Goal: Communication & Community: Answer question/provide support

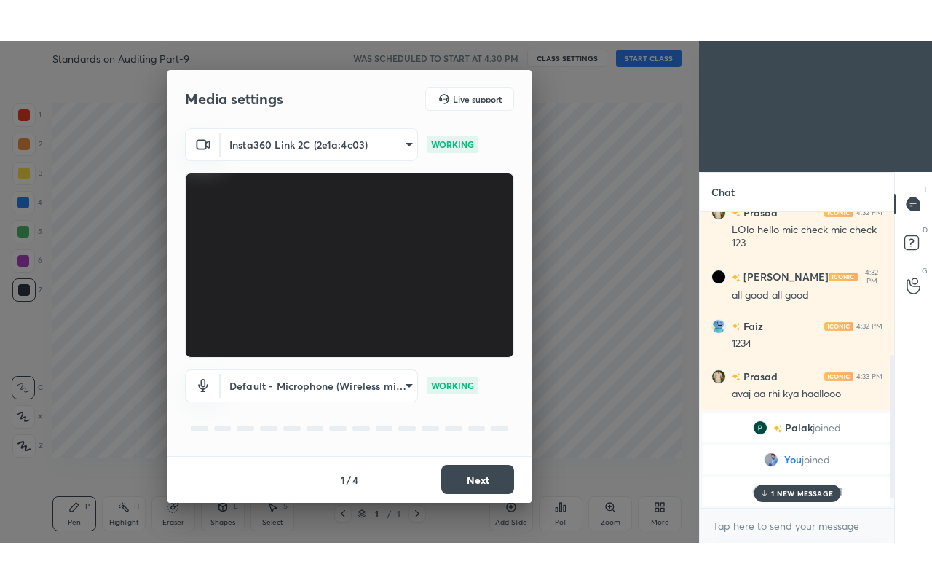
scroll to position [328, 0]
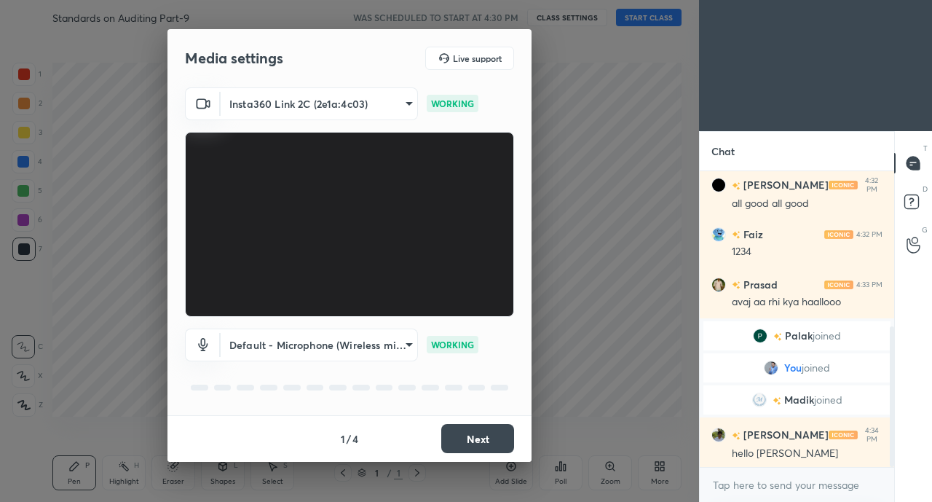
click at [479, 431] on button "Next" at bounding box center [477, 438] width 73 height 29
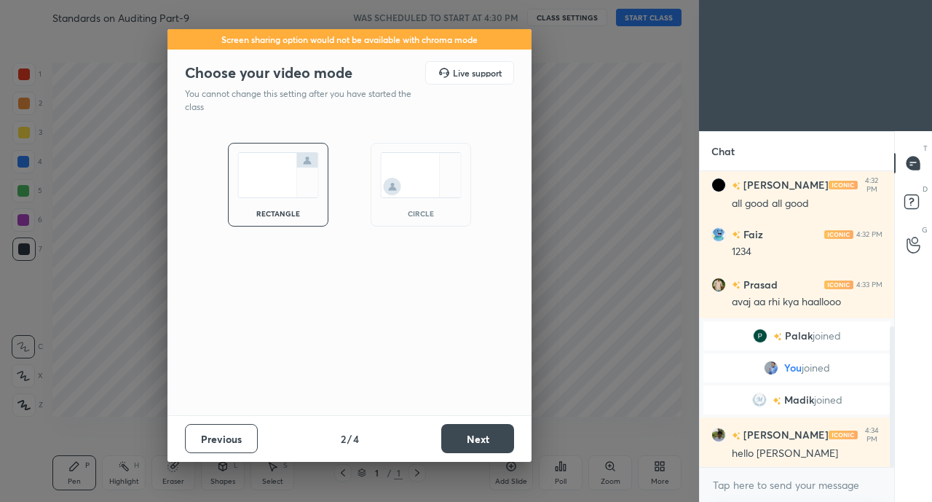
click at [486, 428] on button "Next" at bounding box center [477, 438] width 73 height 29
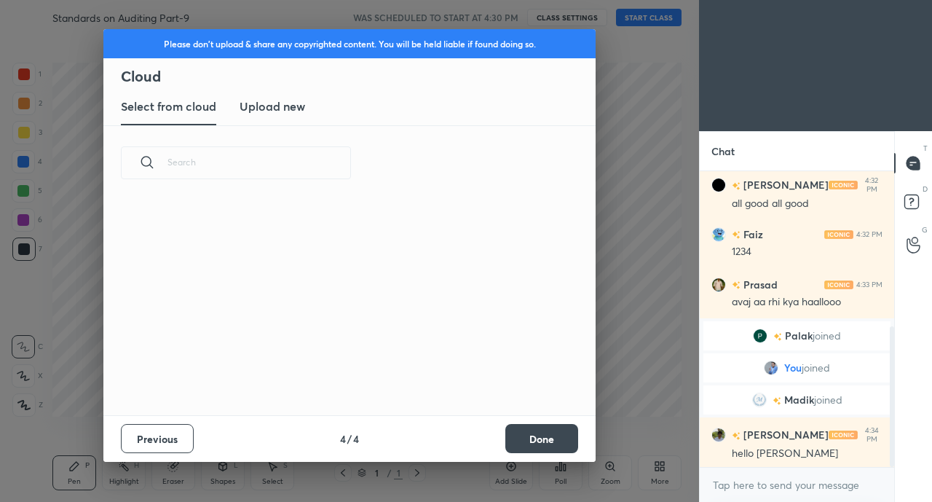
click at [547, 434] on button "Done" at bounding box center [541, 438] width 73 height 29
click at [533, 438] on div at bounding box center [349, 251] width 699 height 502
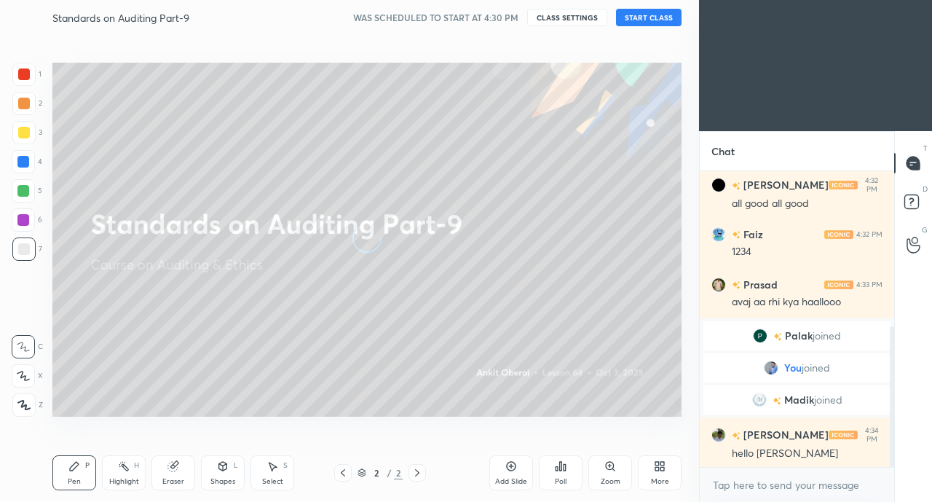
click at [662, 469] on icon at bounding box center [662, 469] width 4 height 4
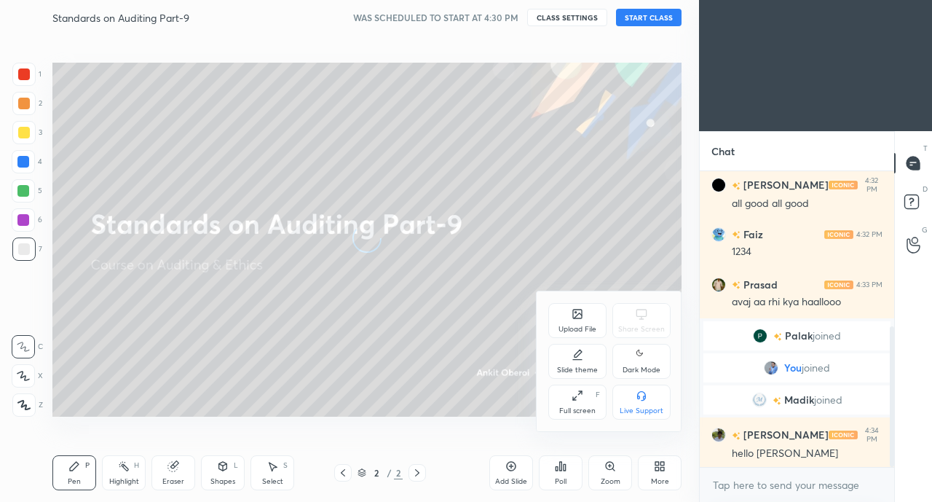
click at [556, 400] on div "Full screen F" at bounding box center [577, 401] width 58 height 35
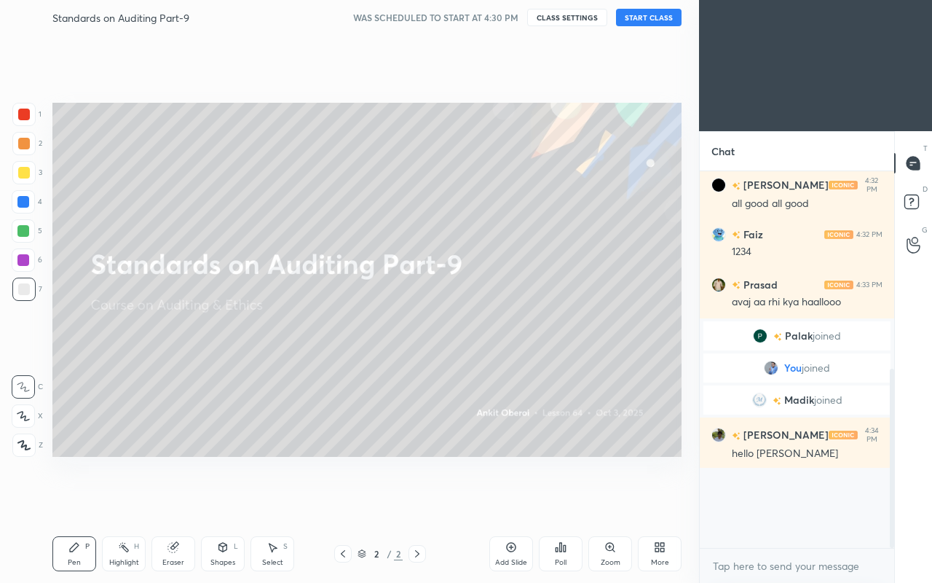
scroll to position [248, 0]
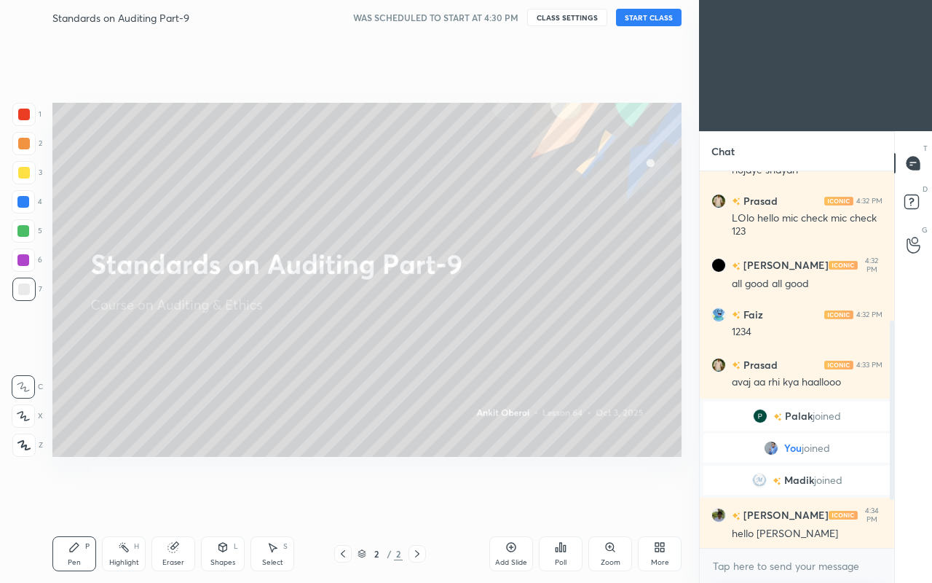
click at [647, 15] on button "START CLASS" at bounding box center [649, 17] width 66 height 17
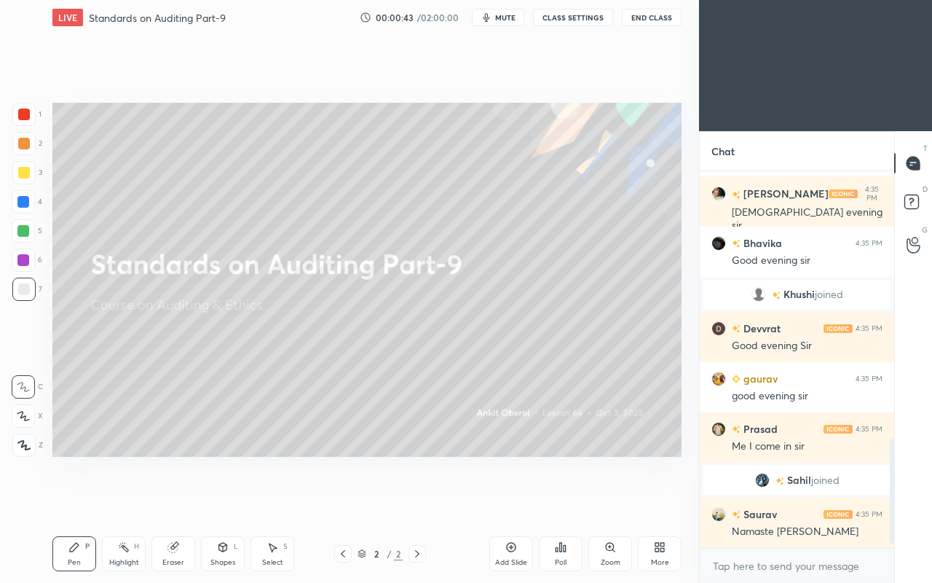
scroll to position [970, 0]
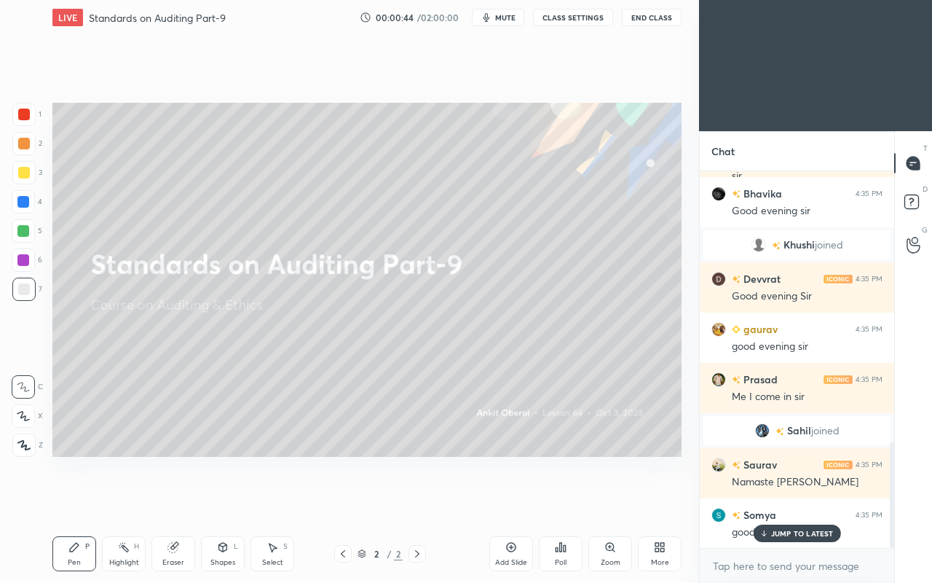
click at [791, 501] on p "JUMP TO LATEST" at bounding box center [802, 533] width 63 height 9
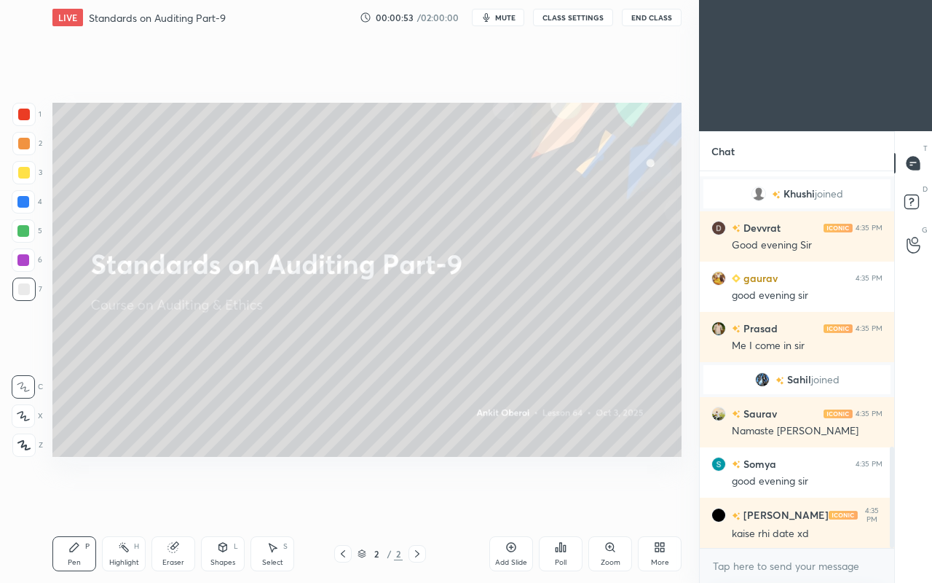
scroll to position [1070, 0]
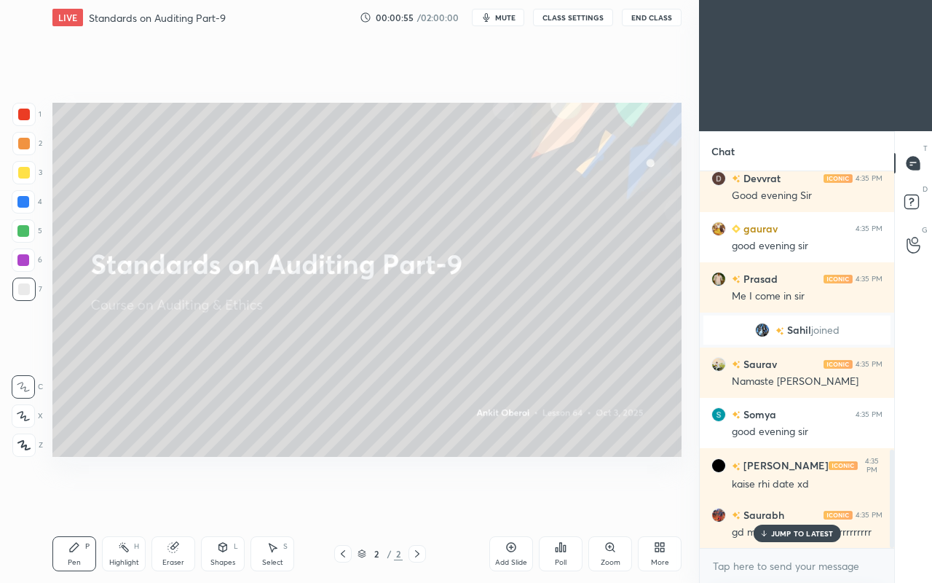
click at [780, 501] on p "JUMP TO LATEST" at bounding box center [802, 533] width 63 height 9
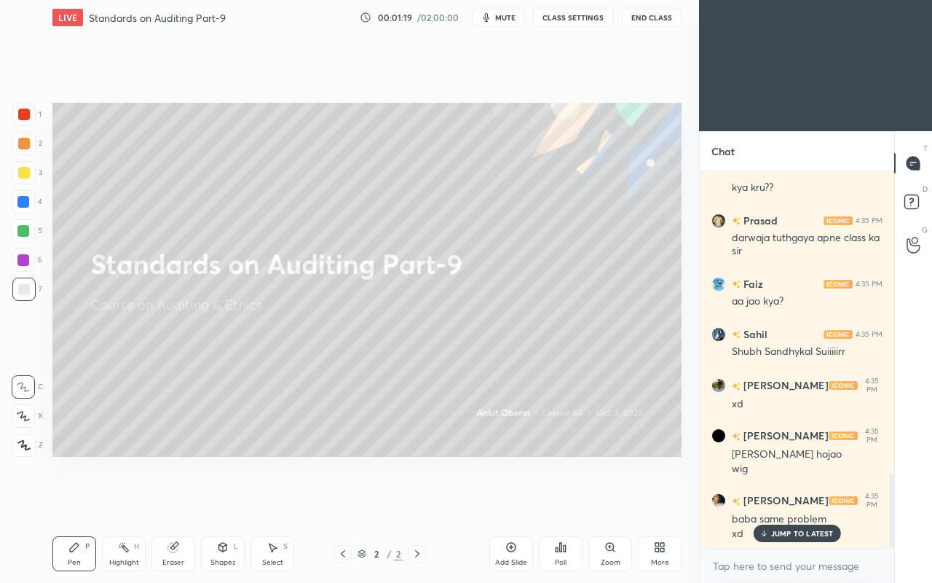
scroll to position [1554, 0]
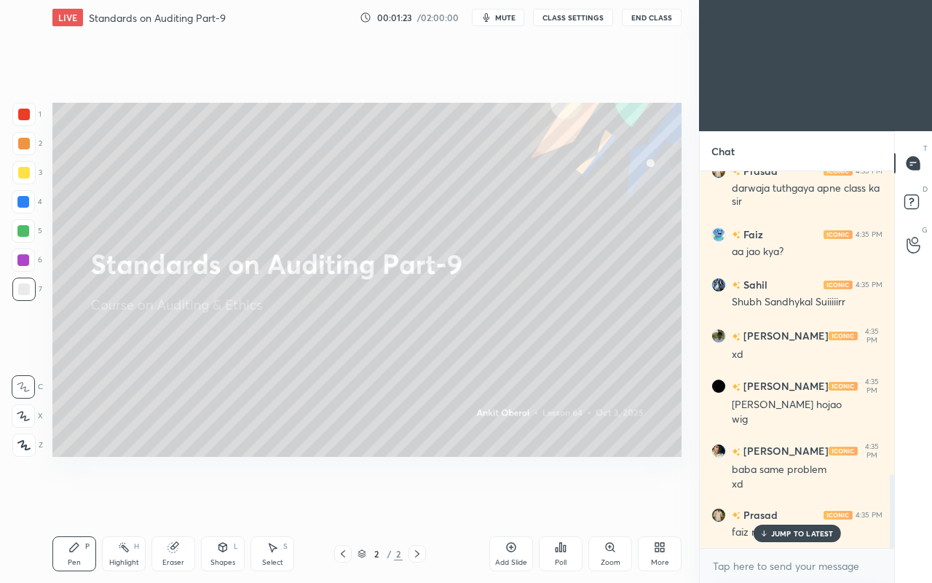
click at [798, 501] on p "JUMP TO LATEST" at bounding box center [802, 533] width 63 height 9
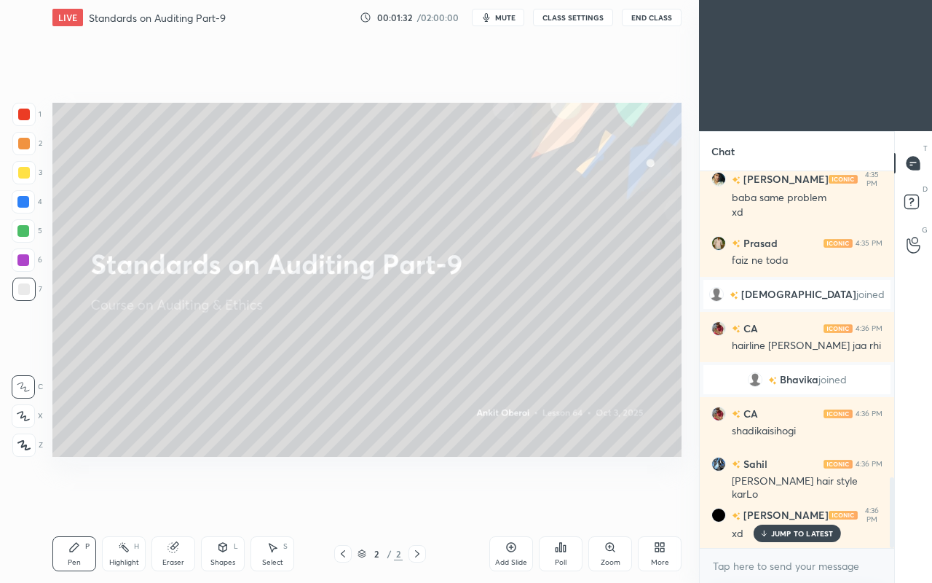
scroll to position [1627, 0]
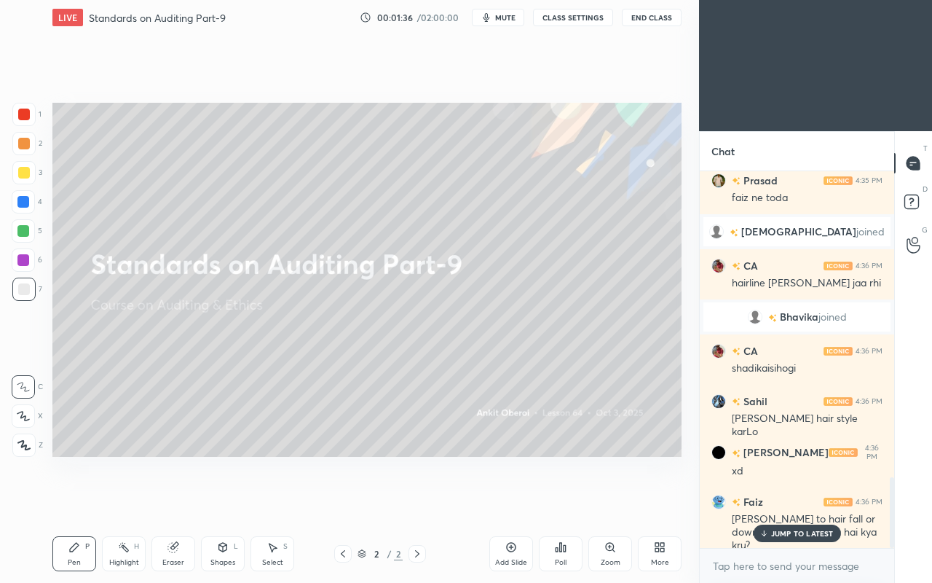
click at [797, 501] on p "JUMP TO LATEST" at bounding box center [802, 533] width 63 height 9
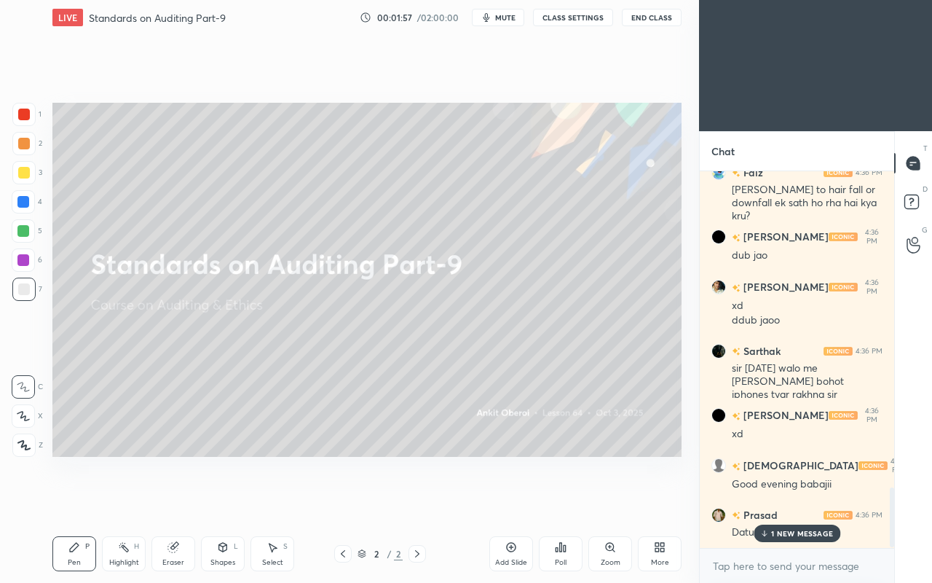
scroll to position [2007, 0]
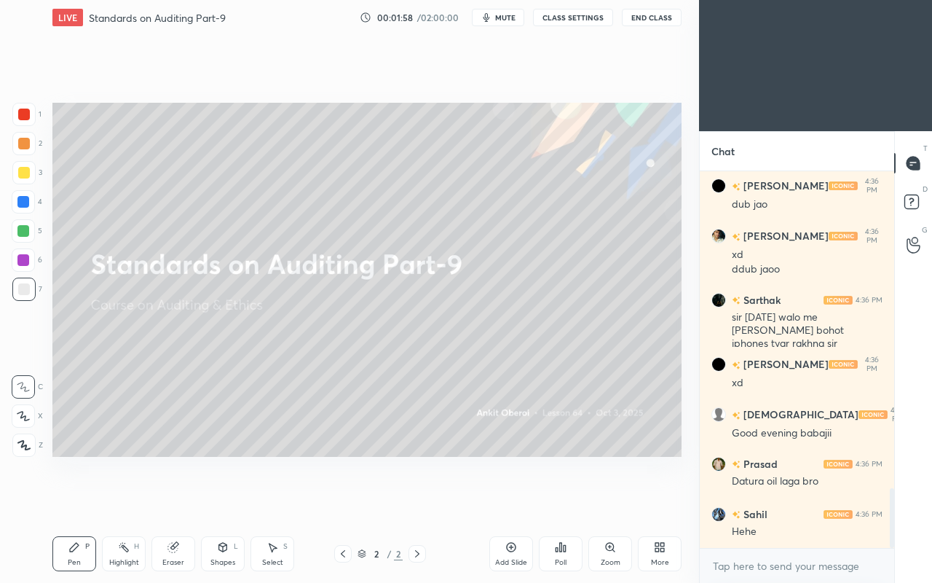
click at [421, 501] on icon at bounding box center [417, 554] width 12 height 12
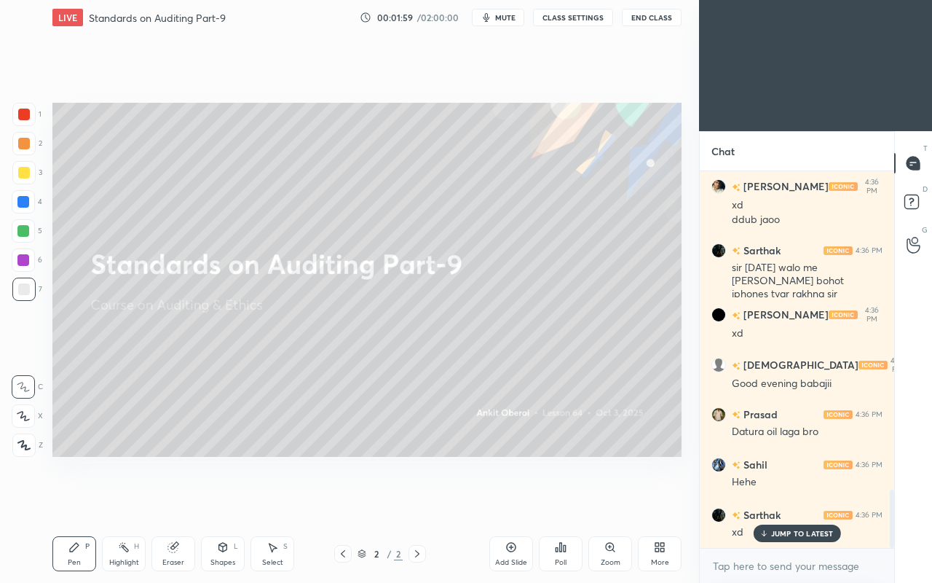
click at [509, 501] on icon at bounding box center [511, 547] width 12 height 12
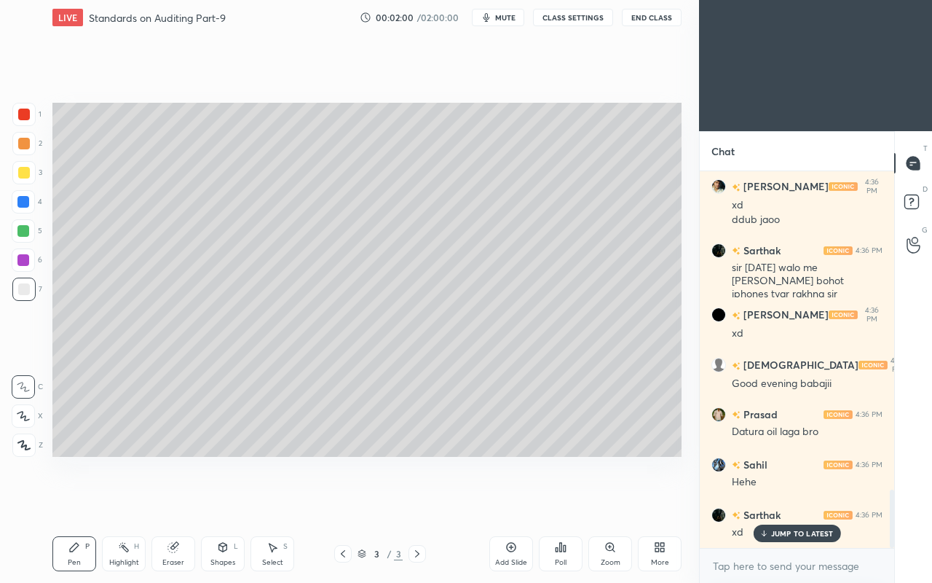
click at [29, 178] on div at bounding box center [23, 172] width 23 height 23
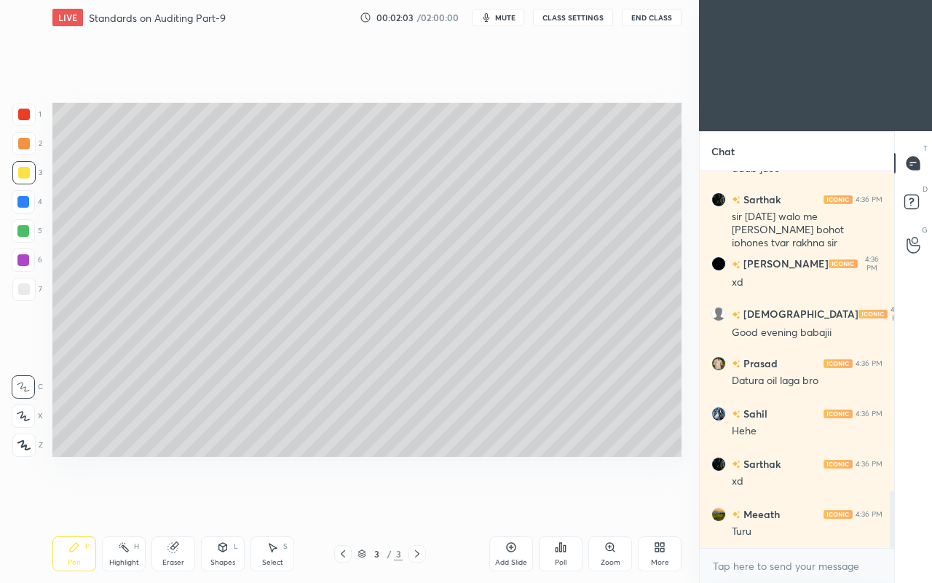
click at [27, 416] on icon at bounding box center [23, 416] width 13 height 10
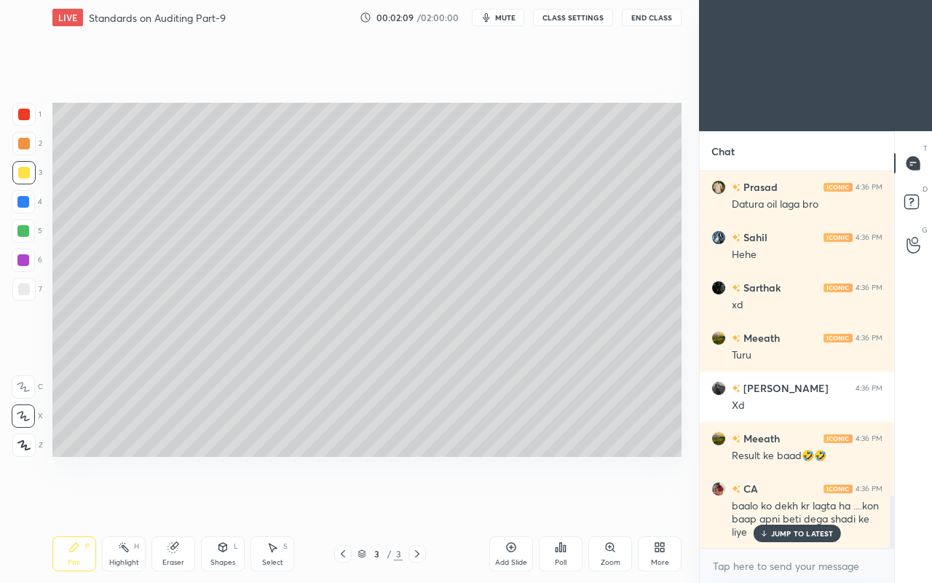
scroll to position [2318, 0]
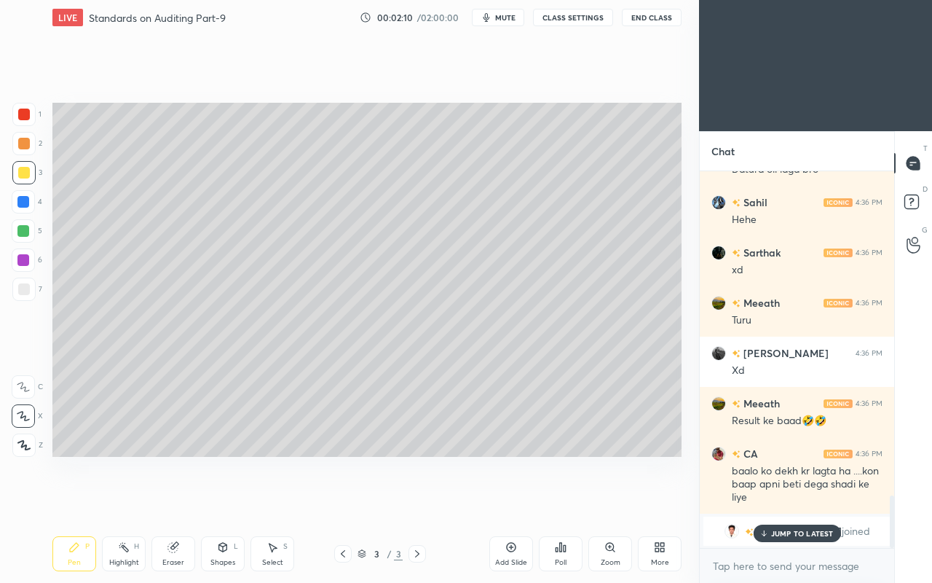
click at [772, 501] on p "JUMP TO LATEST" at bounding box center [802, 533] width 63 height 9
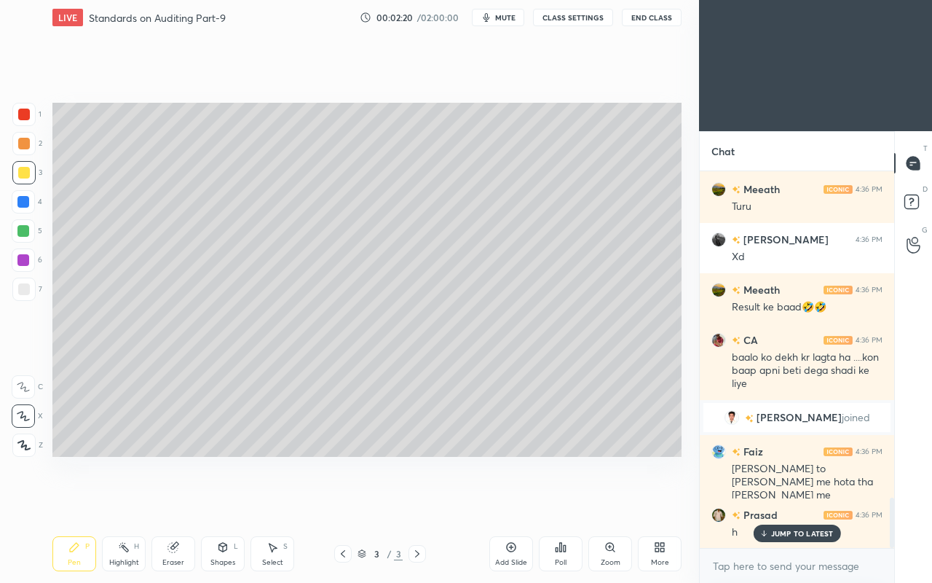
scroll to position [2483, 0]
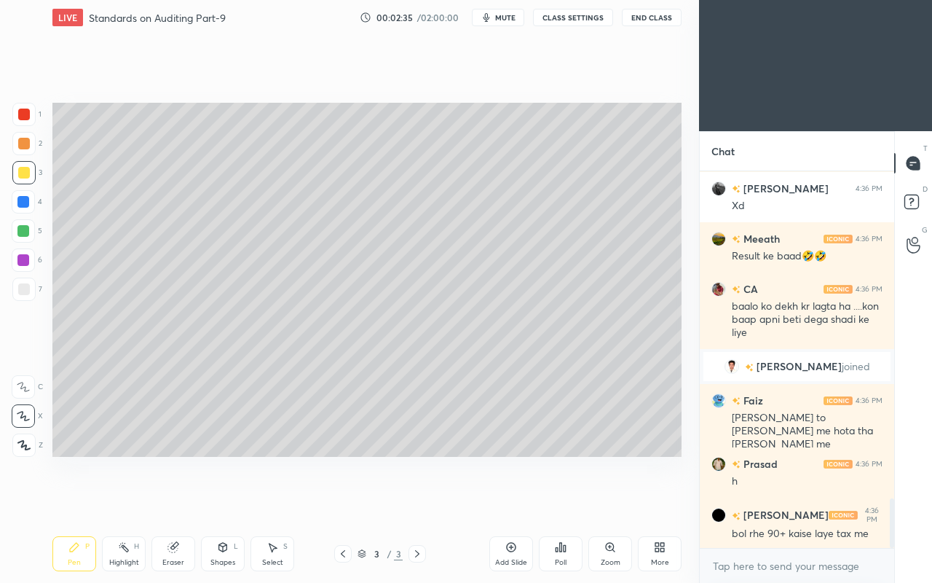
click at [25, 293] on div at bounding box center [24, 289] width 12 height 12
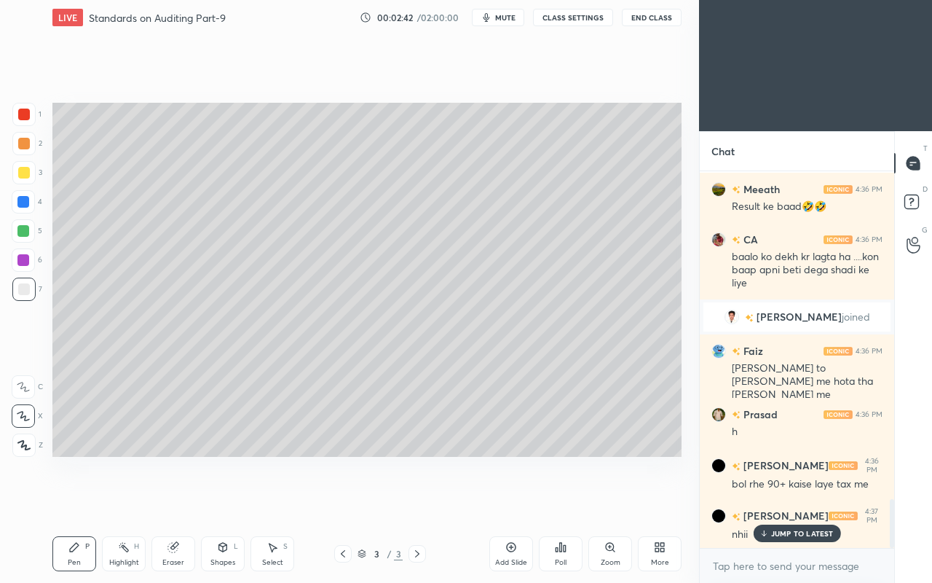
click at [767, 501] on icon at bounding box center [763, 533] width 9 height 9
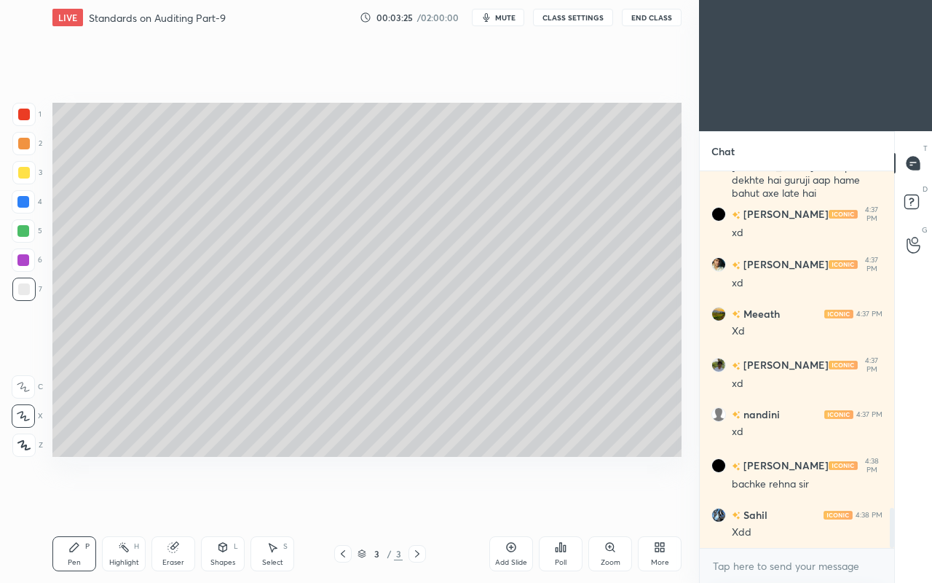
scroll to position [3138, 0]
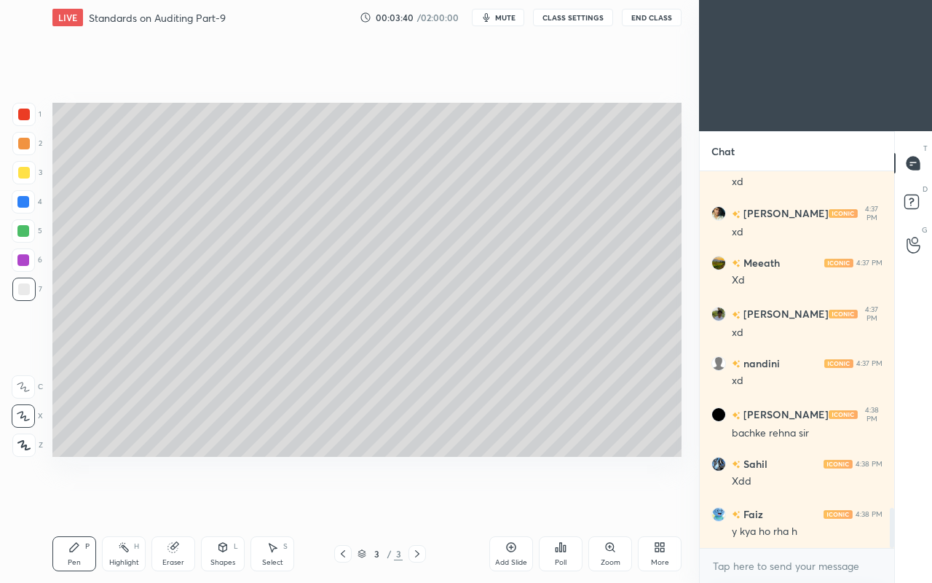
click at [173, 501] on icon at bounding box center [172, 546] width 9 height 9
click at [76, 501] on div "Pen P" at bounding box center [74, 553] width 44 height 35
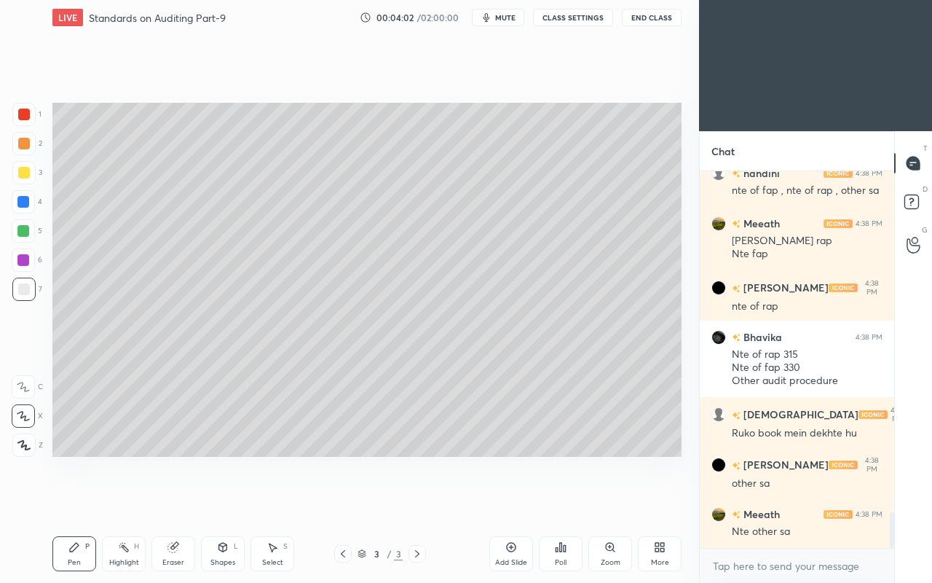
scroll to position [3629, 0]
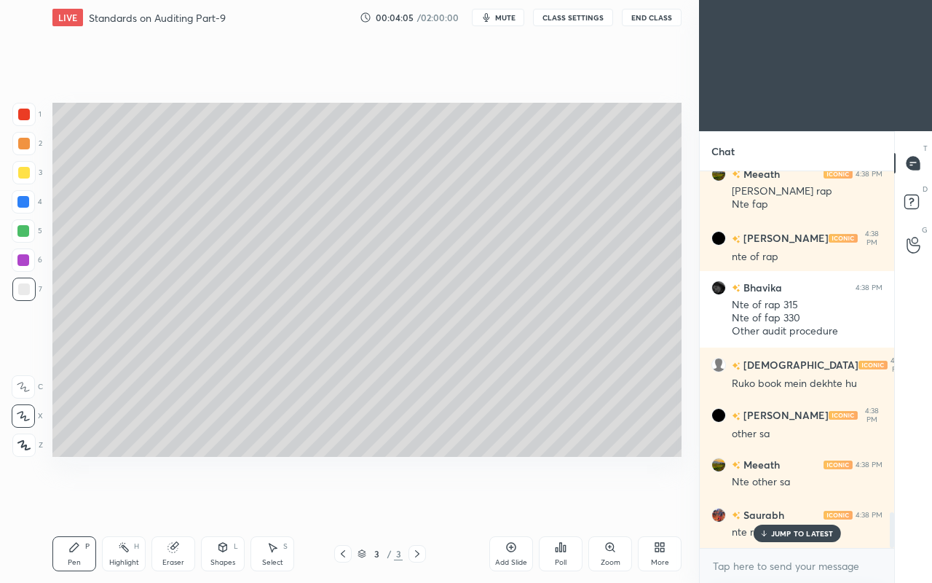
click at [777, 501] on p "JUMP TO LATEST" at bounding box center [802, 533] width 63 height 9
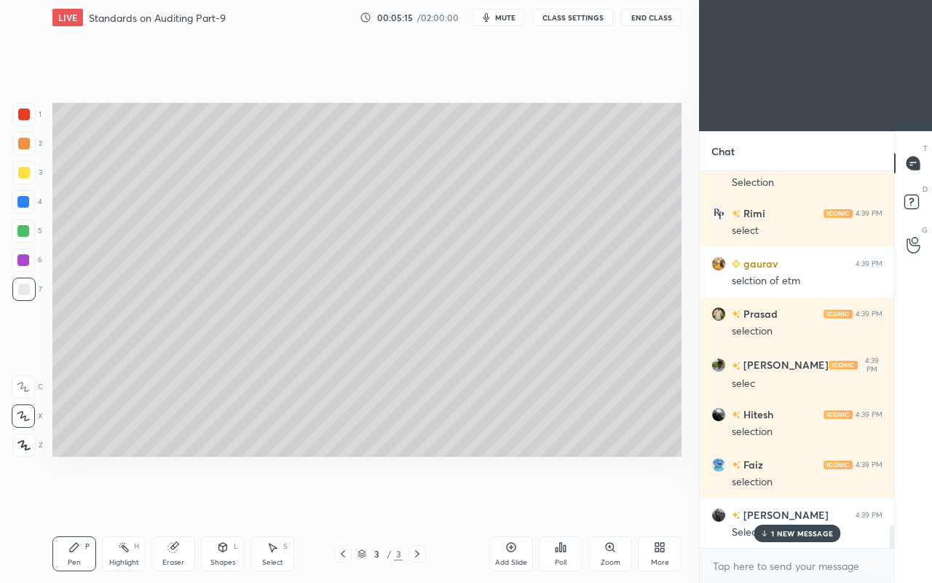
scroll to position [6058, 0]
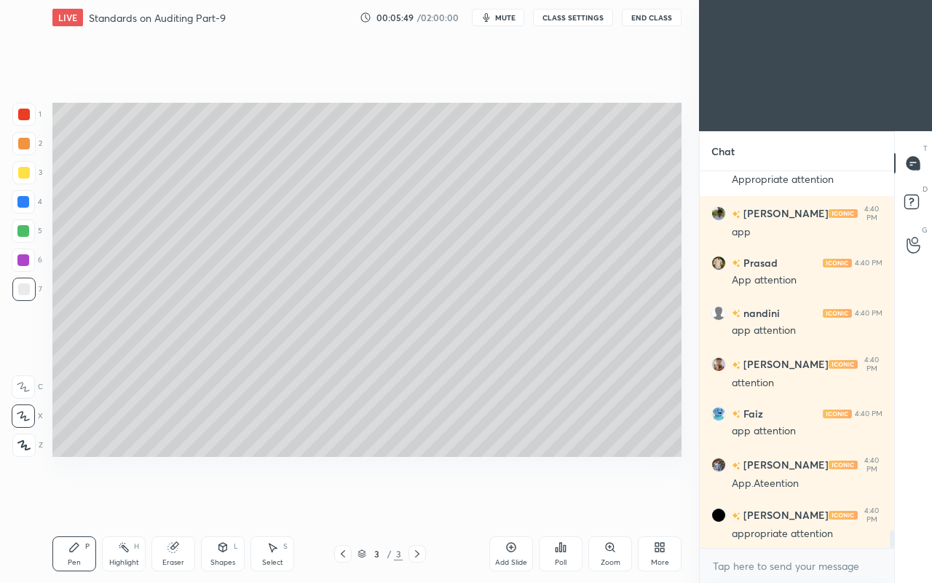
click at [171, 501] on icon at bounding box center [172, 546] width 9 height 9
click at [74, 501] on div "Pen" at bounding box center [74, 561] width 13 height 7
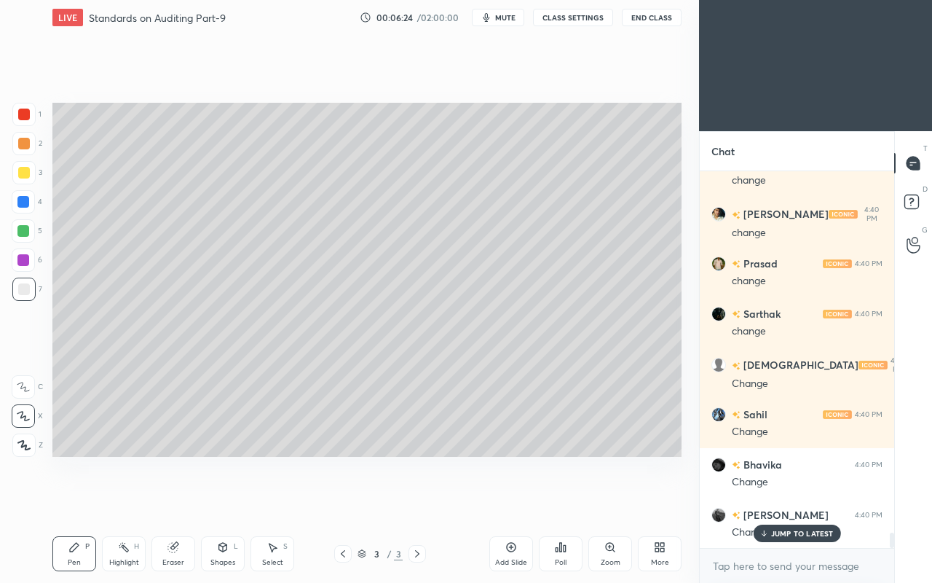
click at [776, 501] on p "JUMP TO LATEST" at bounding box center [802, 533] width 63 height 9
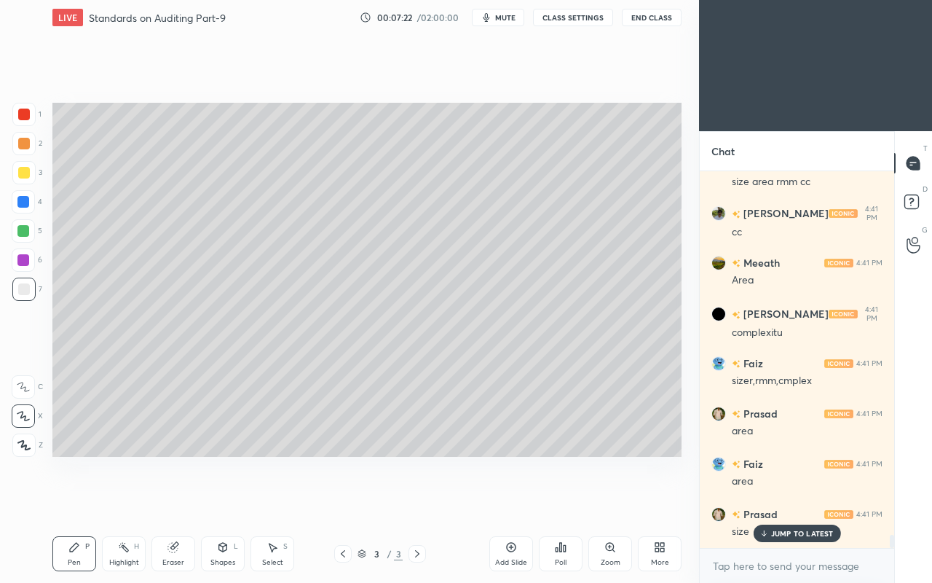
scroll to position [10454, 0]
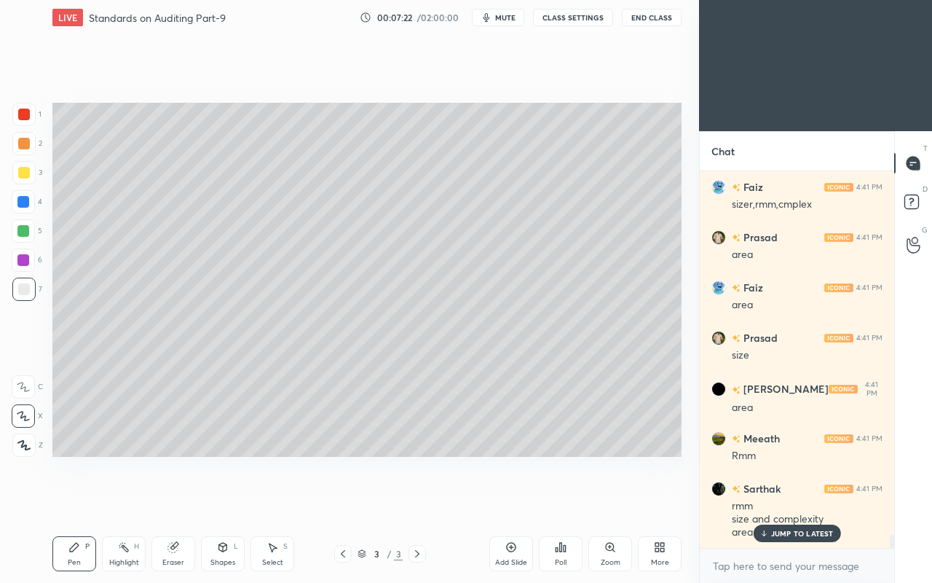
click at [777, 501] on p "JUMP TO LATEST" at bounding box center [802, 533] width 63 height 9
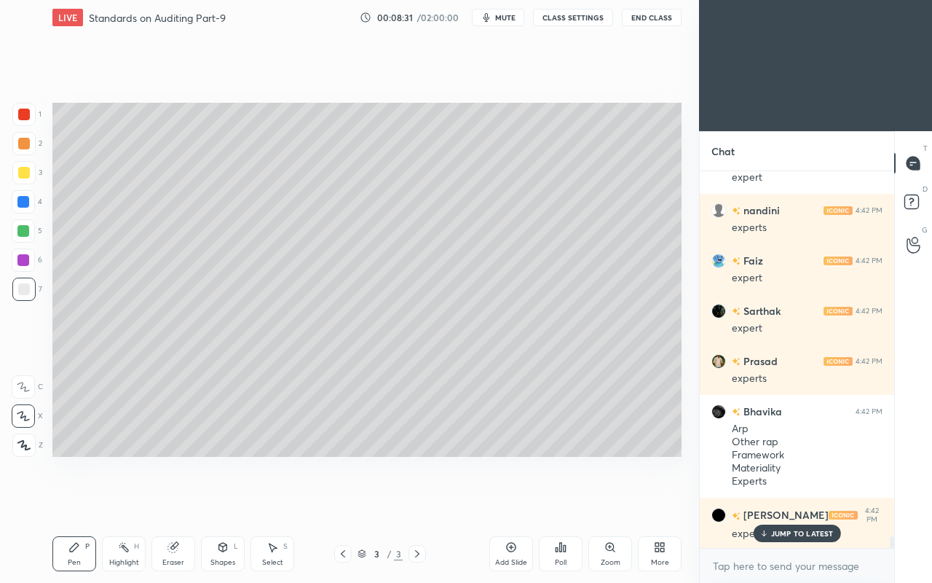
scroll to position [11512, 0]
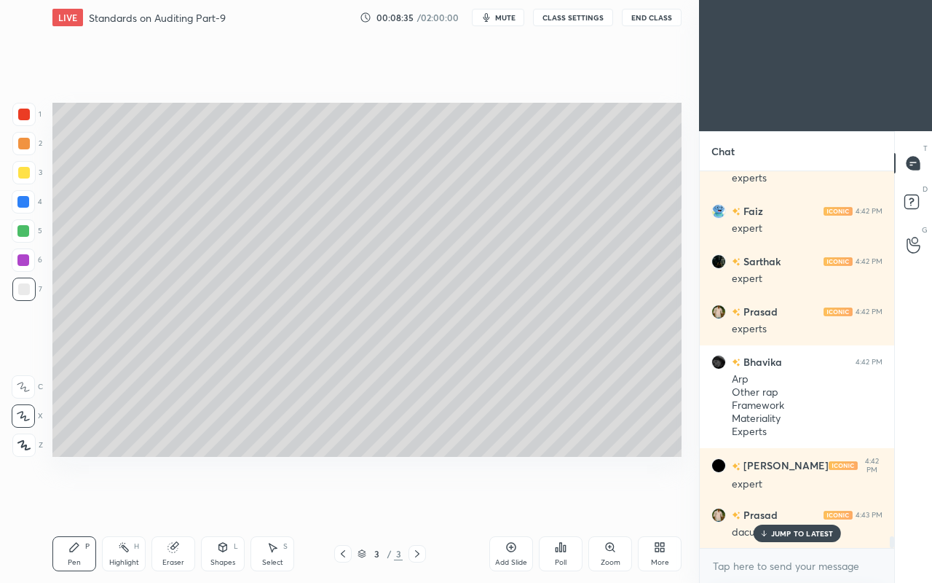
click at [172, 501] on icon at bounding box center [172, 546] width 9 height 9
click at [77, 501] on icon at bounding box center [74, 547] width 12 height 12
click at [774, 501] on div "JUMP TO LATEST" at bounding box center [796, 532] width 87 height 17
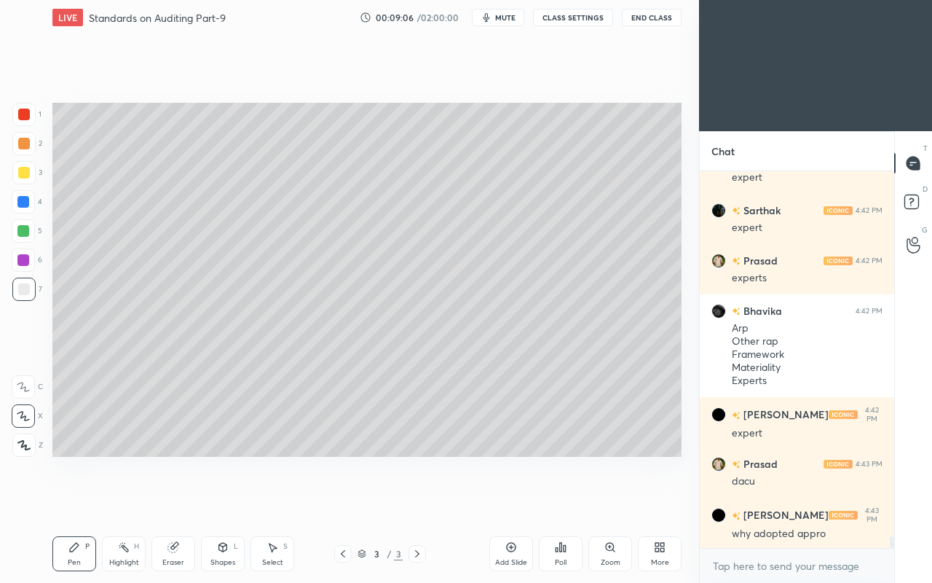
click at [173, 501] on icon at bounding box center [172, 546] width 9 height 9
click at [79, 501] on div "Pen" at bounding box center [74, 561] width 13 height 7
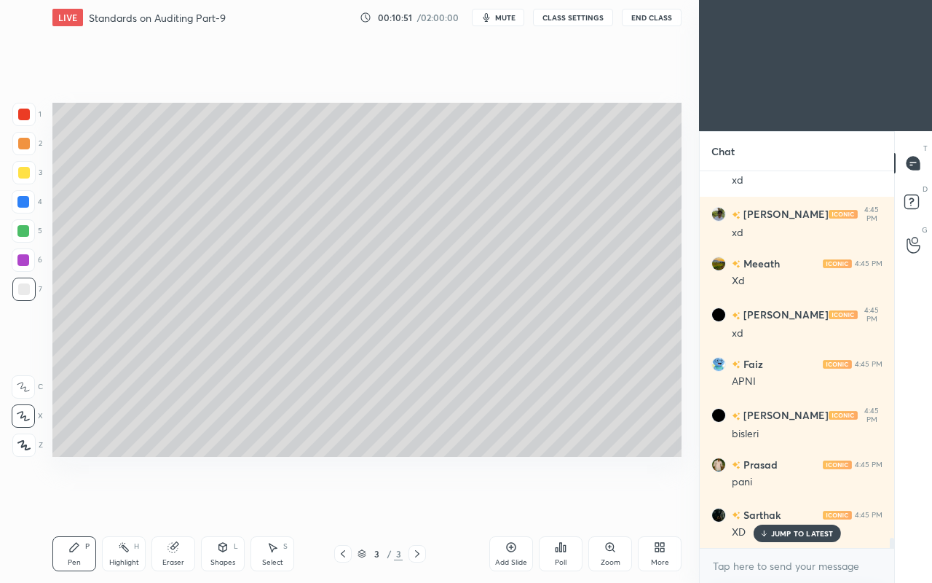
scroll to position [13239, 0]
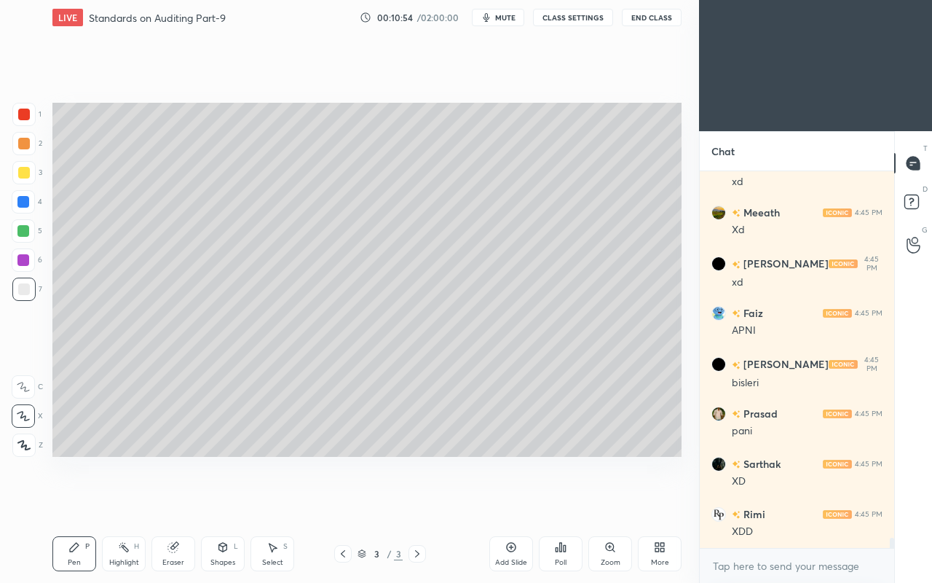
click at [221, 501] on icon at bounding box center [223, 546] width 8 height 9
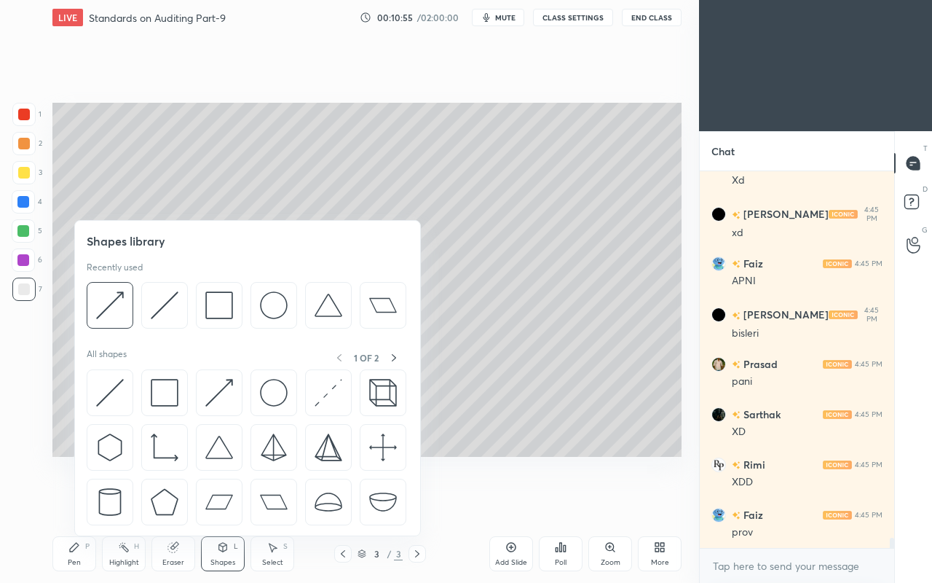
scroll to position [13339, 0]
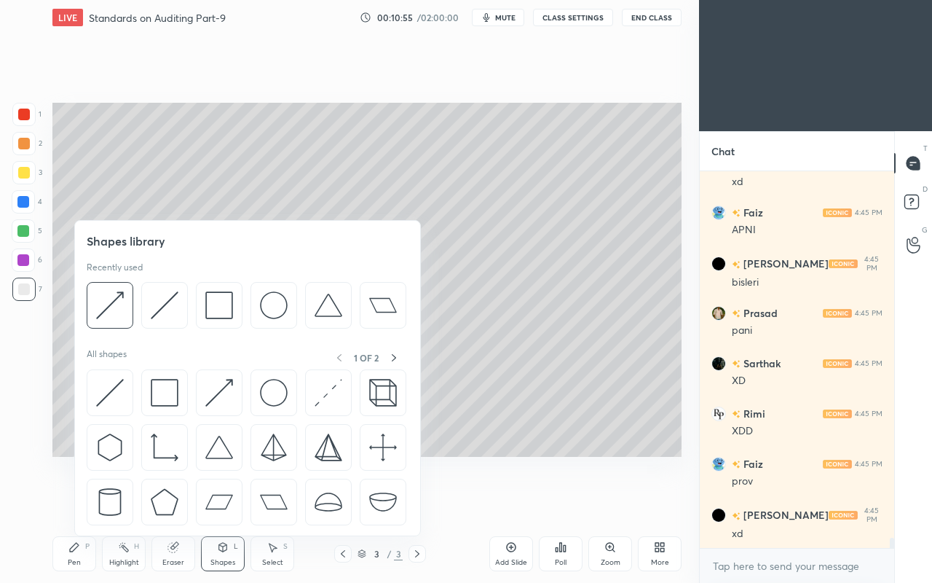
click at [168, 501] on icon at bounding box center [173, 547] width 12 height 12
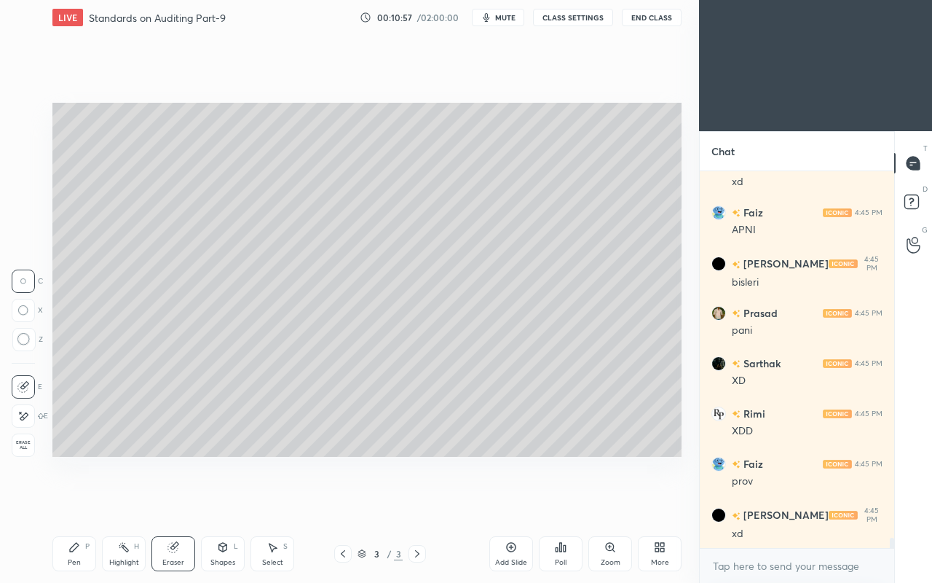
click at [16, 416] on div at bounding box center [23, 415] width 23 height 23
click at [74, 501] on icon at bounding box center [74, 546] width 9 height 9
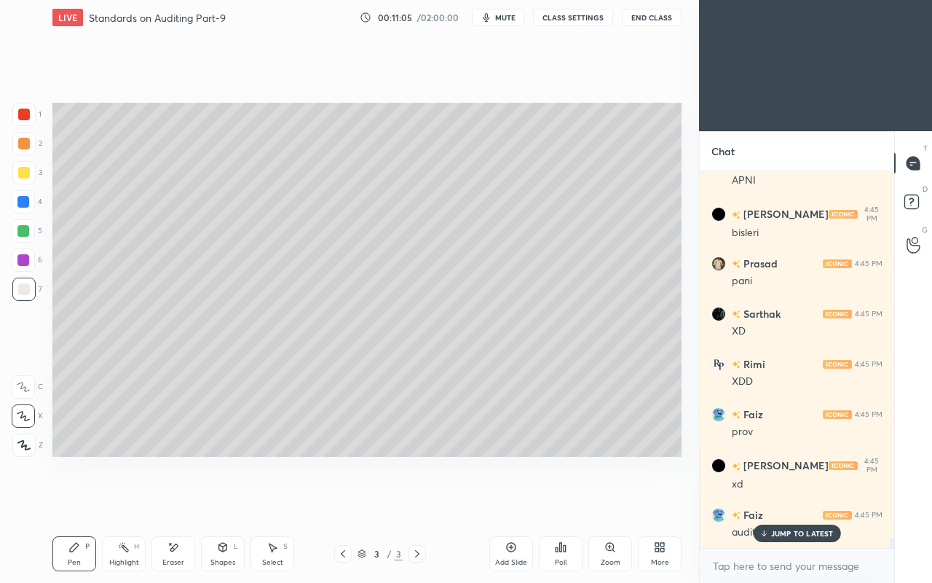
click at [27, 190] on div at bounding box center [23, 201] width 23 height 23
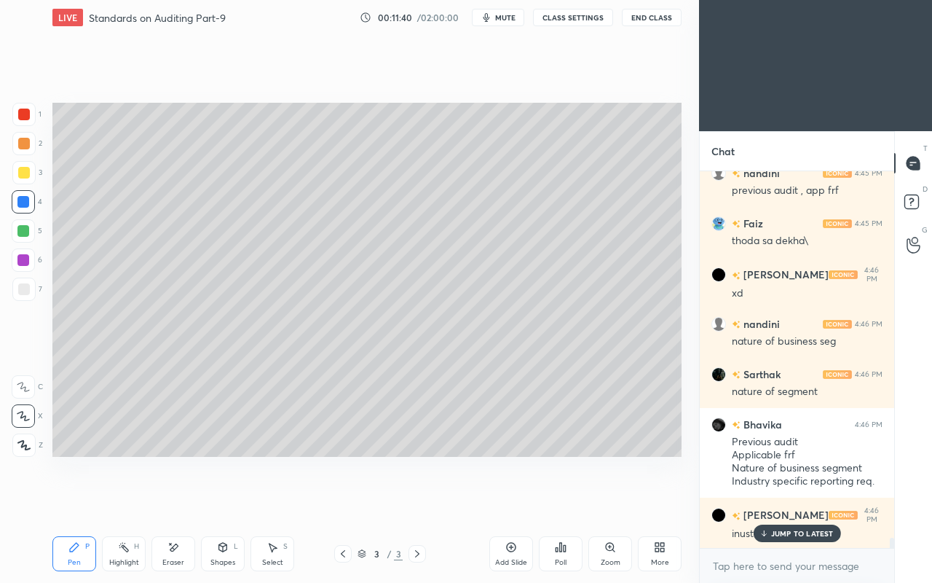
scroll to position [13931, 0]
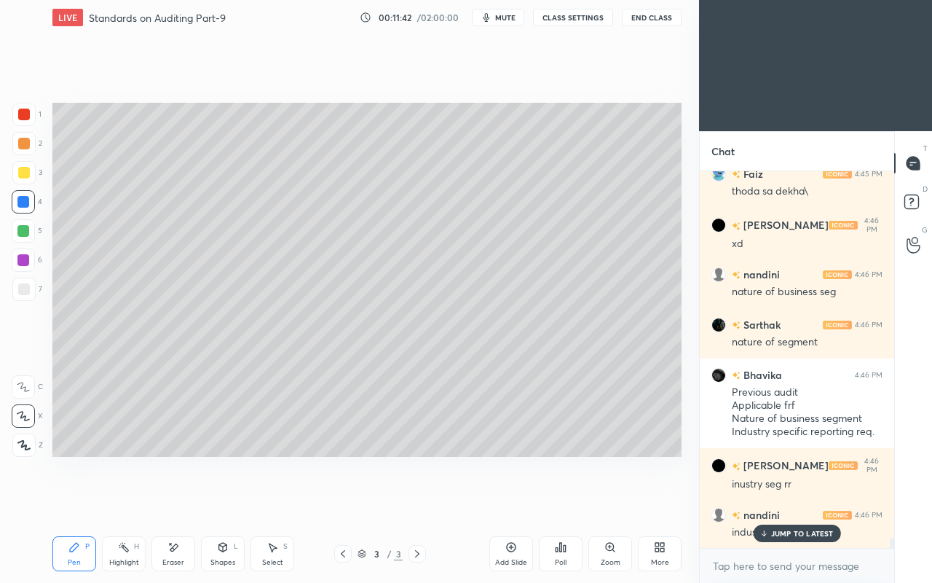
click at [20, 290] on div at bounding box center [24, 289] width 12 height 12
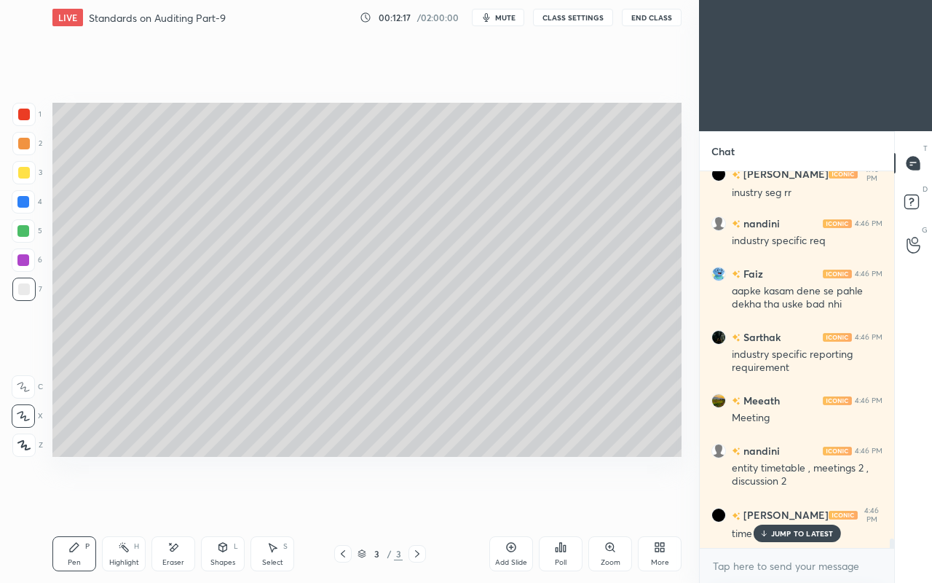
scroll to position [14271, 0]
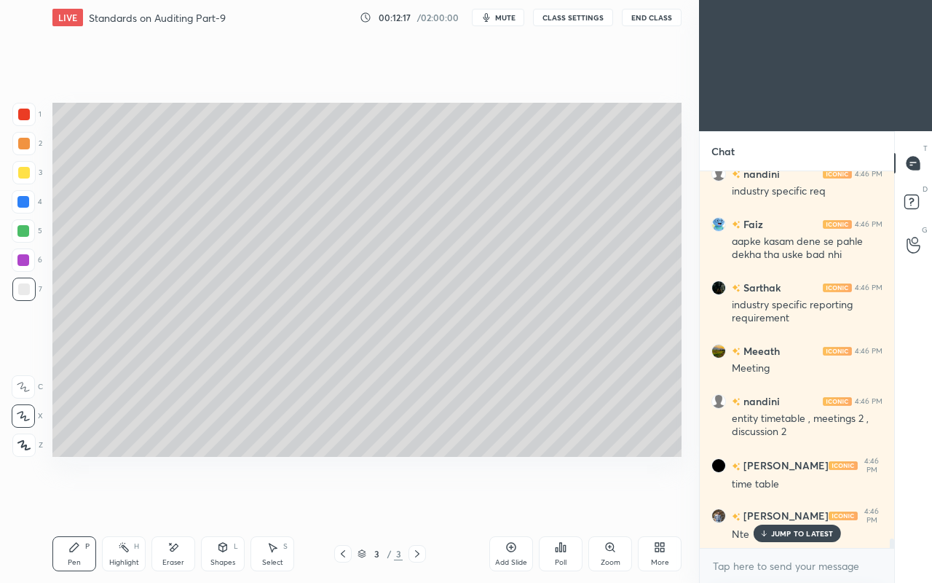
click at [488, 458] on div "Setting up your live class Poll for secs No correct answer Start poll" at bounding box center [367, 279] width 641 height 489
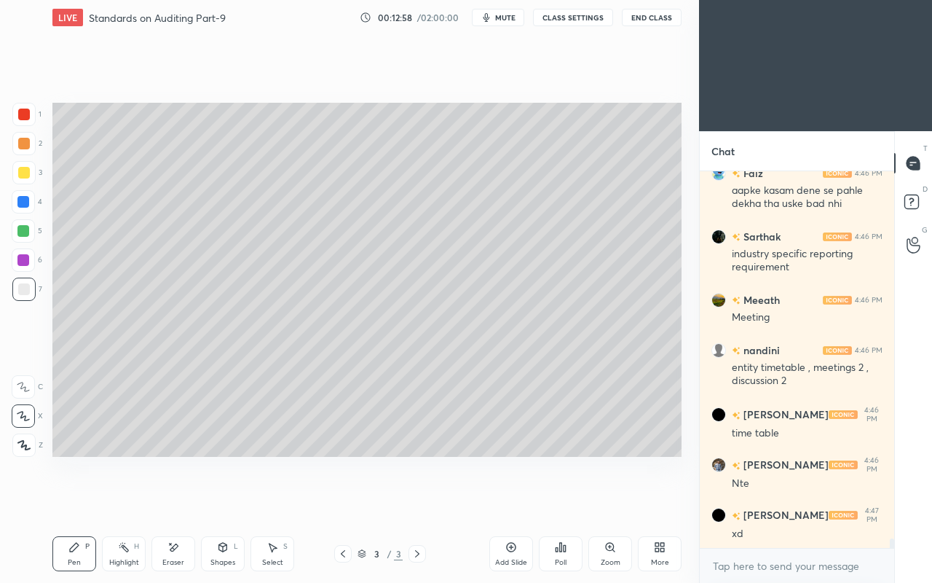
click at [21, 177] on div at bounding box center [24, 173] width 12 height 12
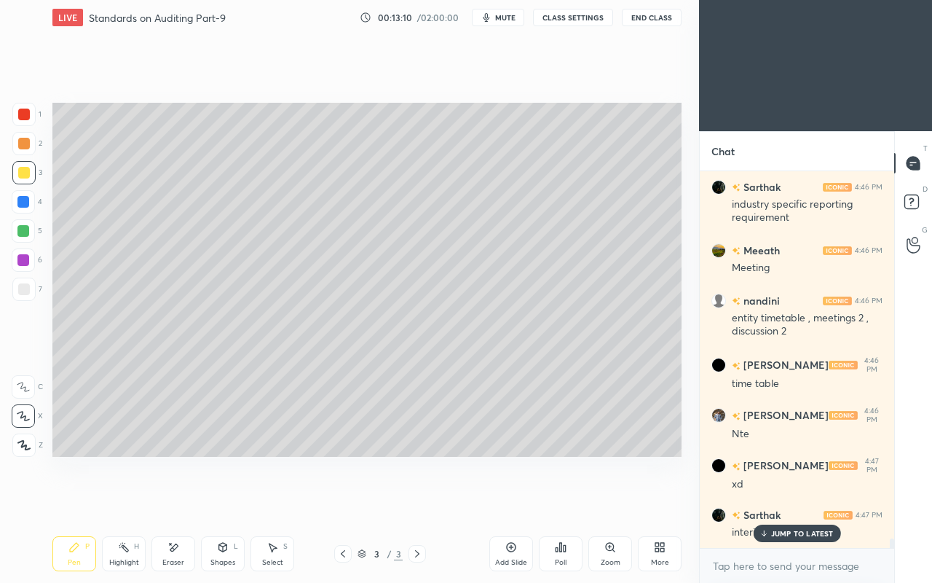
click at [783, 501] on p "JUMP TO LATEST" at bounding box center [802, 533] width 63 height 9
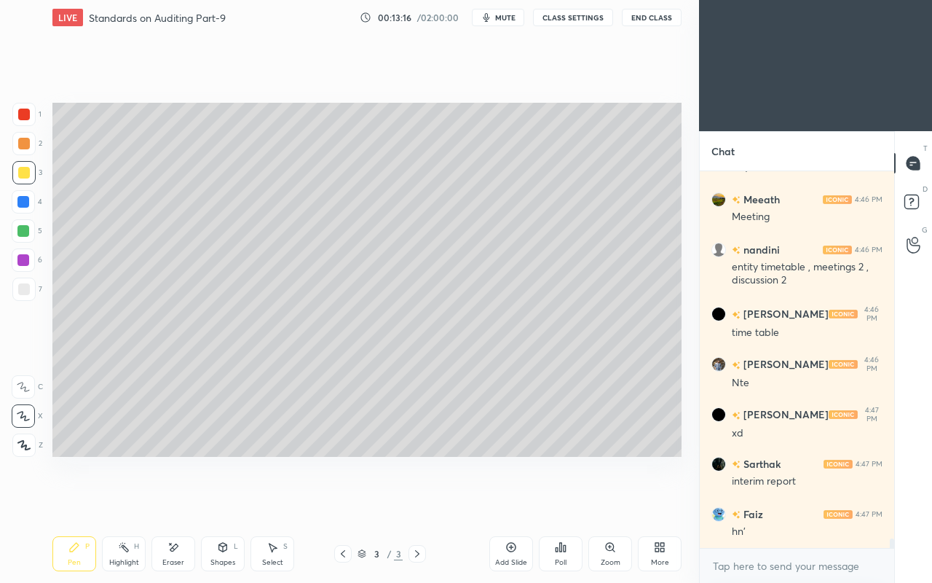
scroll to position [14472, 0]
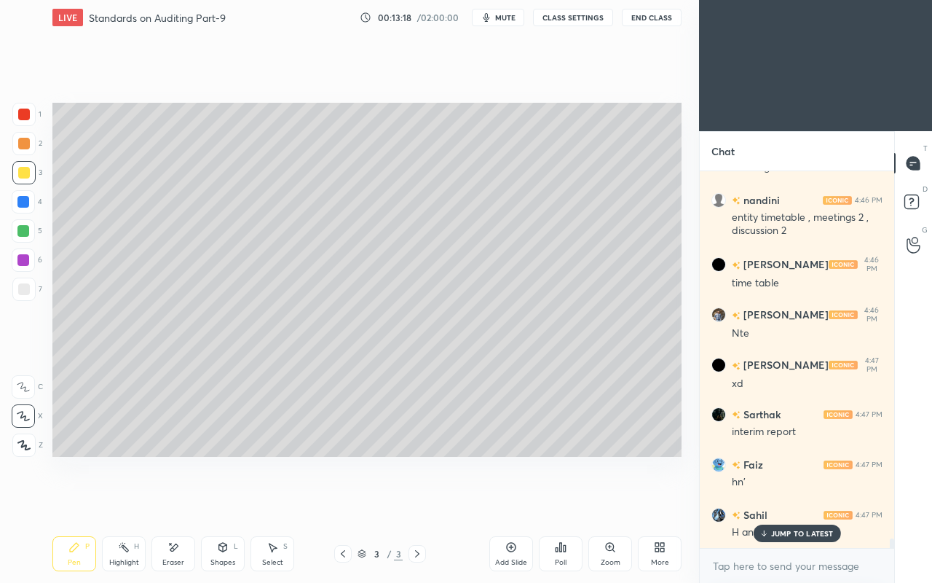
click at [785, 501] on p "JUMP TO LATEST" at bounding box center [802, 533] width 63 height 9
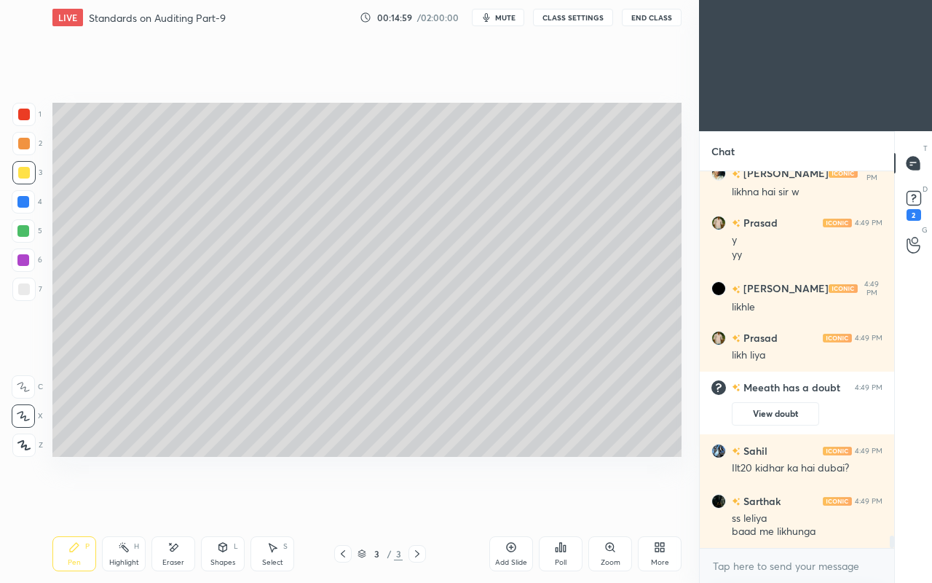
scroll to position [11100, 0]
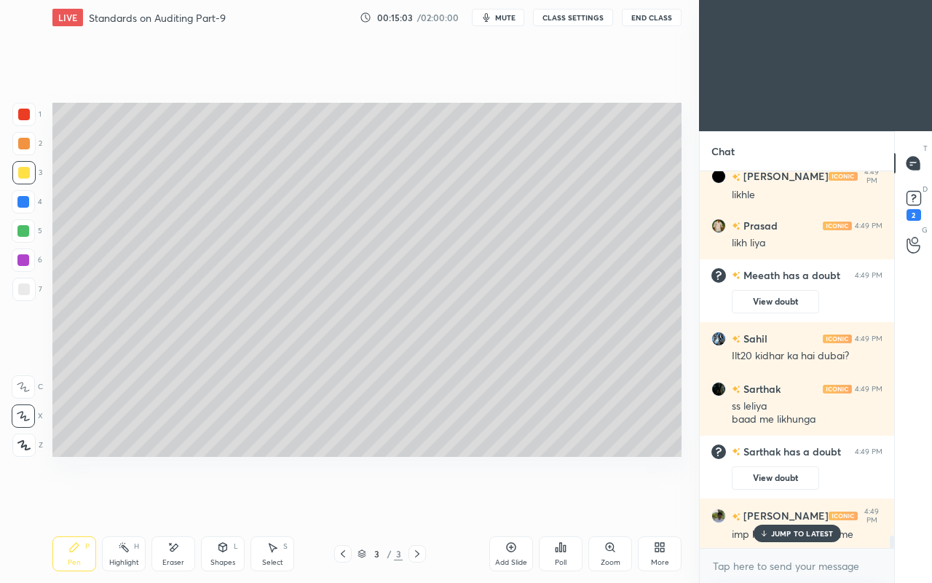
click at [810, 501] on p "JUMP TO LATEST" at bounding box center [802, 533] width 63 height 9
click at [914, 204] on rect at bounding box center [914, 198] width 14 height 14
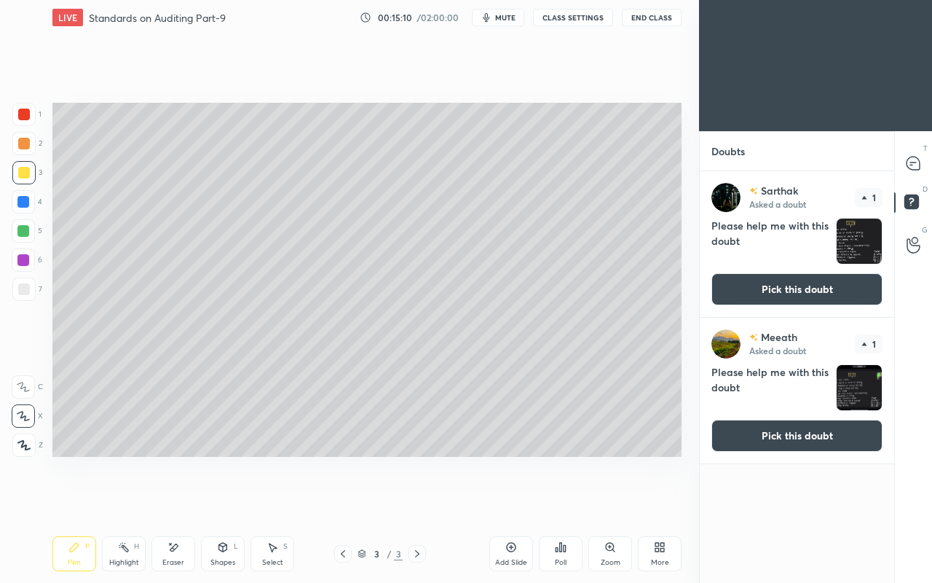
click at [803, 436] on button "Pick this doubt" at bounding box center [796, 435] width 171 height 32
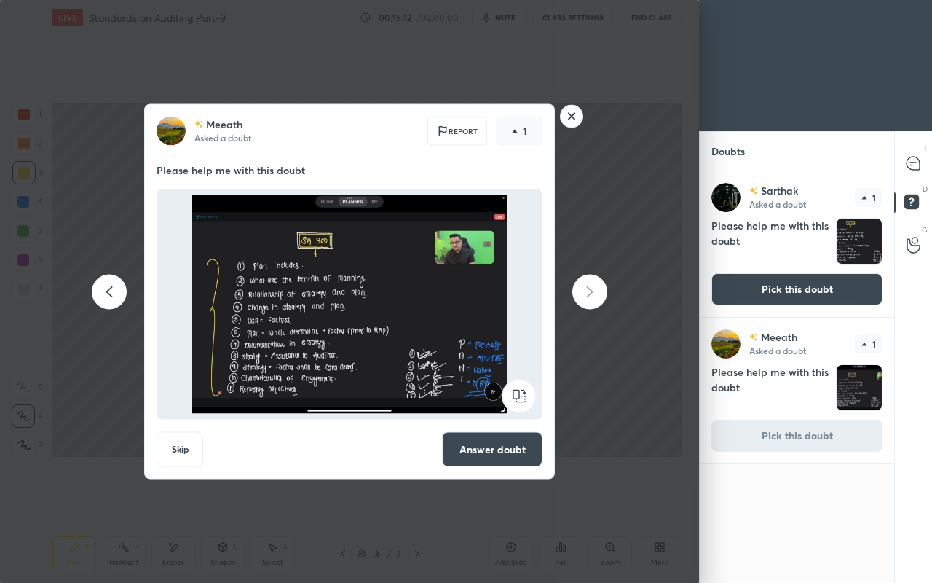
click at [572, 119] on rect at bounding box center [572, 116] width 23 height 23
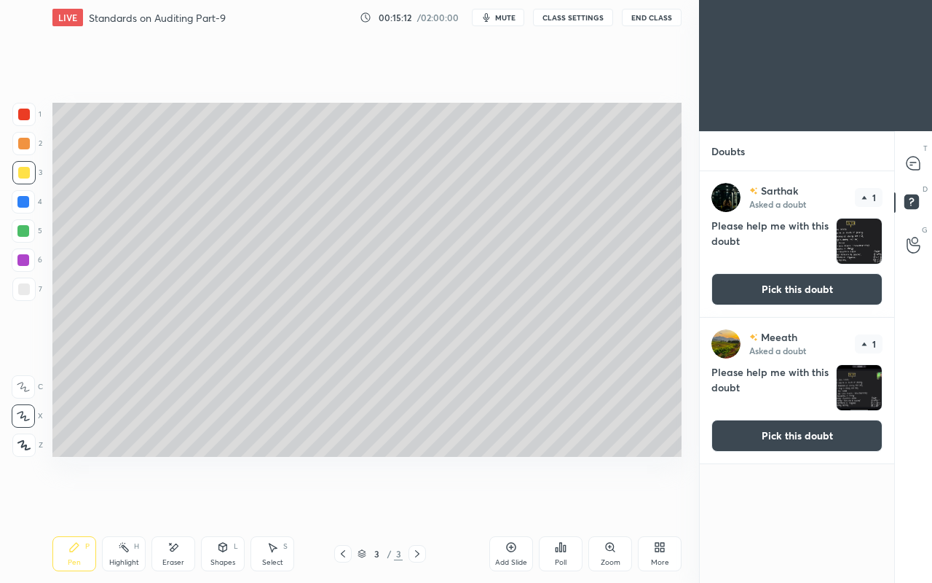
click at [911, 165] on icon at bounding box center [911, 165] width 2 height 0
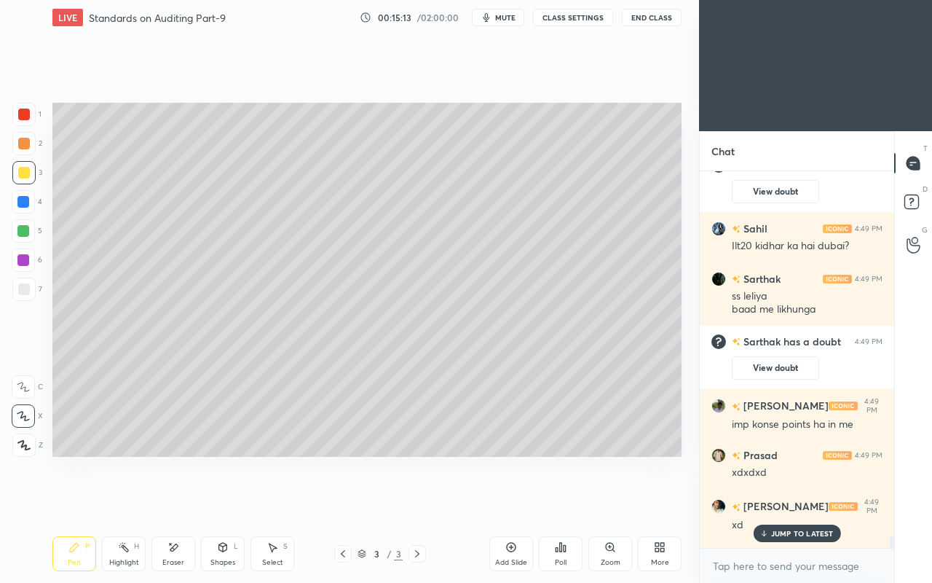
scroll to position [11512, 0]
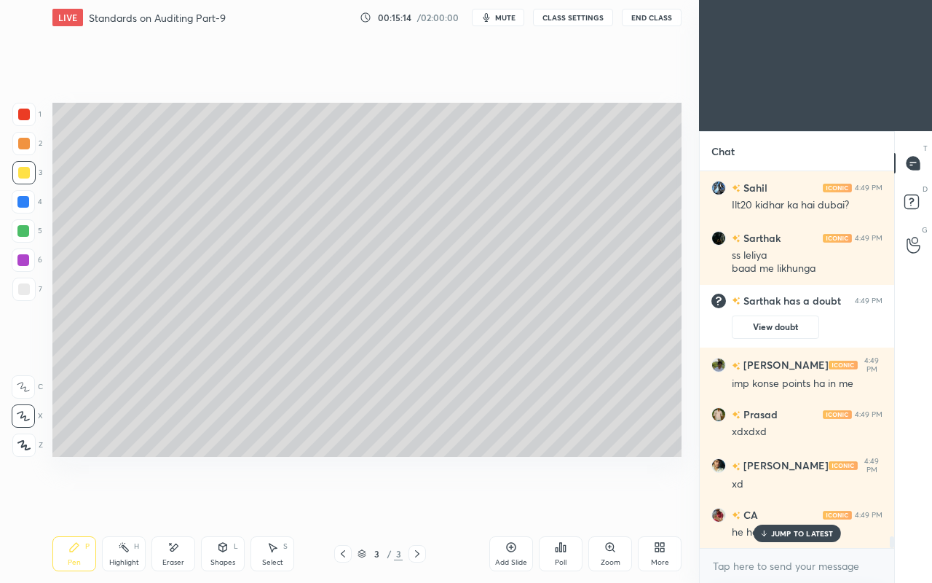
click at [781, 501] on p "JUMP TO LATEST" at bounding box center [802, 533] width 63 height 9
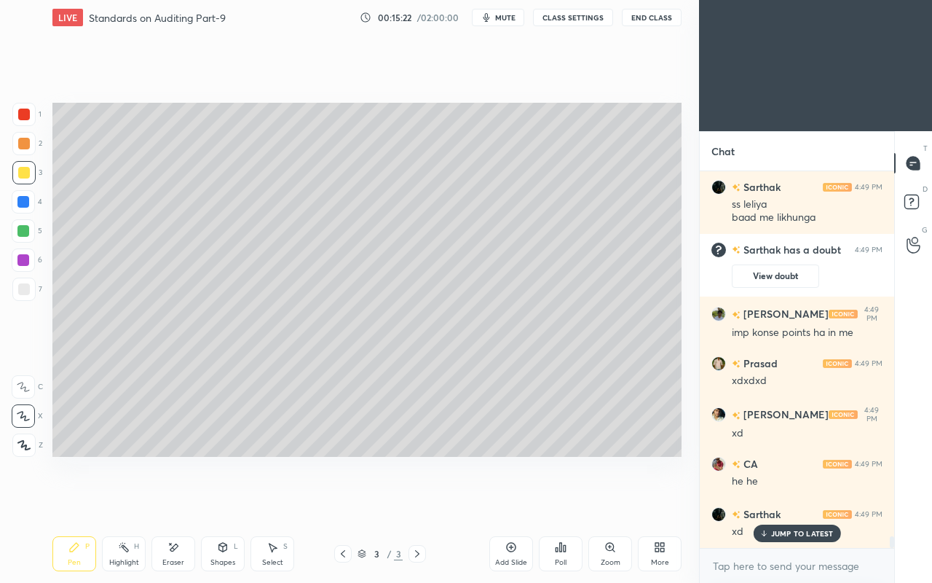
scroll to position [11949, 0]
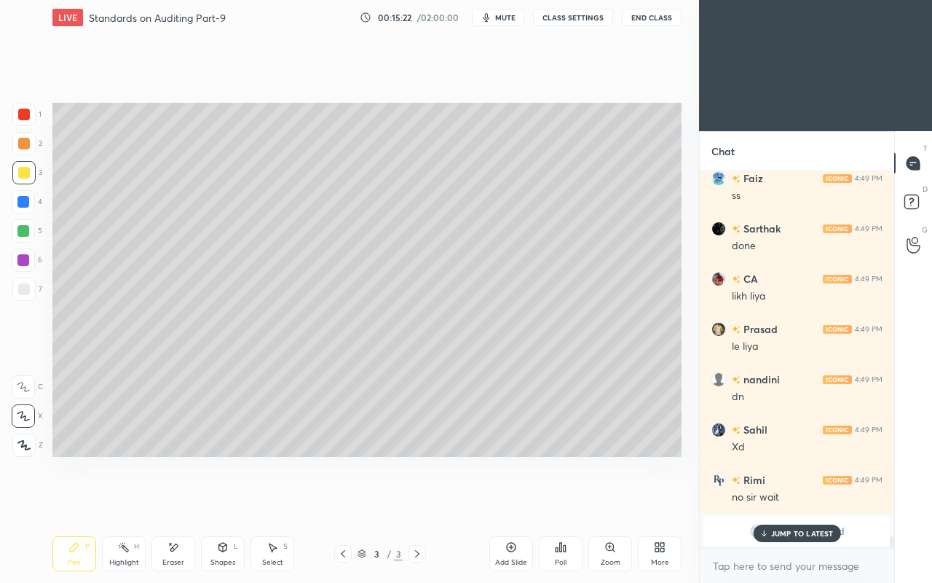
click at [807, 501] on div "JUMP TO LATEST" at bounding box center [796, 532] width 87 height 17
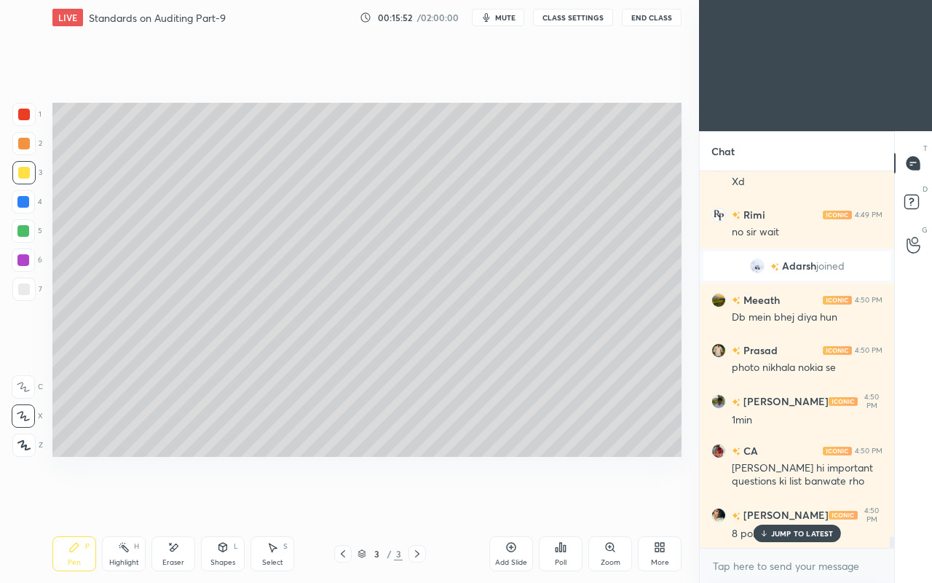
scroll to position [11772, 0]
click at [776, 501] on div "JUMP TO LATEST" at bounding box center [796, 532] width 87 height 17
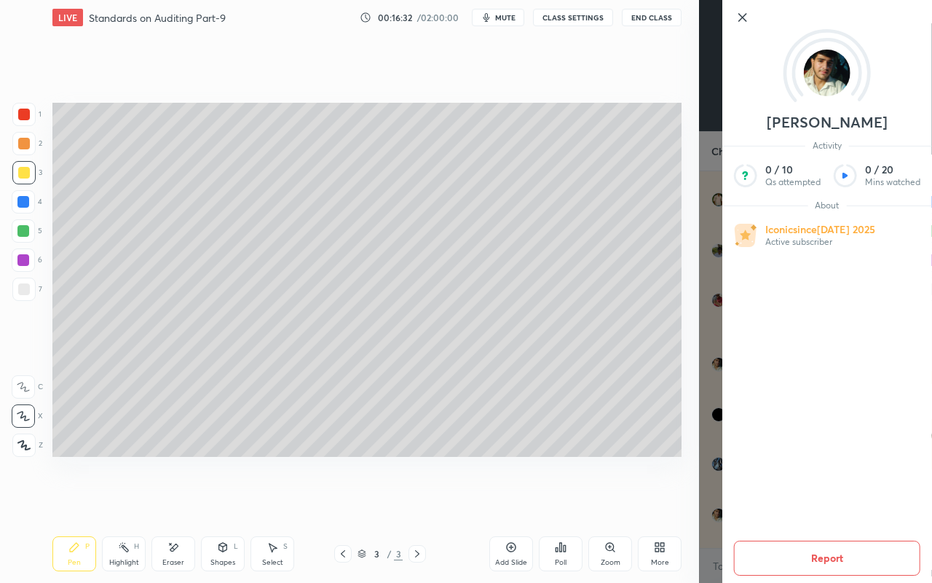
scroll to position [11973, 0]
click at [644, 483] on div "Setting up your live class Poll for secs No correct answer Start poll" at bounding box center [367, 279] width 641 height 489
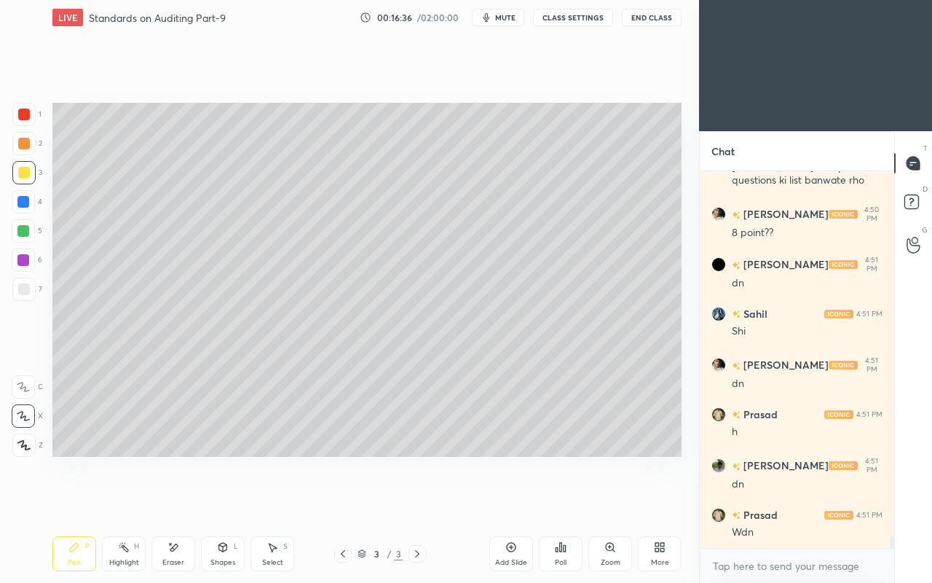
scroll to position [12125, 0]
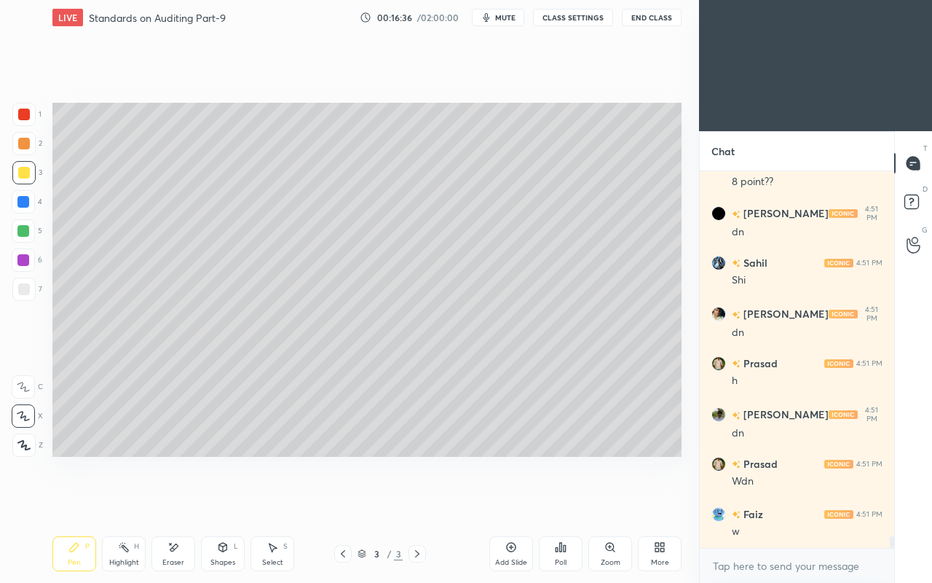
click at [793, 501] on div "w" at bounding box center [807, 531] width 151 height 15
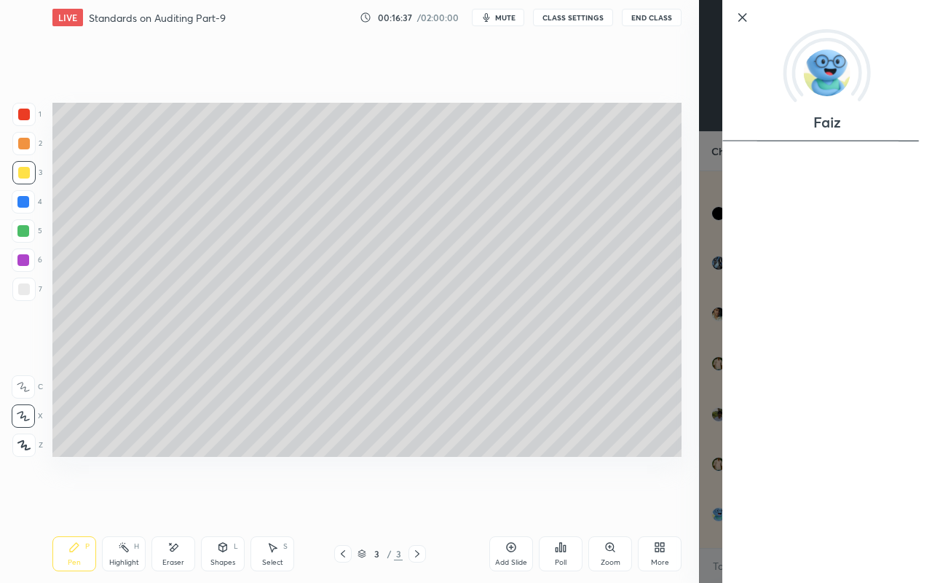
click at [604, 467] on div "Setting up your live class Poll for secs No correct answer Start poll" at bounding box center [367, 279] width 641 height 489
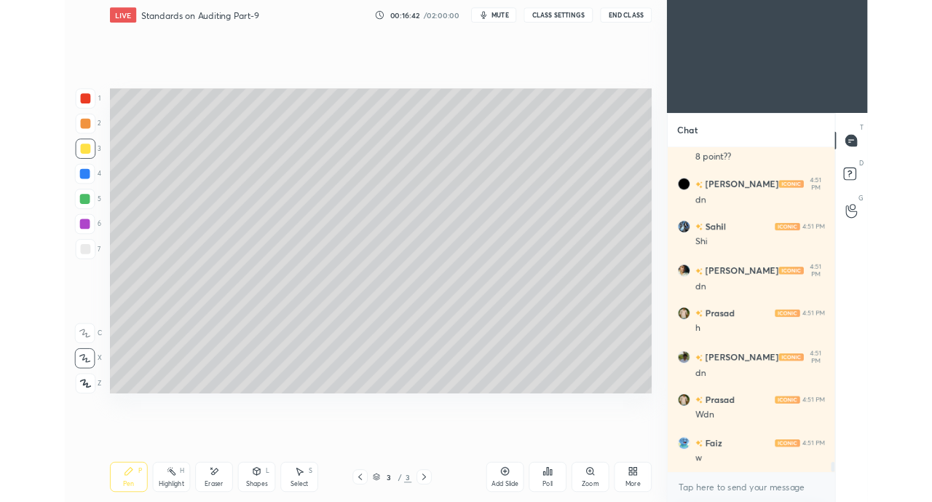
scroll to position [12174, 0]
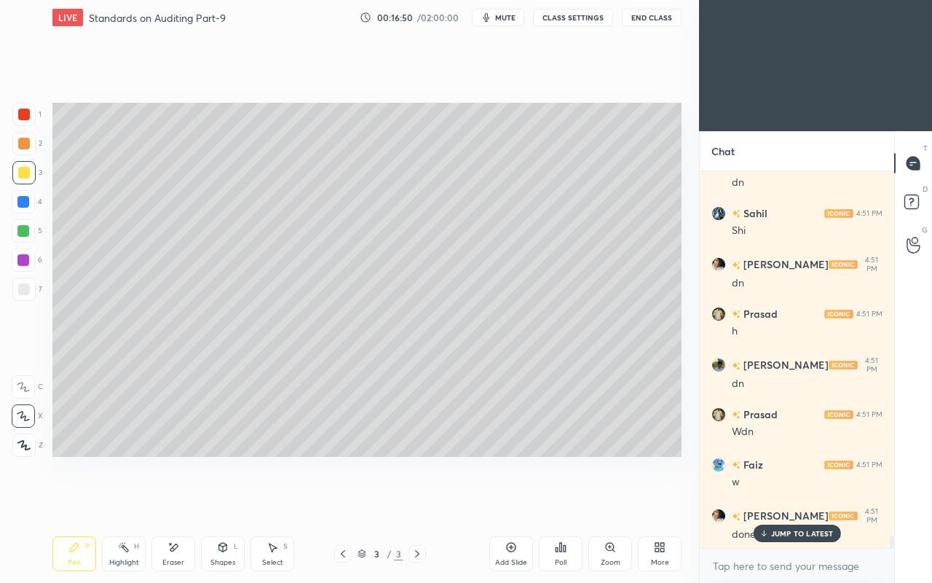
click at [767, 464] on div "Faiz 4:51 PM" at bounding box center [796, 464] width 171 height 15
click at [805, 501] on div "Raj 4:51 PM" at bounding box center [796, 515] width 171 height 17
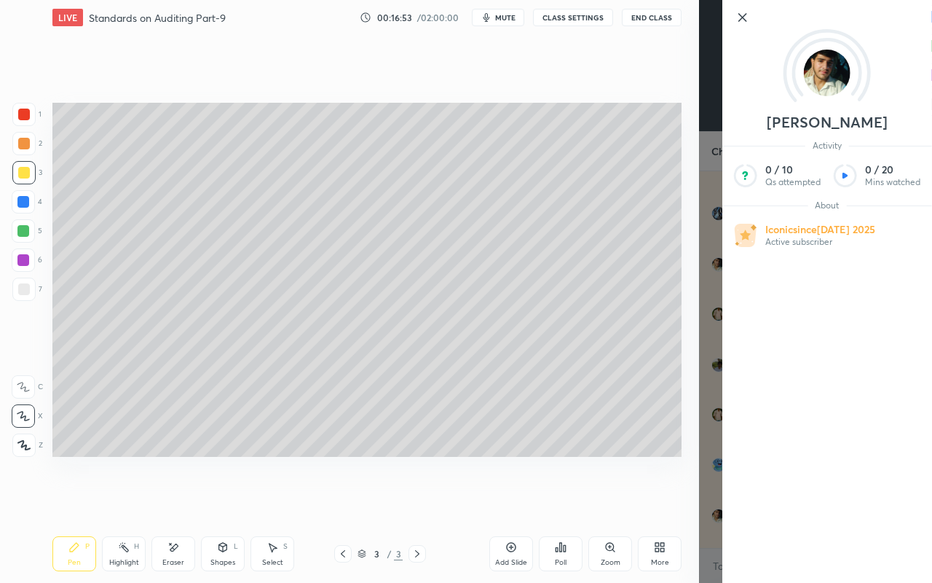
click at [556, 466] on div "Setting up your live class Poll for secs No correct answer Start poll" at bounding box center [367, 279] width 641 height 489
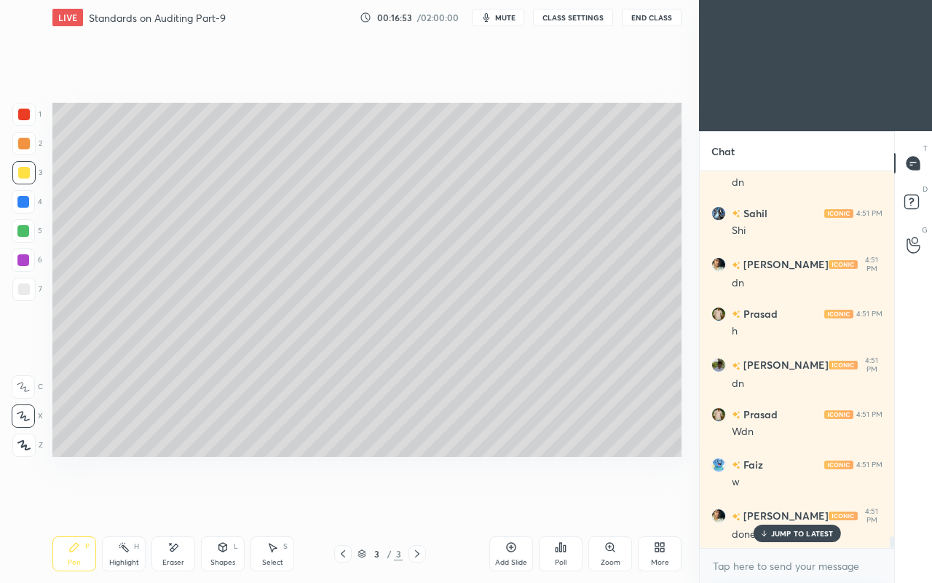
click at [762, 501] on icon at bounding box center [763, 533] width 9 height 9
click at [655, 501] on icon at bounding box center [657, 550] width 4 height 4
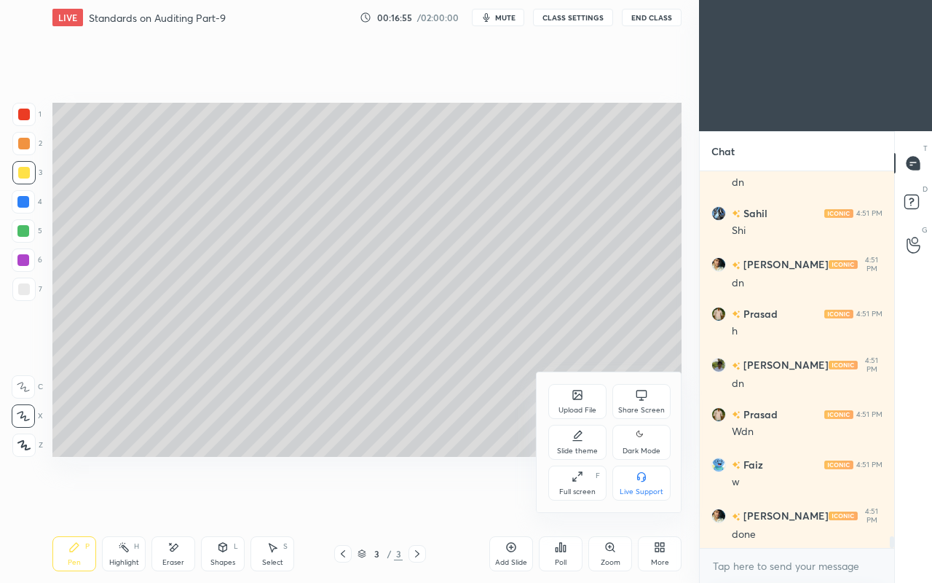
click at [655, 407] on div "Share Screen" at bounding box center [641, 409] width 47 height 7
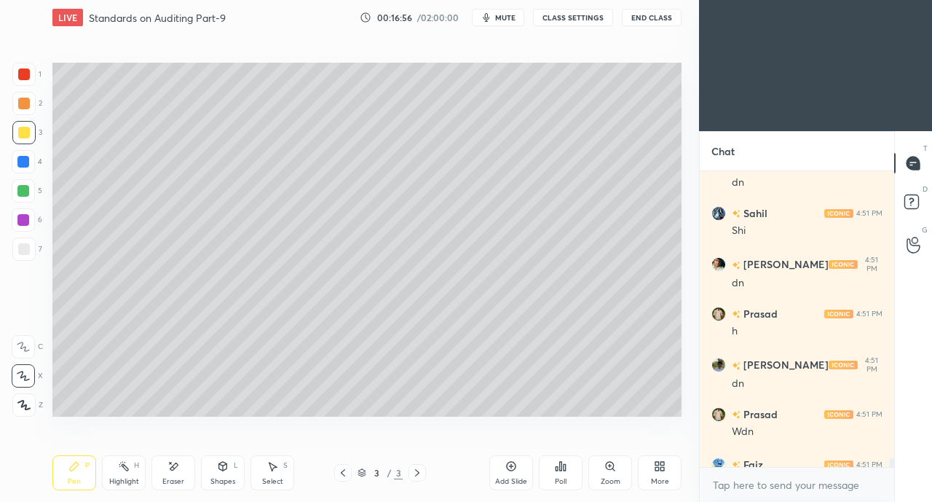
scroll to position [12175, 0]
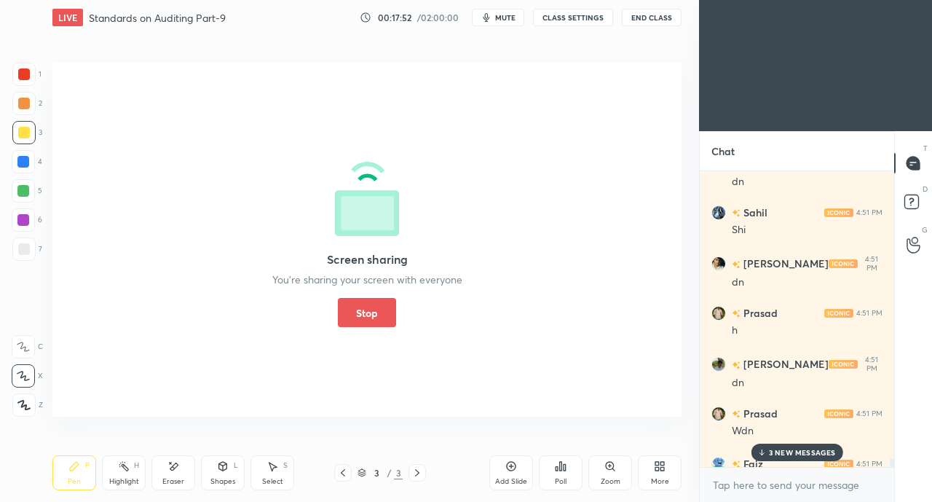
click at [363, 317] on button "Stop" at bounding box center [367, 312] width 58 height 29
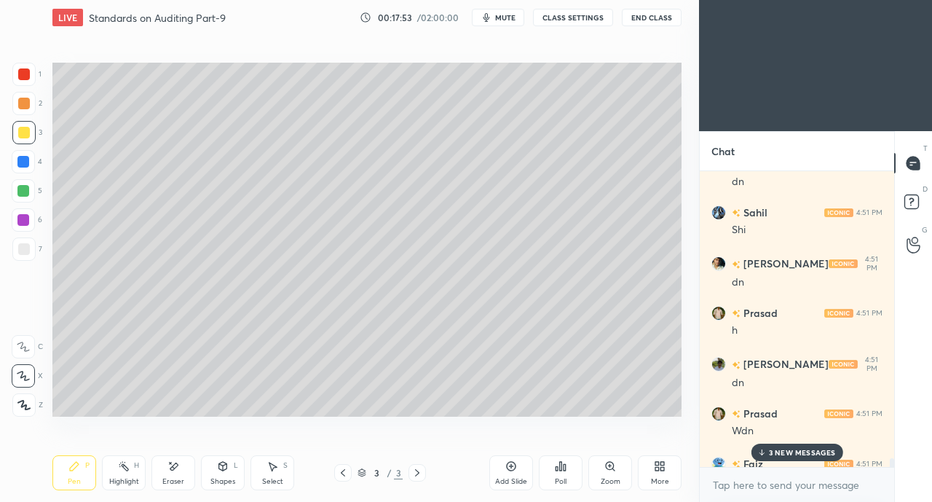
click at [781, 448] on p "3 NEW MESSAGES" at bounding box center [802, 452] width 67 height 9
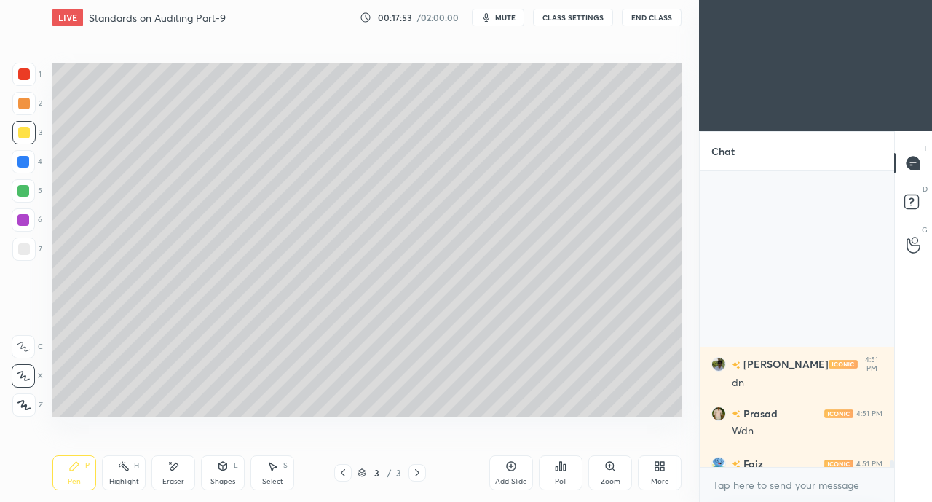
scroll to position [12406, 0]
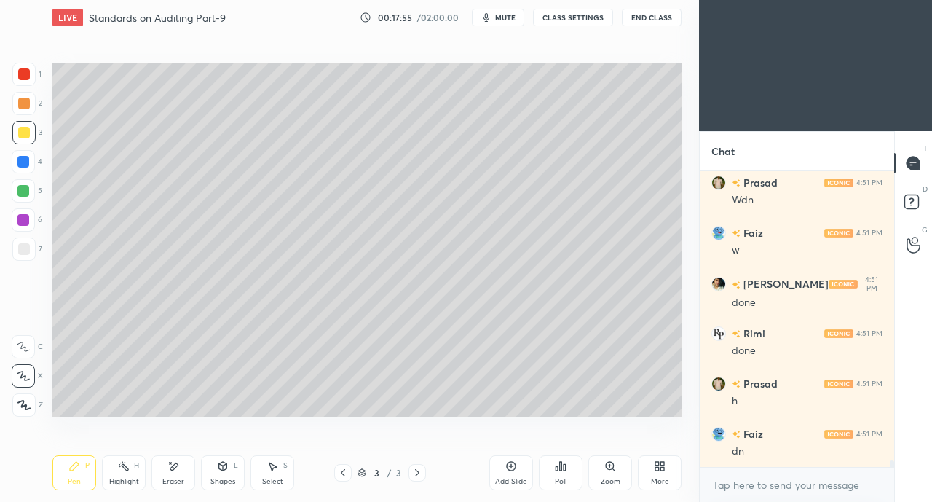
click at [25, 253] on div at bounding box center [24, 249] width 12 height 12
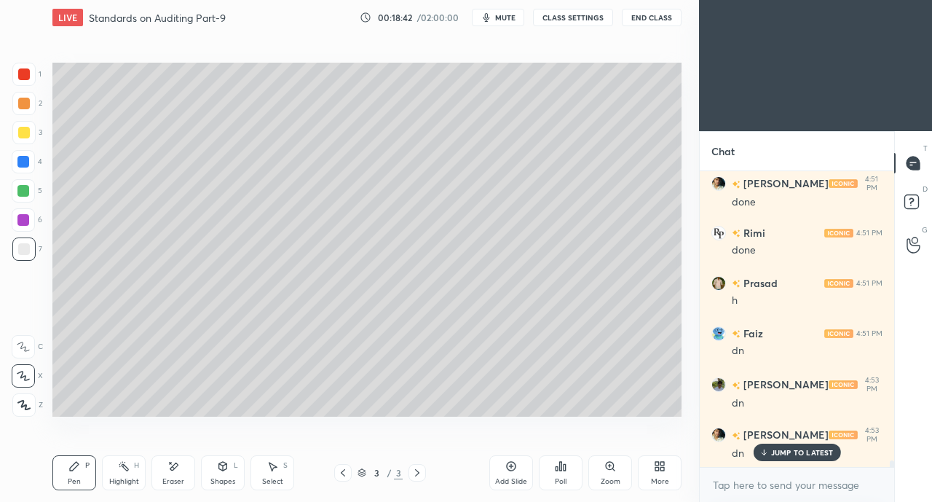
scroll to position [12556, 0]
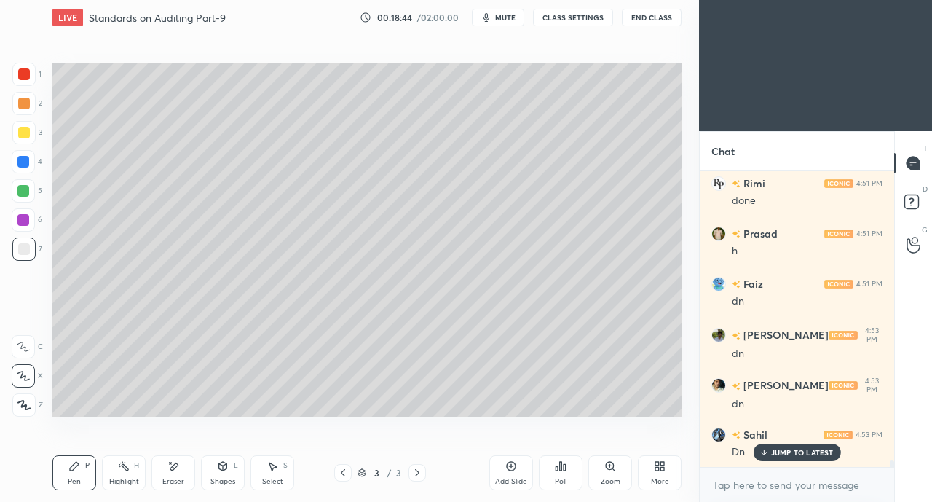
click at [665, 473] on div "More" at bounding box center [660, 472] width 44 height 35
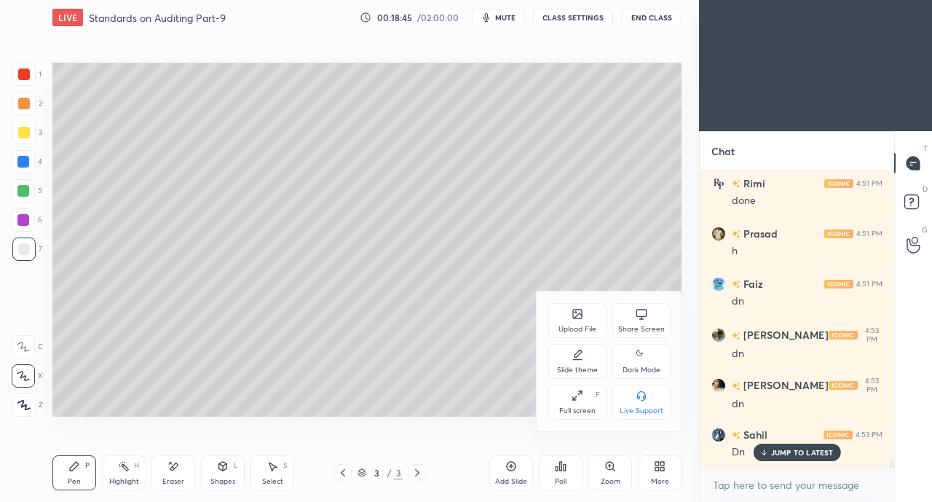
click at [636, 322] on div "Share Screen" at bounding box center [641, 320] width 58 height 35
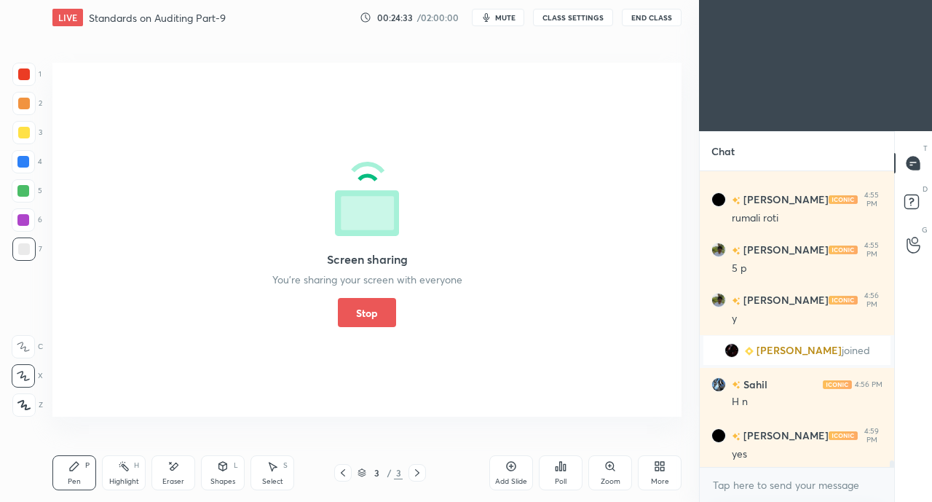
scroll to position [12653, 0]
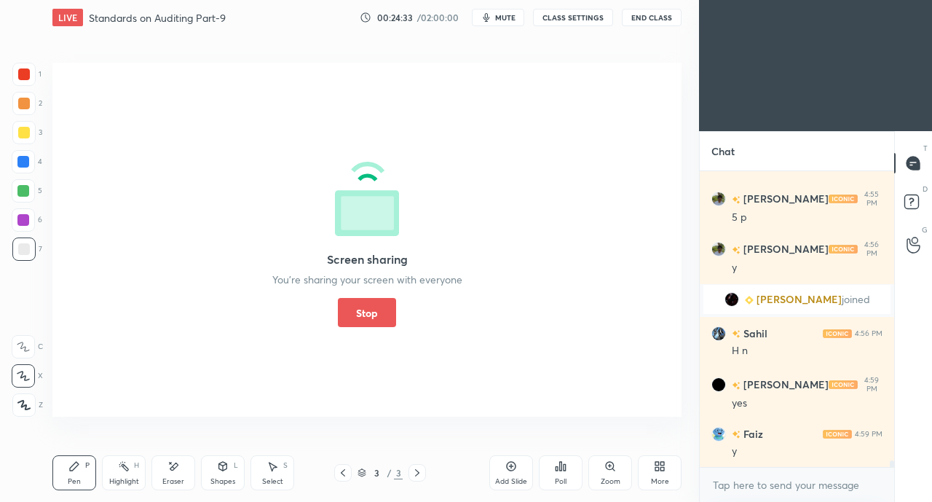
click at [366, 317] on button "Stop" at bounding box center [367, 312] width 58 height 29
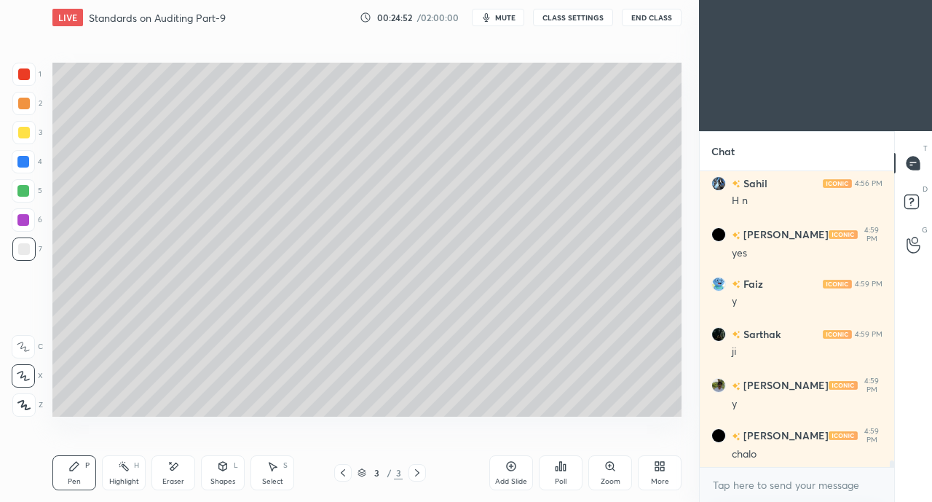
scroll to position [12854, 0]
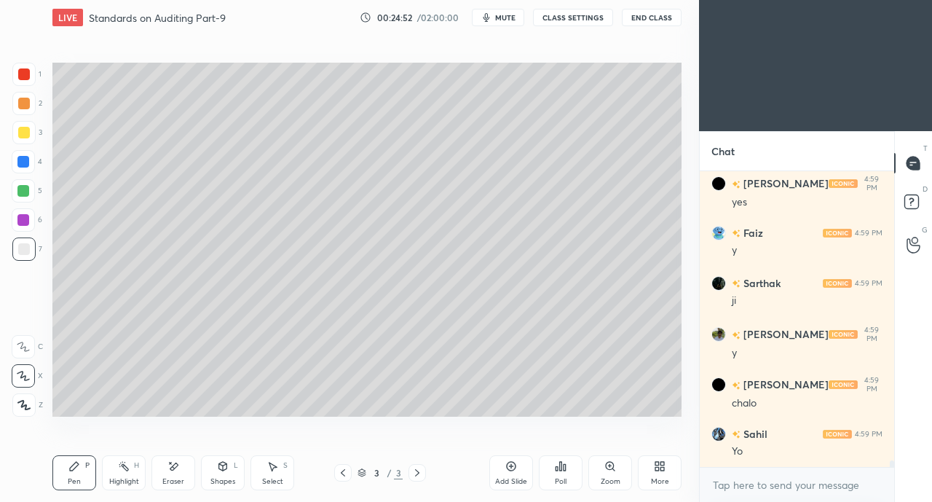
click at [651, 466] on div "More" at bounding box center [660, 472] width 44 height 35
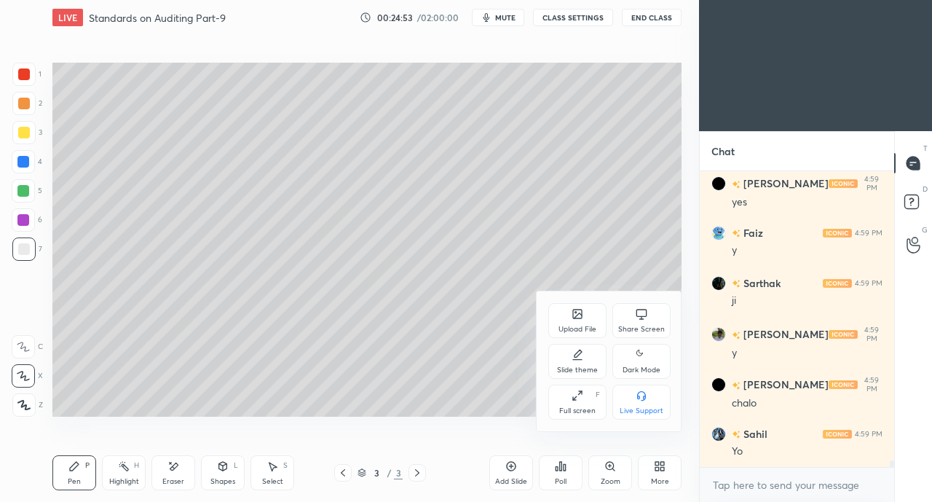
click at [625, 307] on div "Share Screen" at bounding box center [641, 320] width 58 height 35
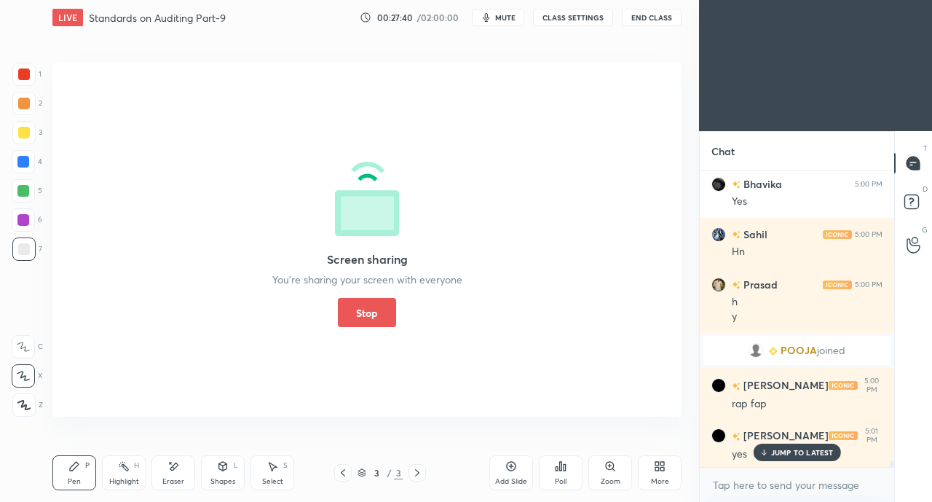
scroll to position [13320, 0]
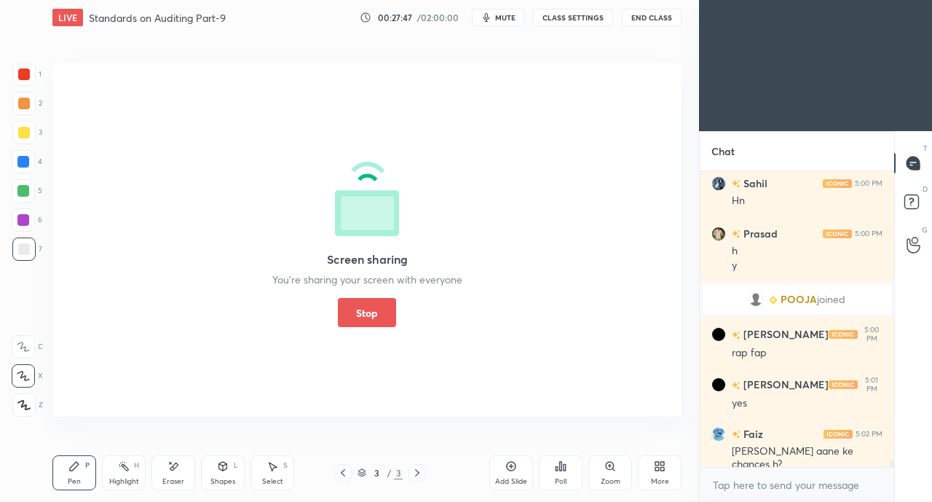
click at [358, 309] on button "Stop" at bounding box center [367, 312] width 58 height 29
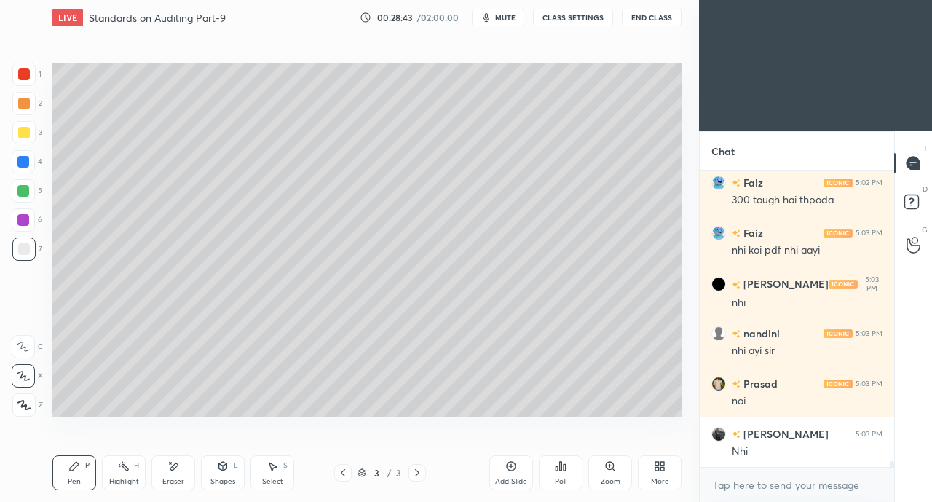
scroll to position [13987, 0]
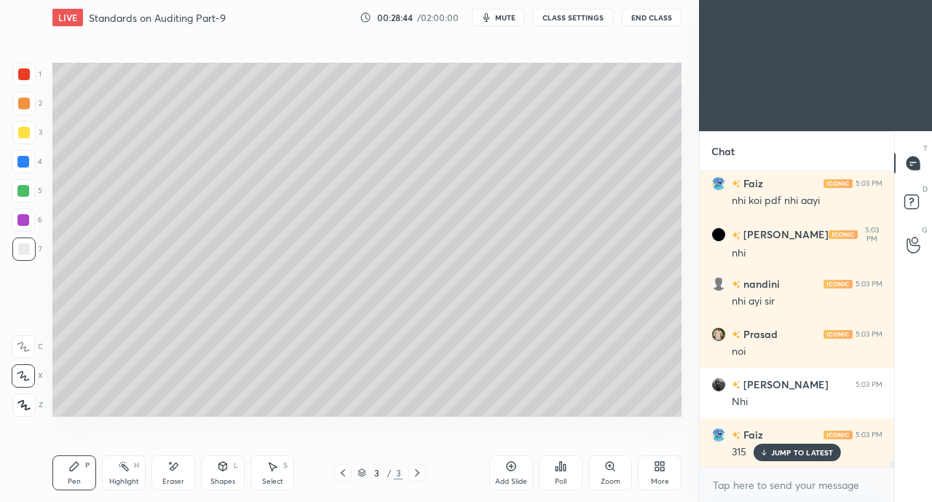
click at [781, 452] on p "JUMP TO LATEST" at bounding box center [802, 452] width 63 height 9
click at [419, 475] on icon at bounding box center [417, 473] width 12 height 12
click at [503, 472] on div "Add Slide" at bounding box center [511, 472] width 44 height 35
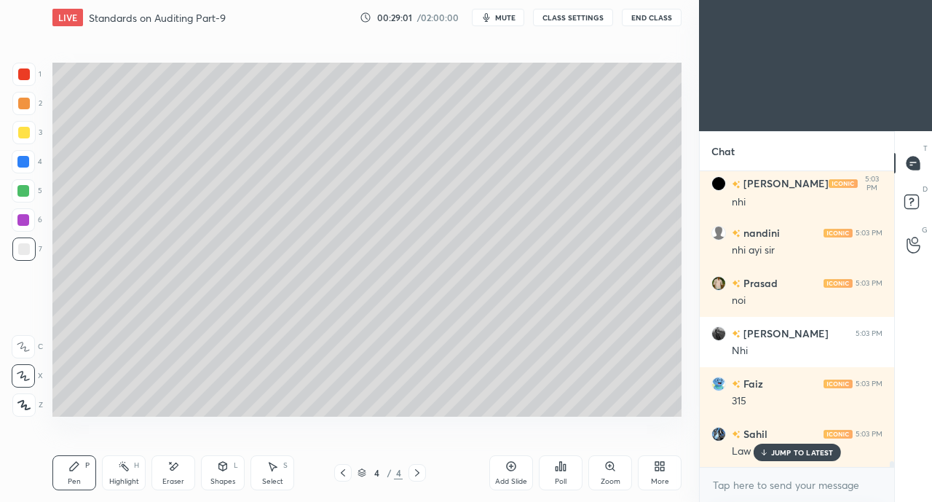
scroll to position [14088, 0]
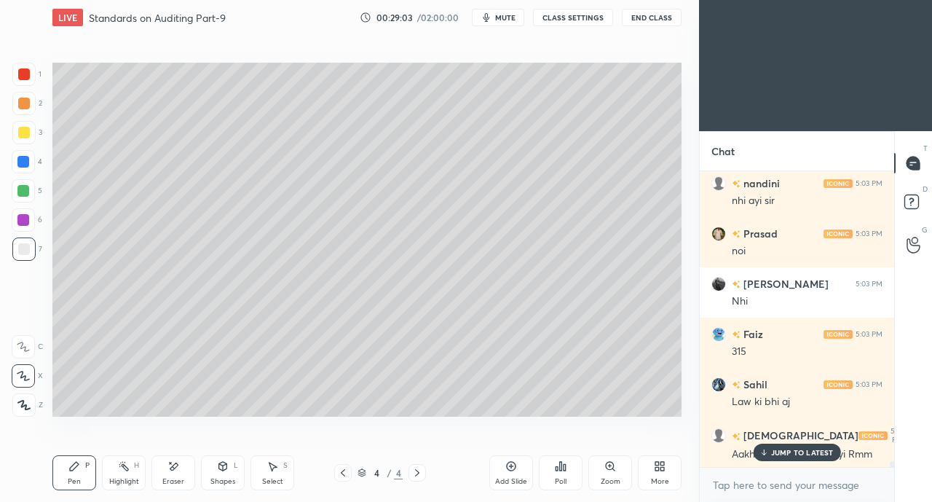
click at [778, 450] on p "JUMP TO LATEST" at bounding box center [802, 452] width 63 height 9
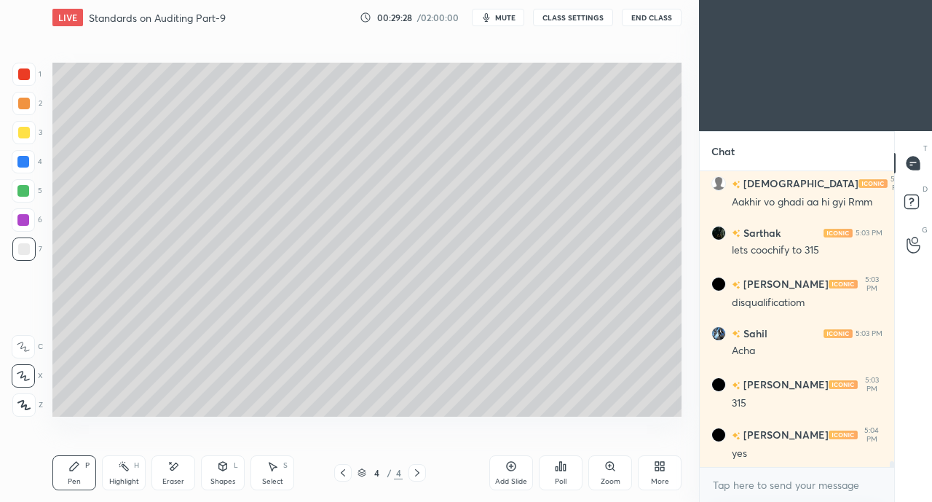
scroll to position [14415, 0]
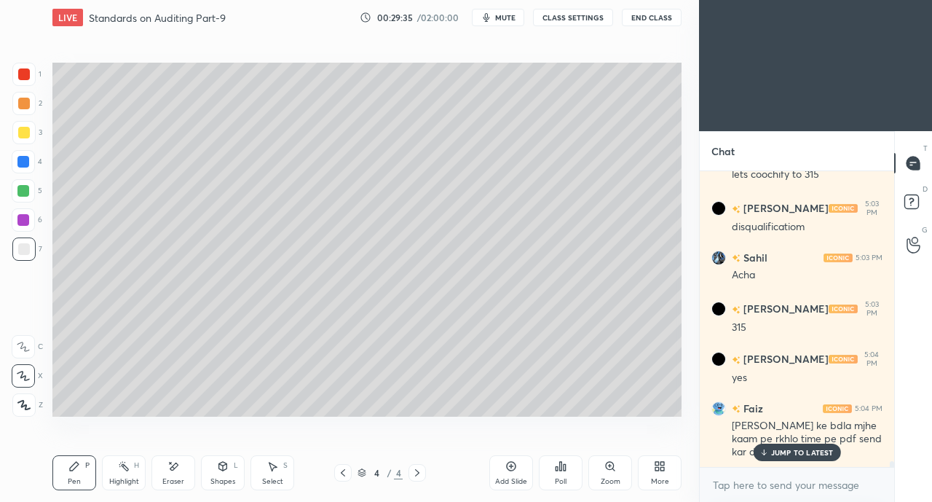
click at [791, 453] on p "JUMP TO LATEST" at bounding box center [802, 452] width 63 height 9
click at [20, 130] on div at bounding box center [24, 133] width 12 height 12
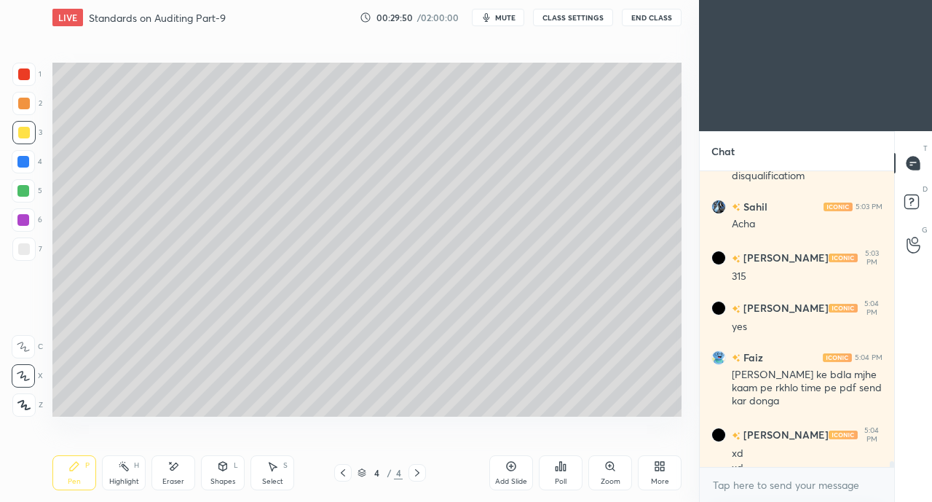
scroll to position [14481, 0]
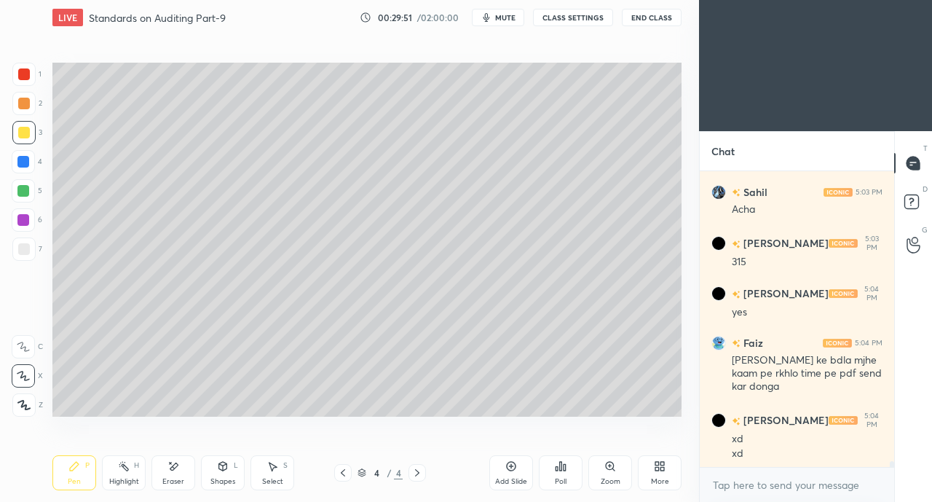
click at [655, 465] on icon at bounding box center [657, 464] width 4 height 4
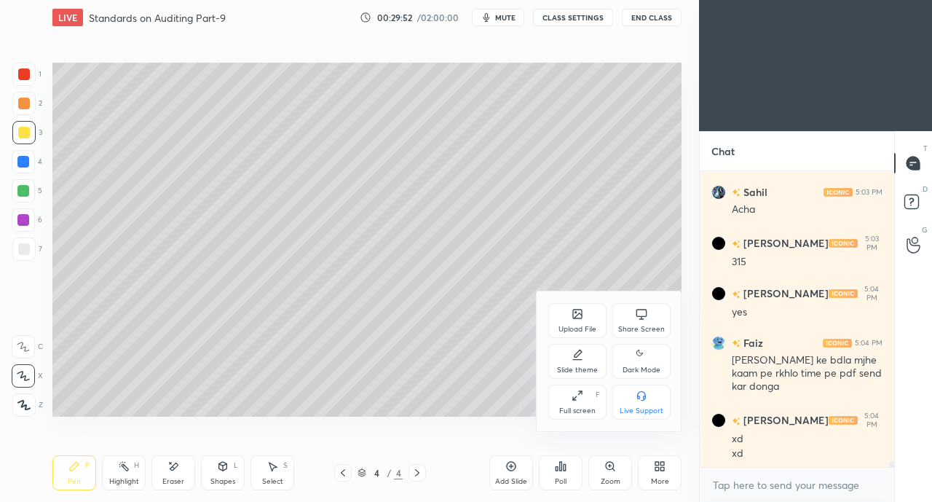
click at [628, 316] on div "Share Screen" at bounding box center [641, 320] width 58 height 35
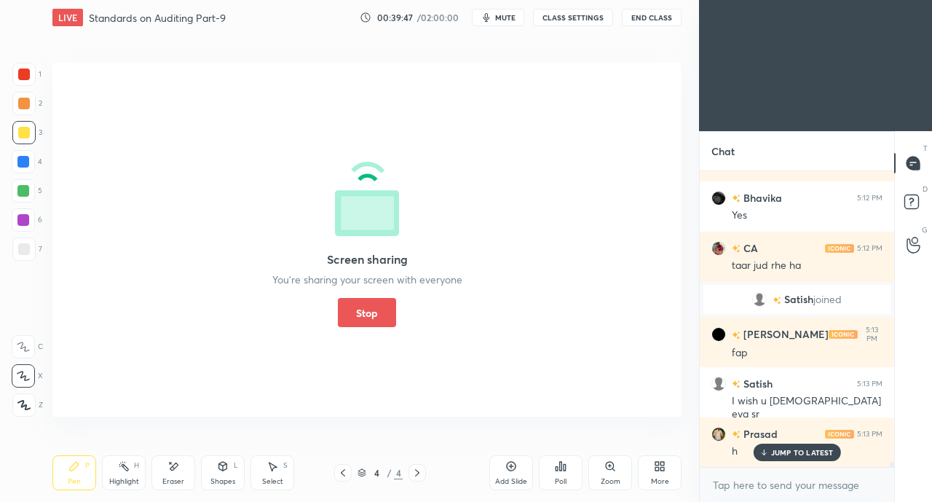
scroll to position [18040, 0]
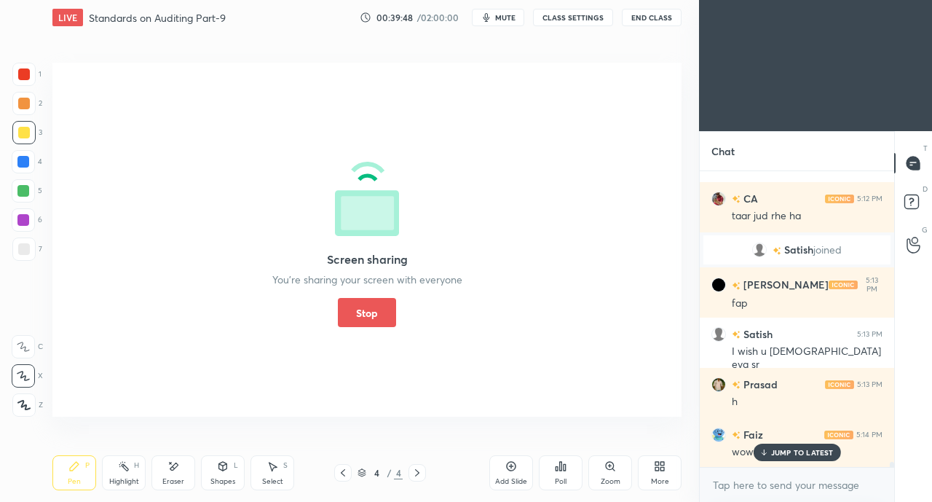
click at [365, 301] on button "Stop" at bounding box center [367, 312] width 58 height 29
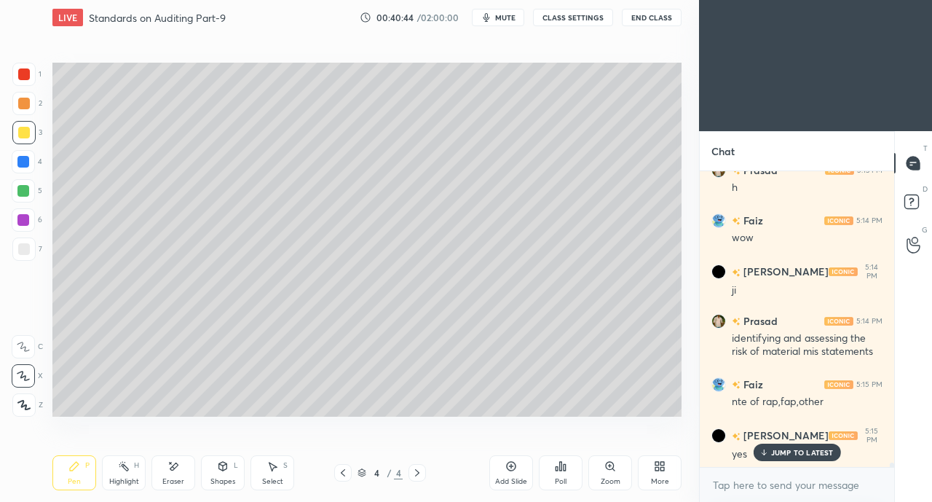
scroll to position [18305, 0]
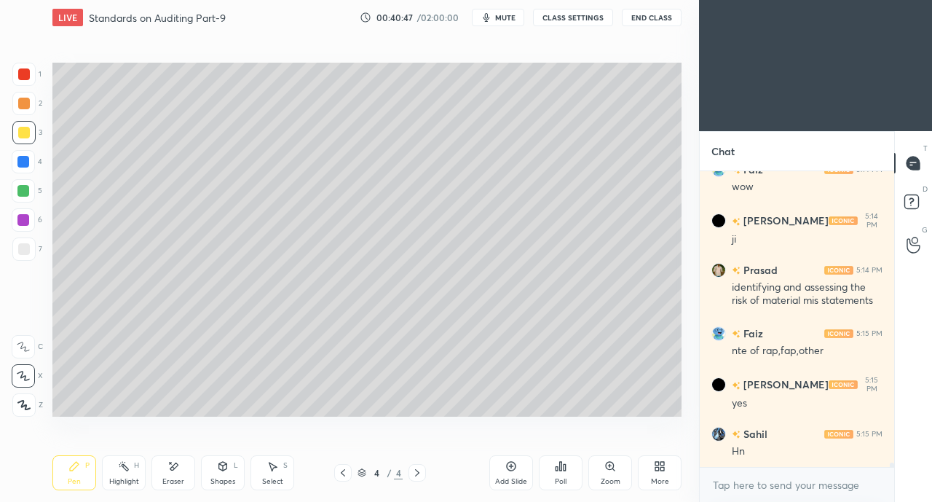
click at [660, 475] on div "More" at bounding box center [660, 472] width 44 height 35
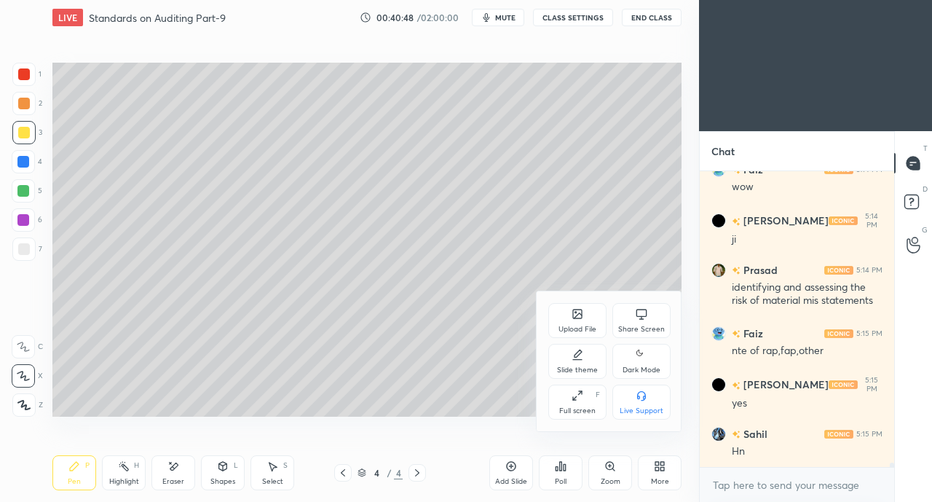
click at [639, 329] on div "Share Screen" at bounding box center [641, 328] width 47 height 7
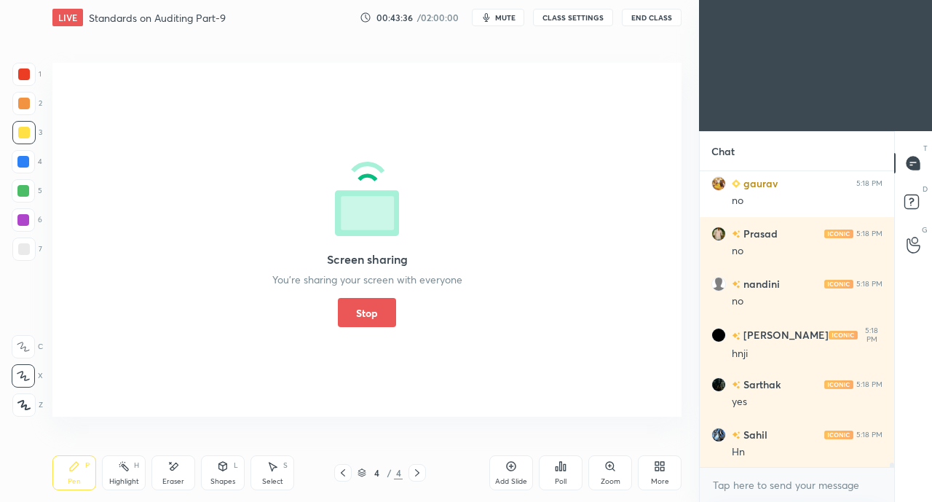
scroll to position [19725, 0]
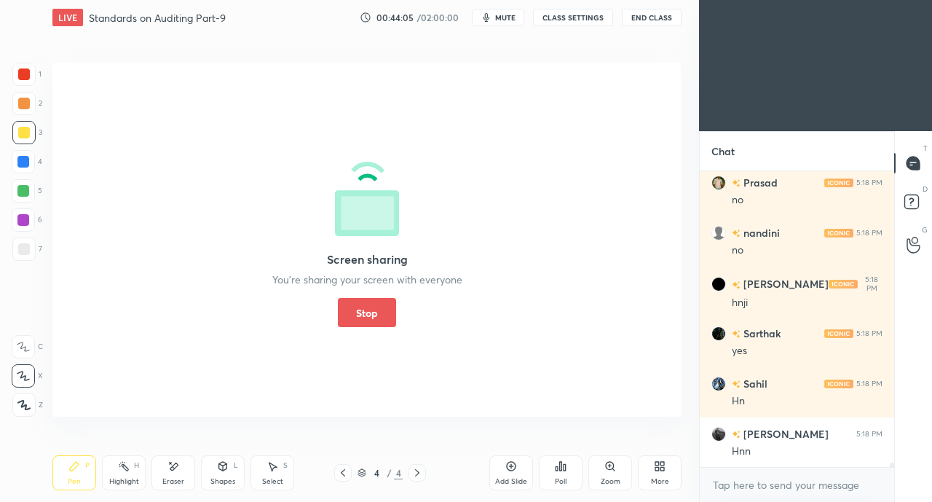
click at [379, 304] on button "Stop" at bounding box center [367, 312] width 58 height 29
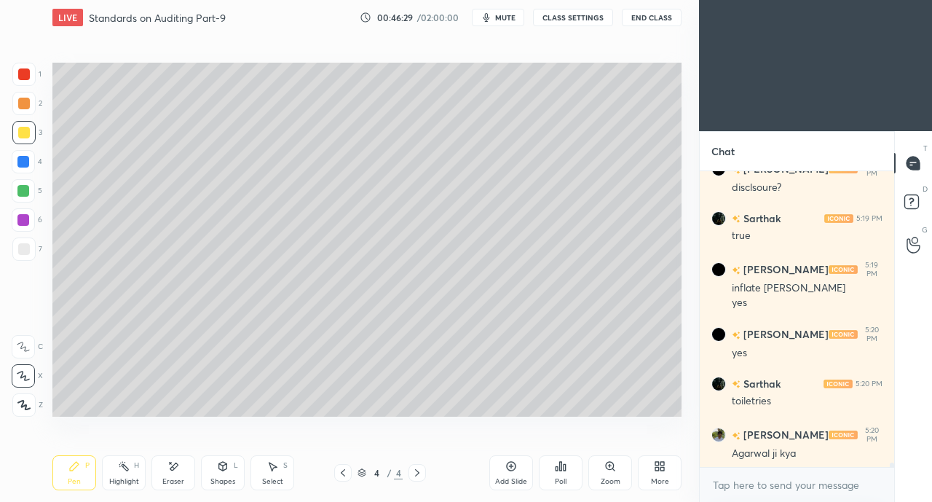
scroll to position [20091, 0]
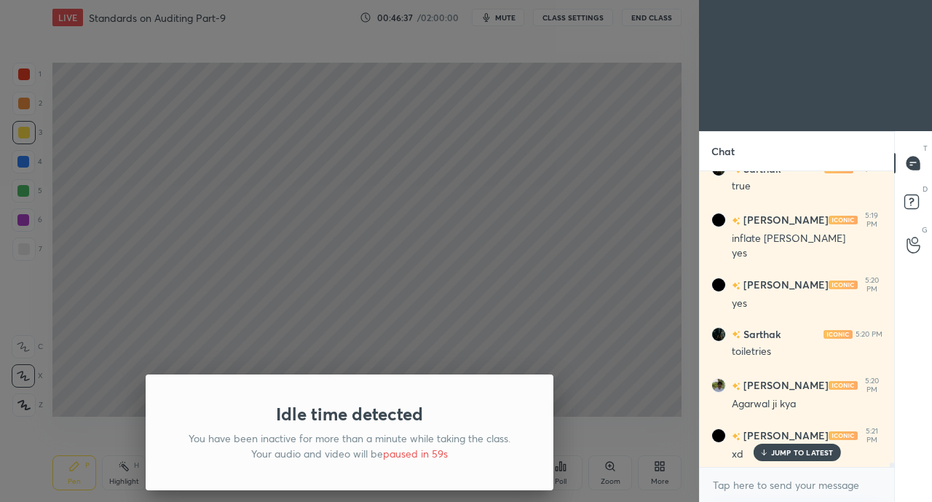
click at [489, 189] on div "Idle time detected You have been inactive for more than a minute while taking t…" at bounding box center [349, 251] width 699 height 502
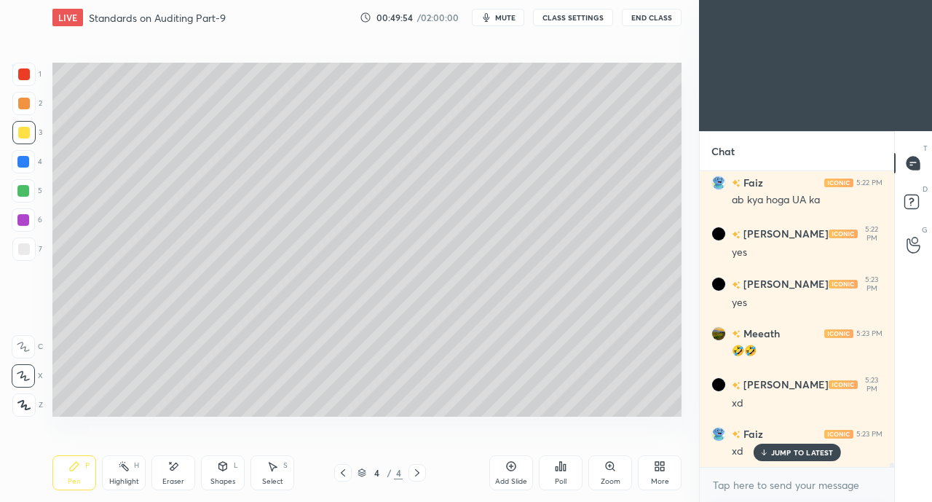
scroll to position [20894, 0]
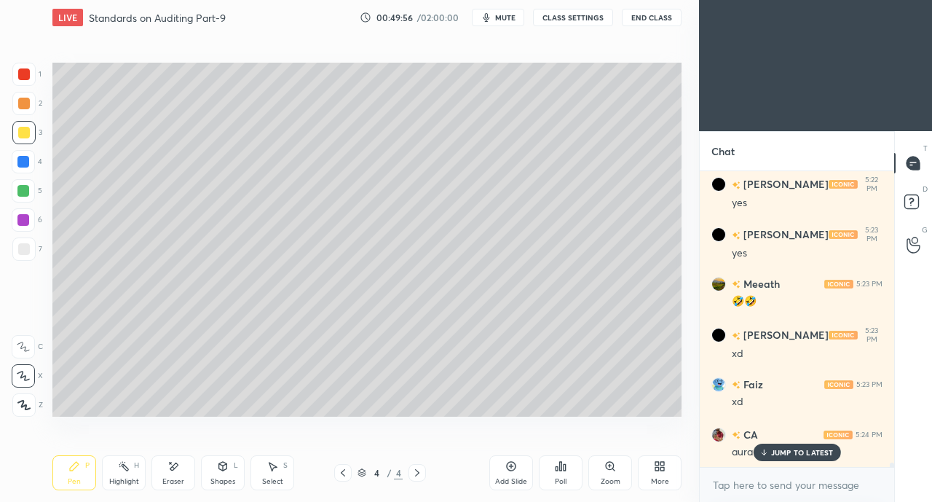
click at [802, 453] on p "JUMP TO LATEST" at bounding box center [802, 452] width 63 height 9
click at [666, 478] on div "More" at bounding box center [660, 481] width 18 height 7
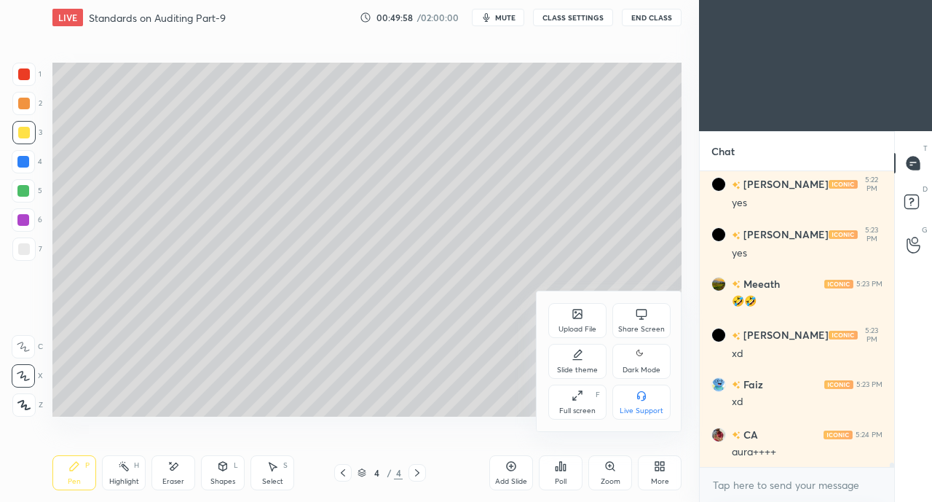
click at [632, 320] on div "Share Screen" at bounding box center [641, 320] width 58 height 35
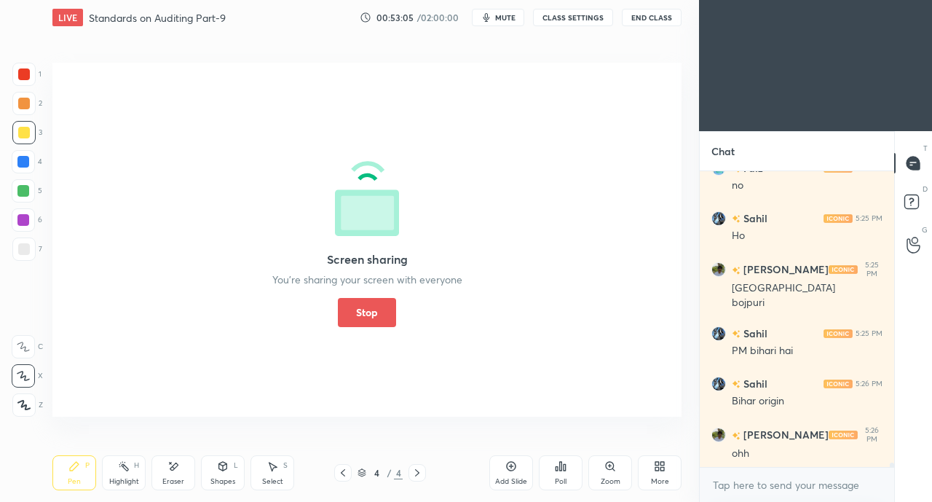
scroll to position [21411, 0]
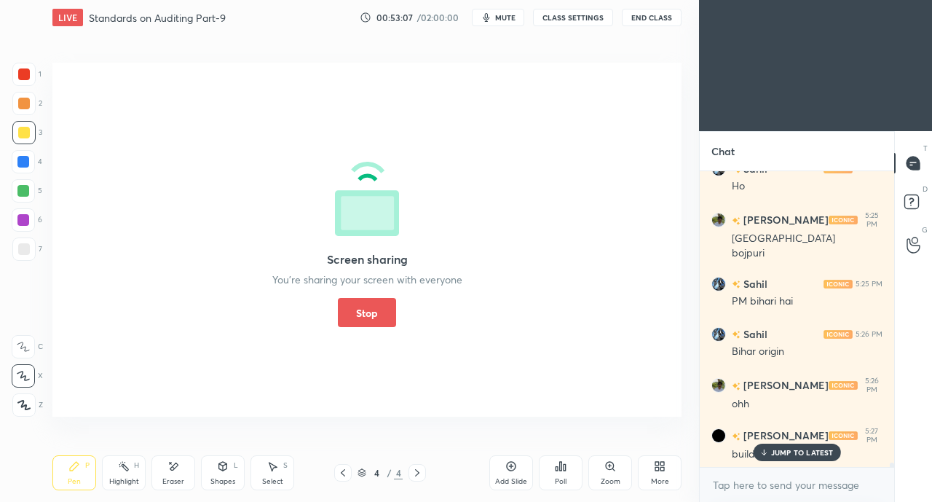
click at [368, 301] on button "Stop" at bounding box center [367, 312] width 58 height 29
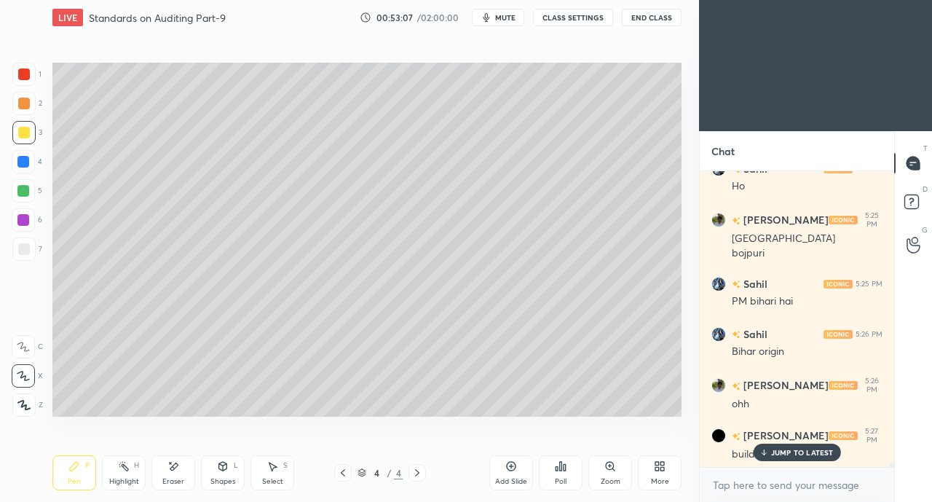
click at [778, 460] on div "JUMP TO LATEST" at bounding box center [796, 451] width 87 height 17
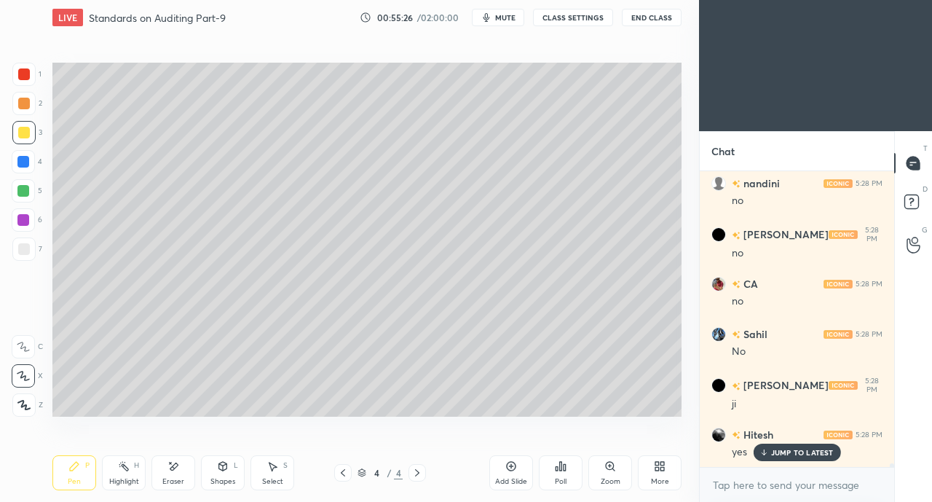
scroll to position [5, 4]
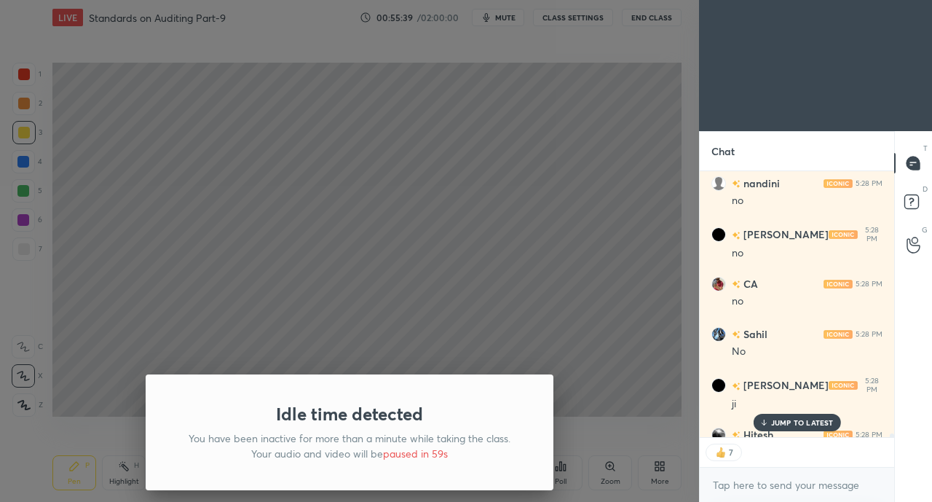
click at [204, 248] on div "Idle time detected You have been inactive for more than a minute while taking t…" at bounding box center [349, 251] width 699 height 502
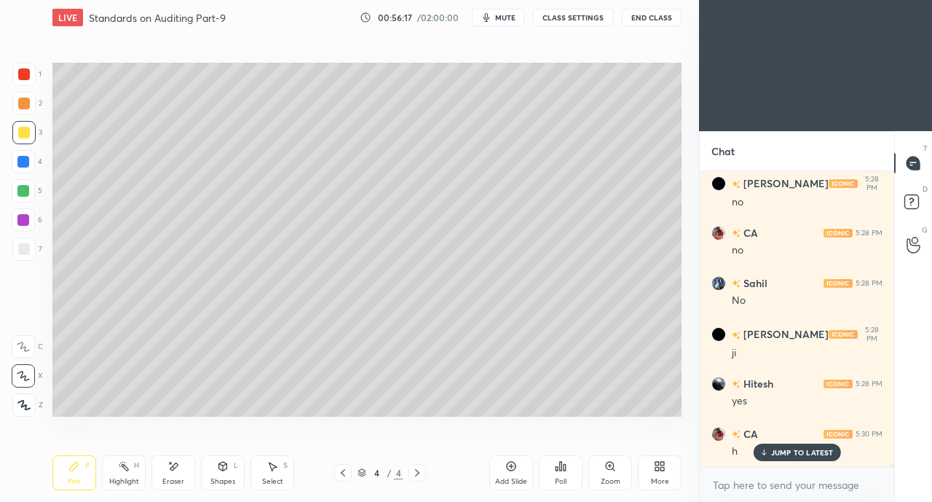
scroll to position [22115, 0]
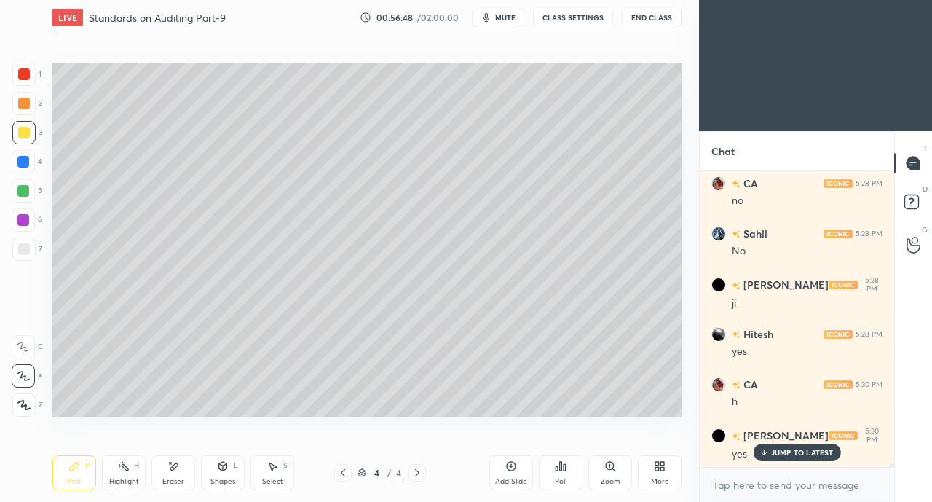
click at [669, 459] on div "More" at bounding box center [660, 472] width 44 height 35
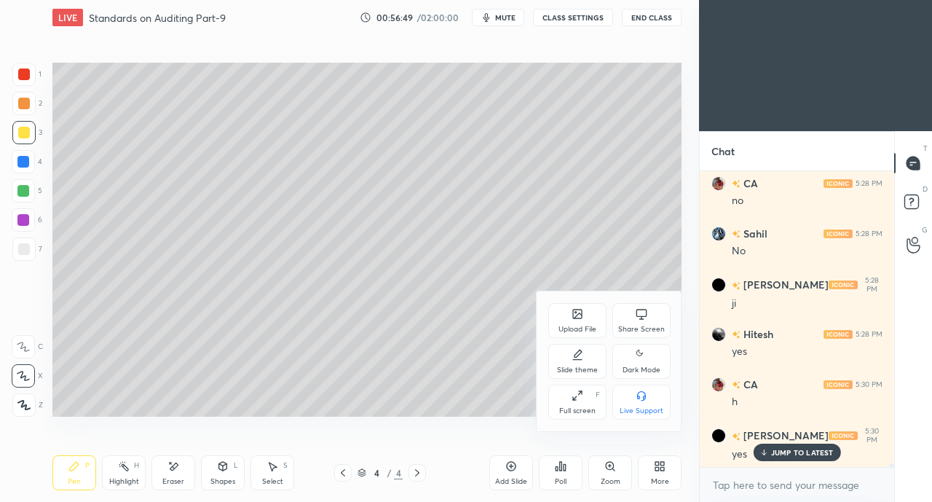
click at [641, 313] on icon at bounding box center [642, 314] width 12 height 12
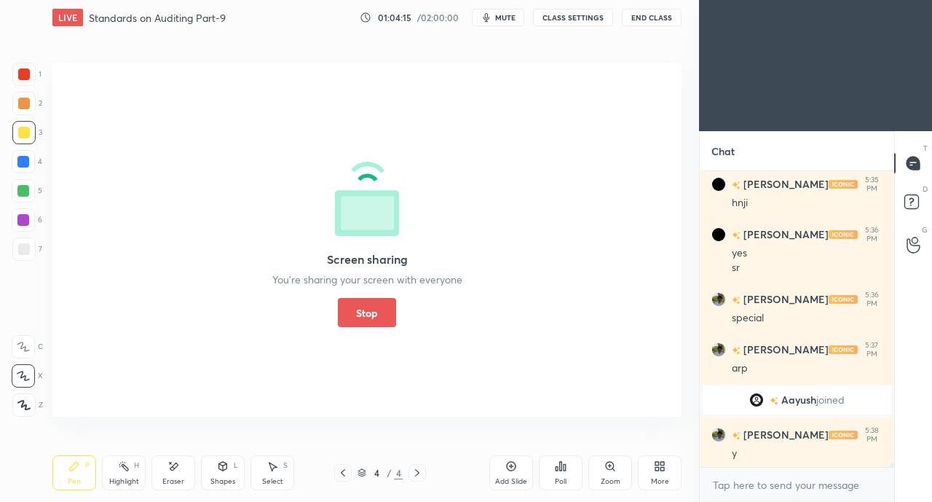
scroll to position [23169, 0]
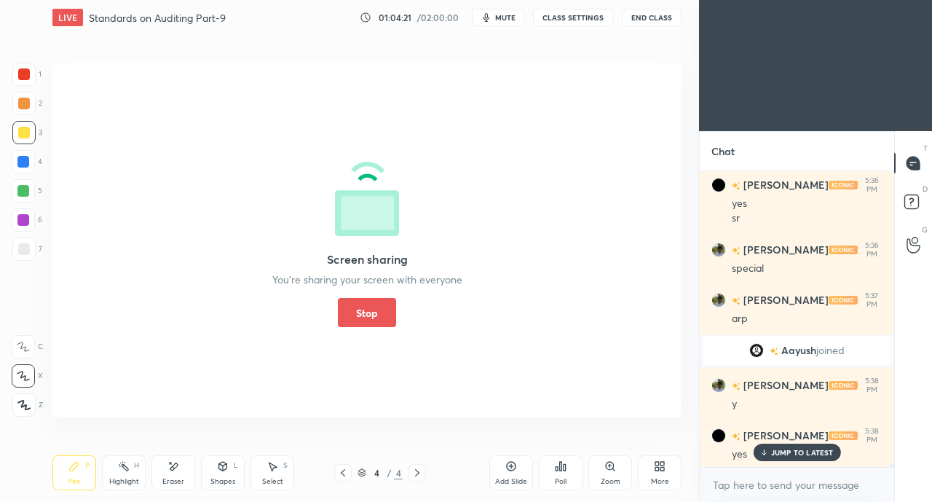
click at [353, 304] on button "Stop" at bounding box center [367, 312] width 58 height 29
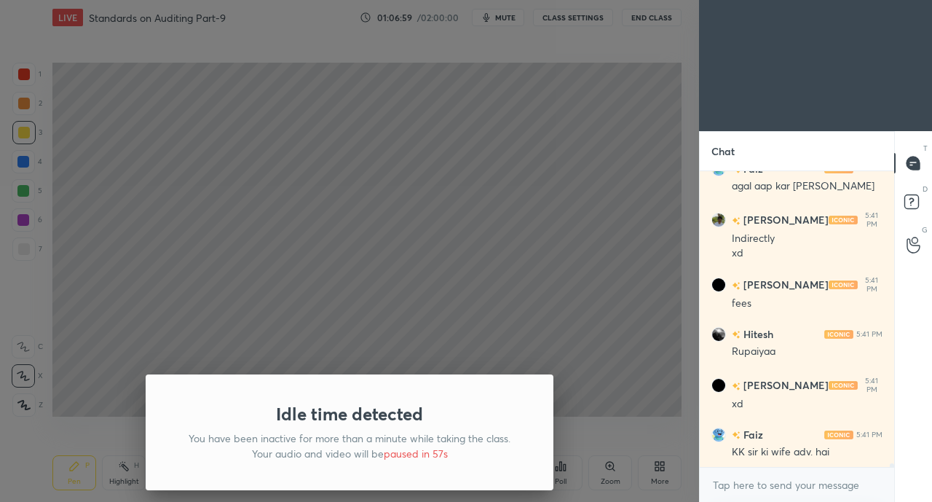
scroll to position [24585, 0]
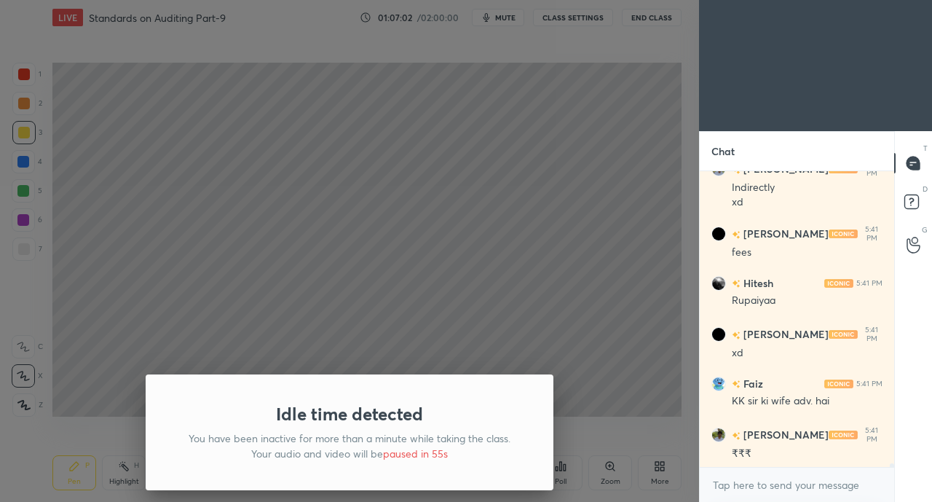
click at [248, 262] on div "Idle time detected You have been inactive for more than a minute while taking t…" at bounding box center [349, 251] width 699 height 502
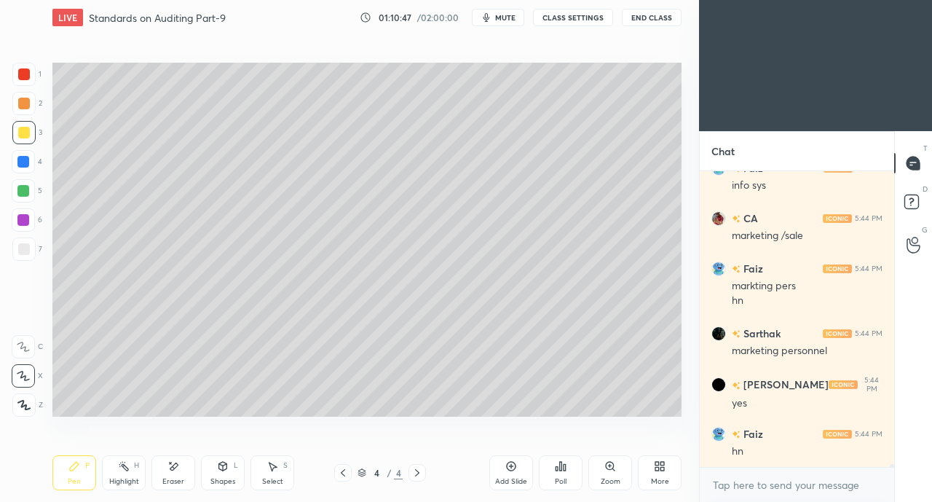
scroll to position [26499, 0]
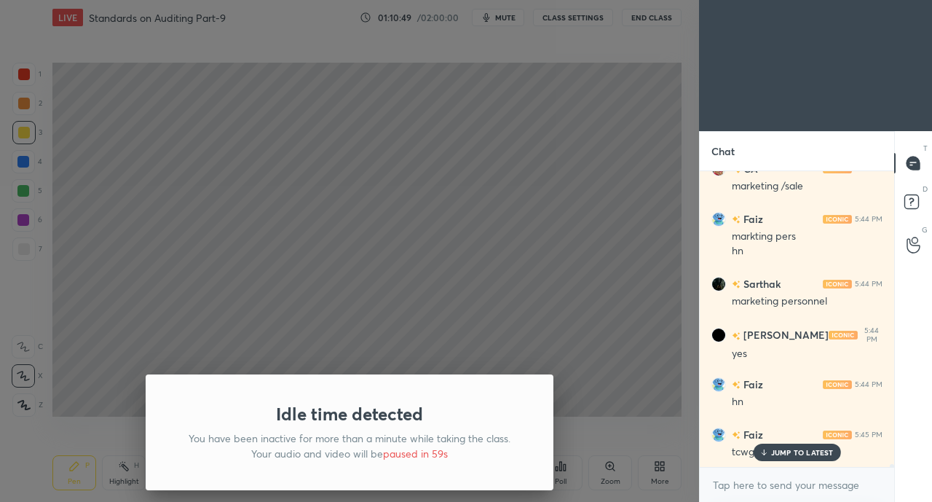
click at [217, 206] on div "Idle time detected You have been inactive for more than a minute while taking t…" at bounding box center [349, 251] width 699 height 502
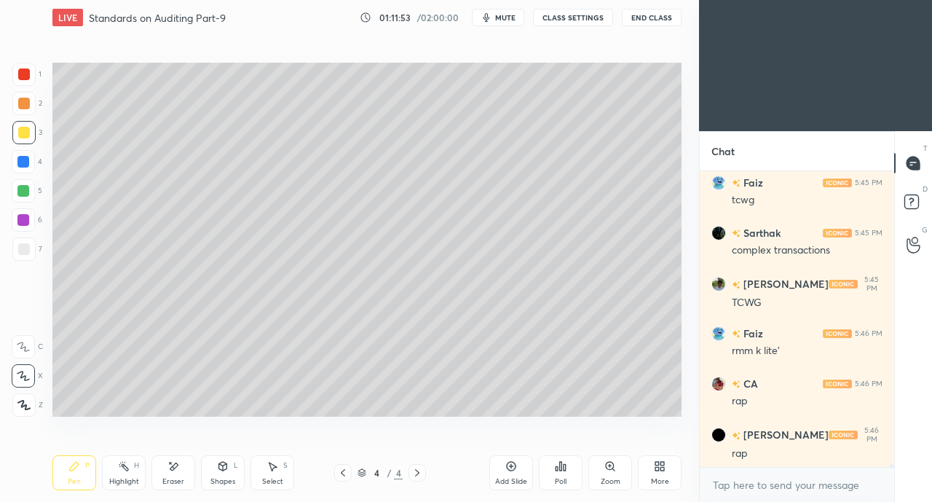
scroll to position [26766, 0]
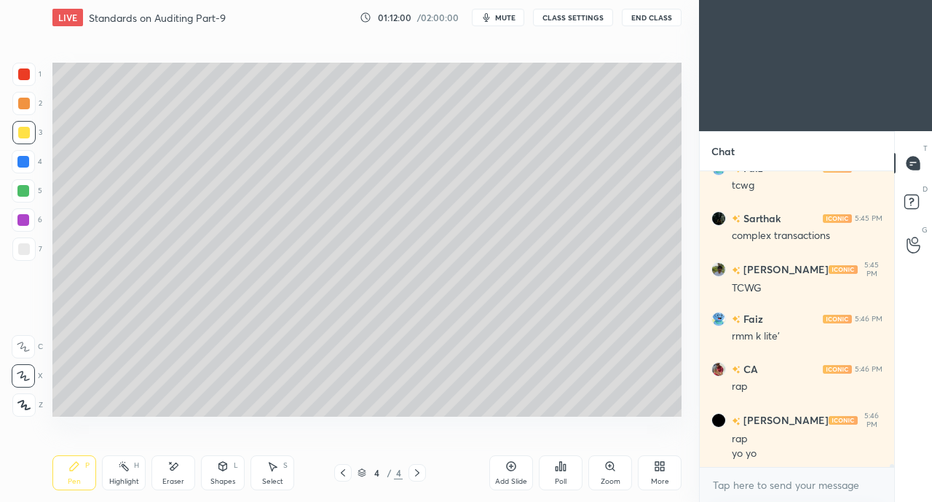
click at [653, 478] on div "More" at bounding box center [660, 481] width 18 height 7
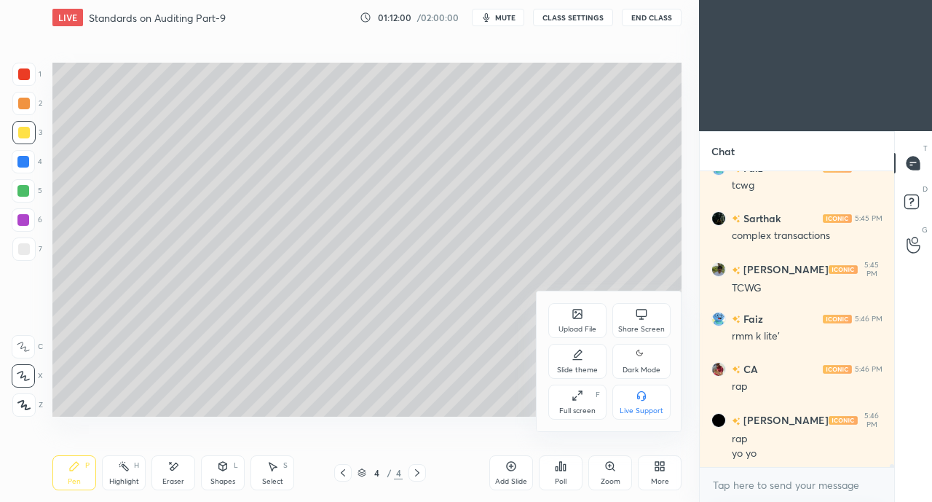
click at [640, 309] on icon at bounding box center [641, 313] width 11 height 8
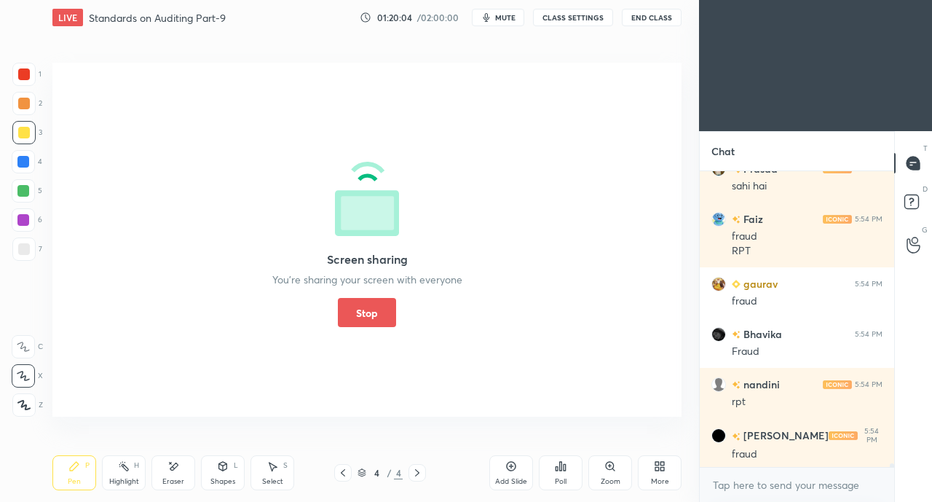
scroll to position [24400, 0]
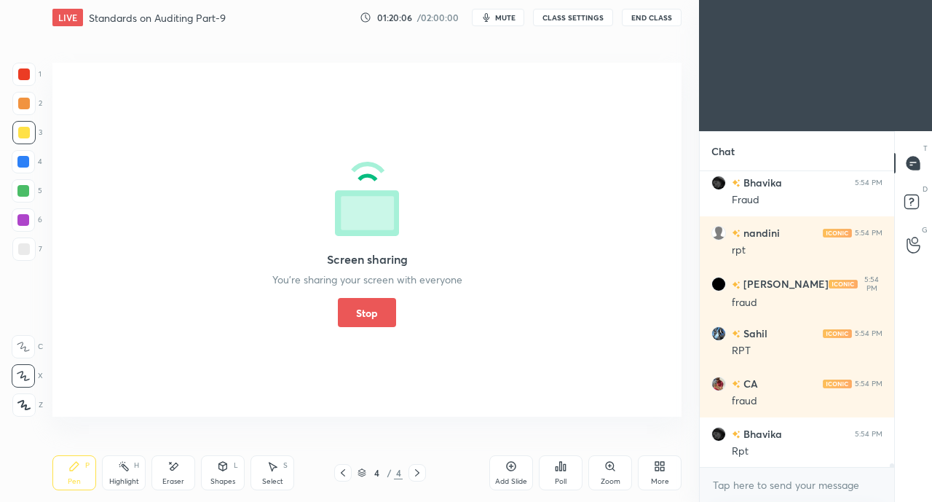
click at [360, 324] on button "Stop" at bounding box center [367, 312] width 58 height 29
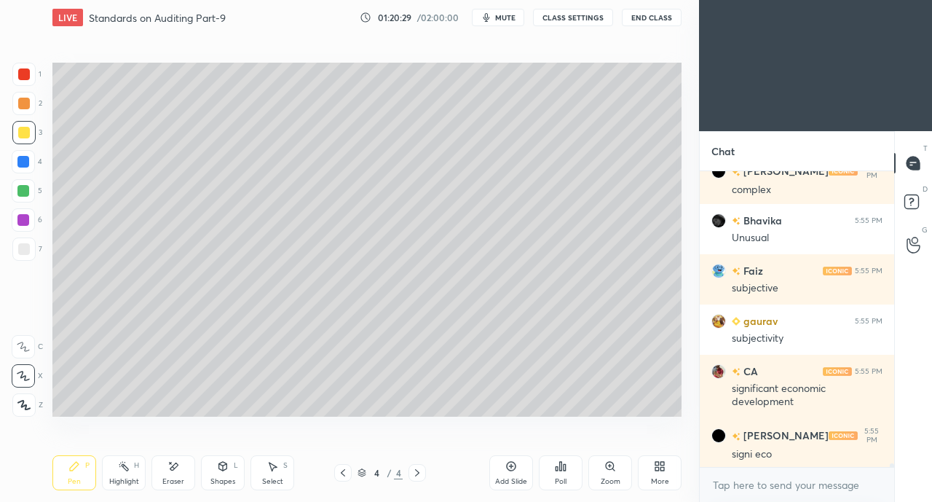
scroll to position [25784, 0]
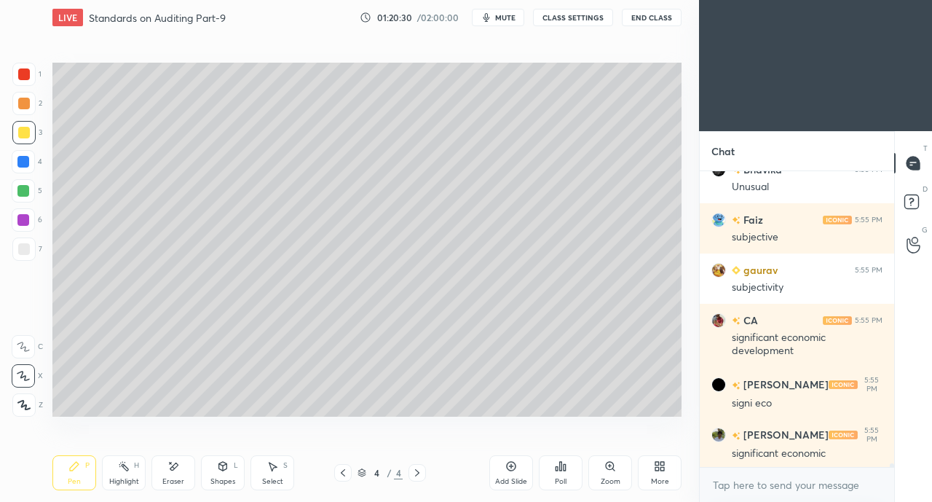
click at [660, 473] on div "More" at bounding box center [660, 472] width 44 height 35
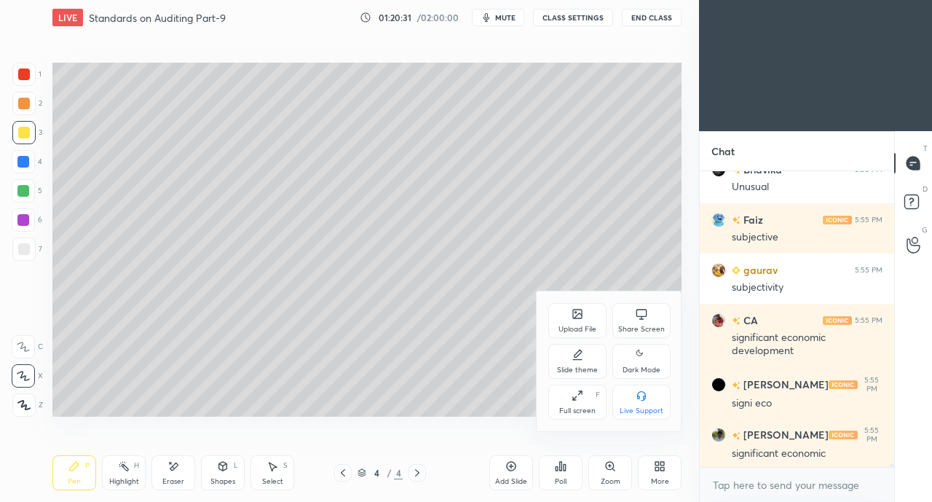
click at [639, 320] on div "Share Screen" at bounding box center [641, 320] width 58 height 35
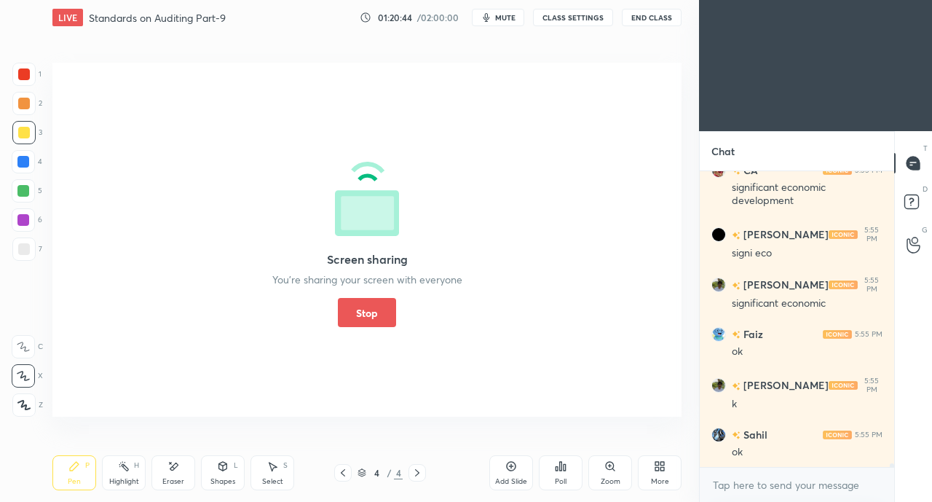
scroll to position [25985, 0]
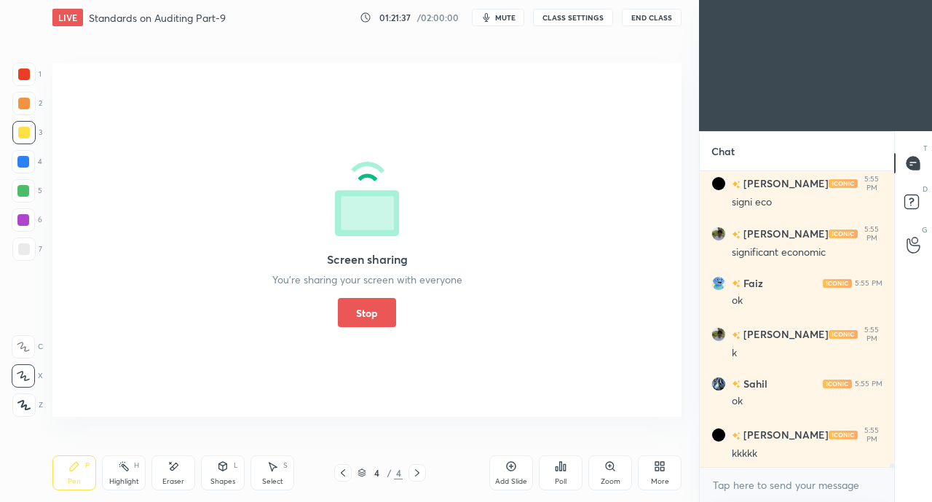
click at [376, 325] on button "Stop" at bounding box center [367, 312] width 58 height 29
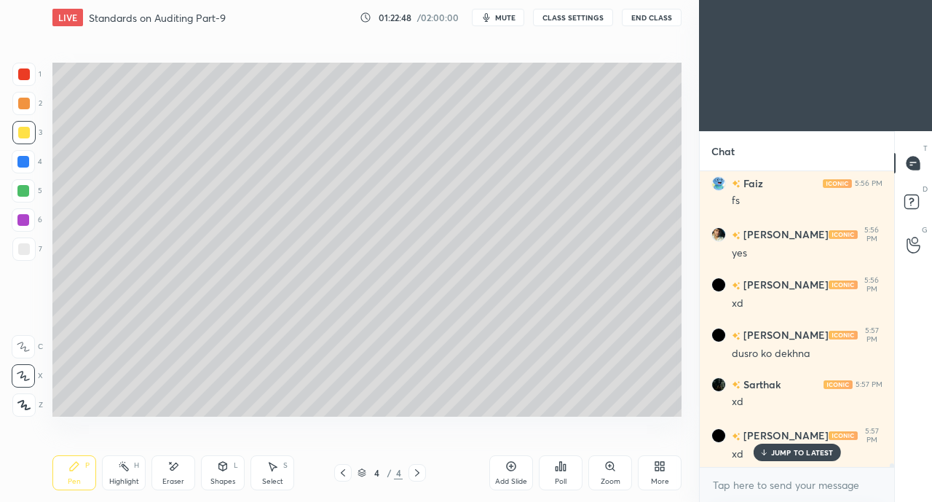
scroll to position [26387, 0]
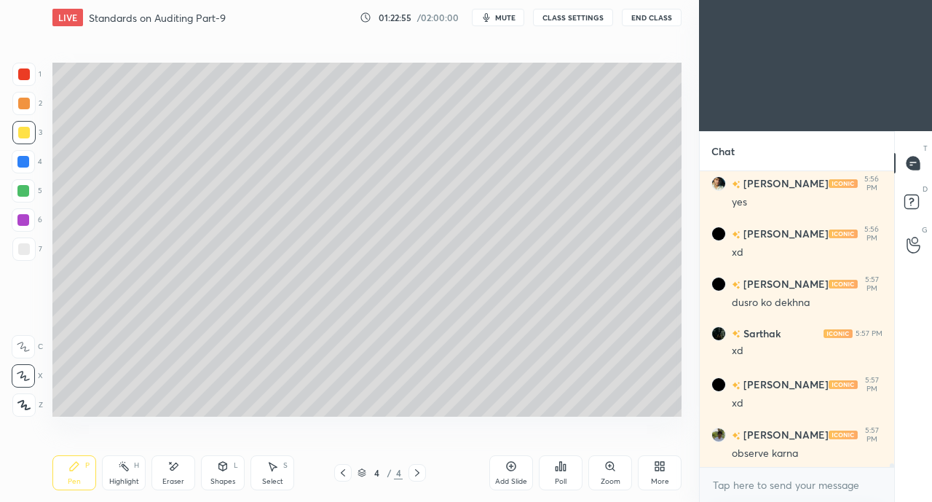
click at [660, 467] on icon at bounding box center [660, 466] width 12 height 12
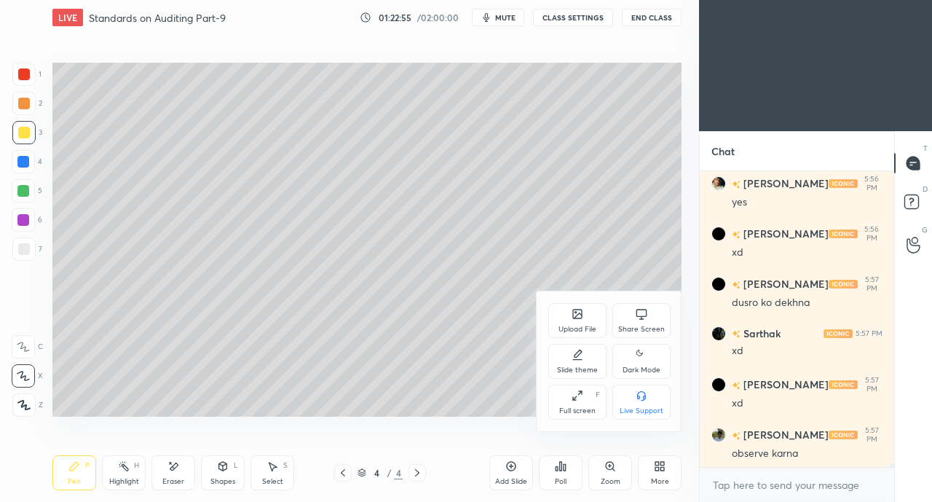
click at [634, 315] on div "Share Screen" at bounding box center [641, 320] width 58 height 35
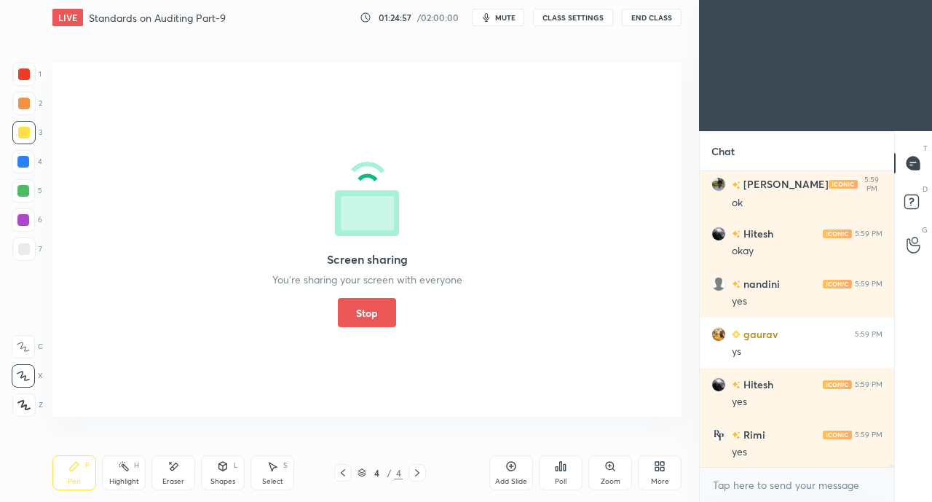
scroll to position [29301, 0]
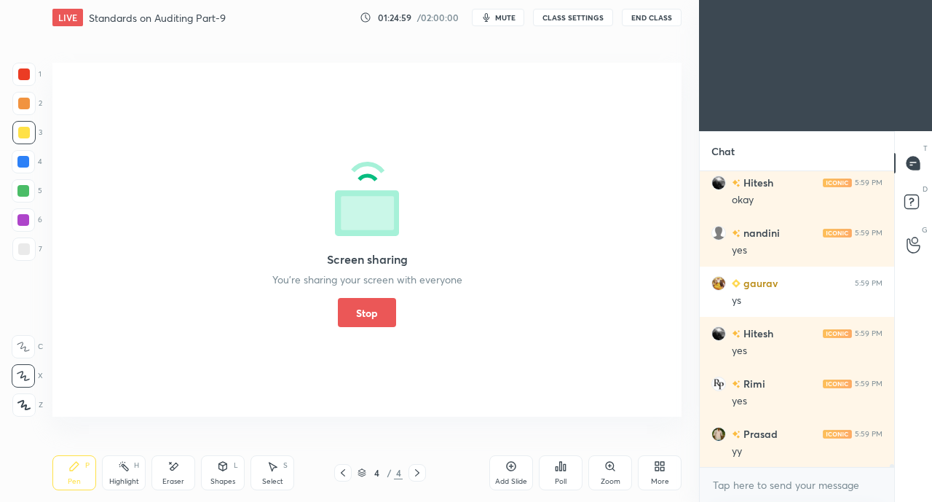
click at [395, 308] on button "Stop" at bounding box center [367, 312] width 58 height 29
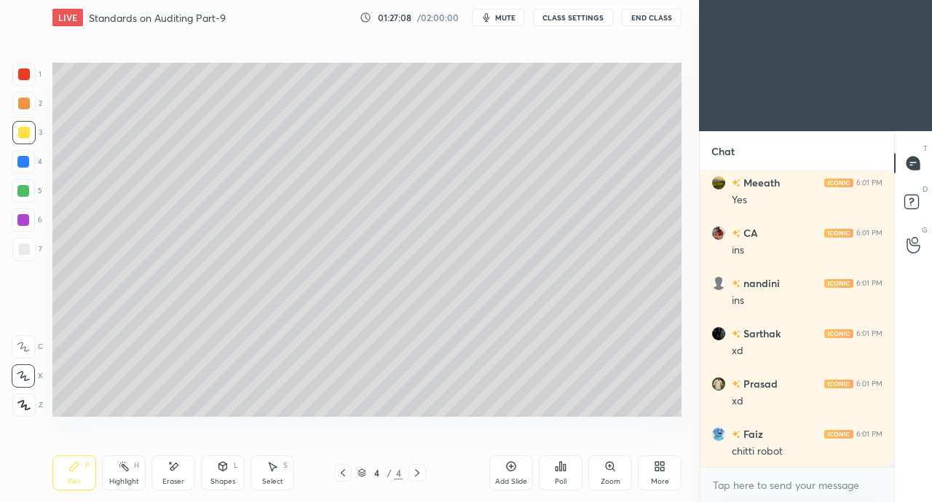
scroll to position [31074, 0]
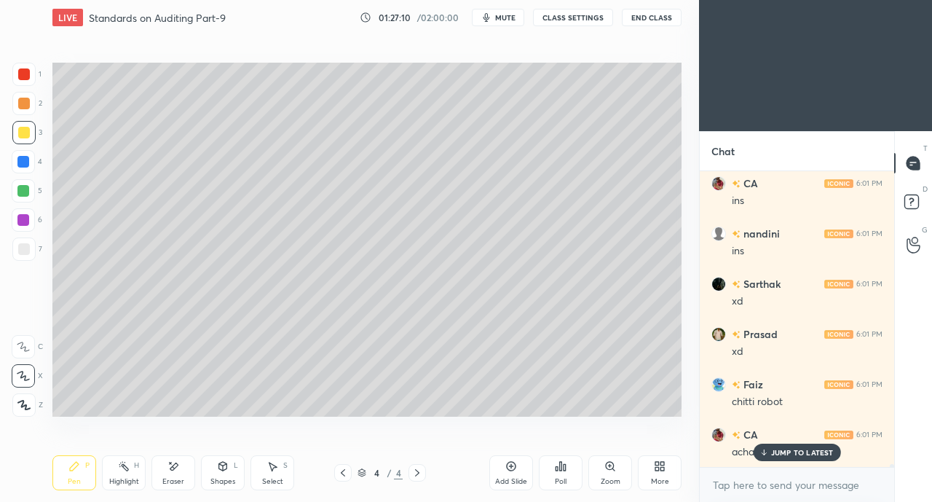
click at [776, 456] on p "JUMP TO LATEST" at bounding box center [802, 452] width 63 height 9
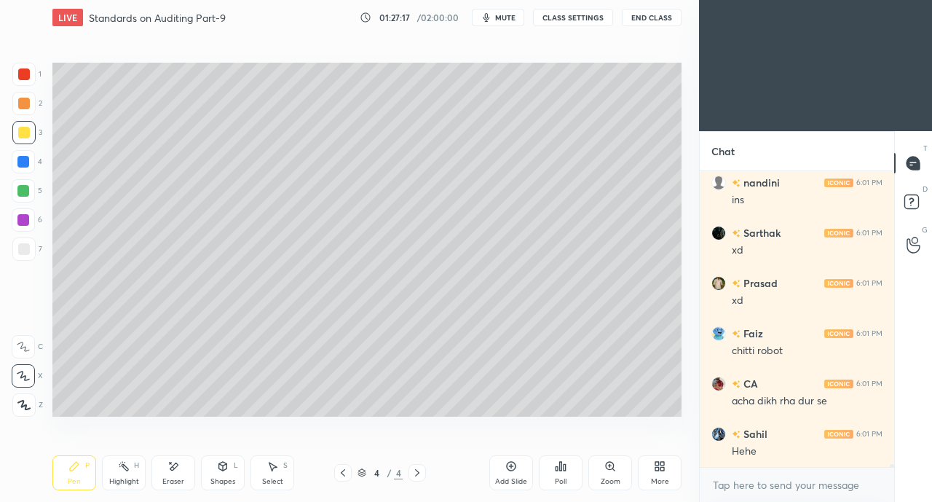
scroll to position [31174, 0]
click at [647, 482] on div "More" at bounding box center [660, 472] width 44 height 35
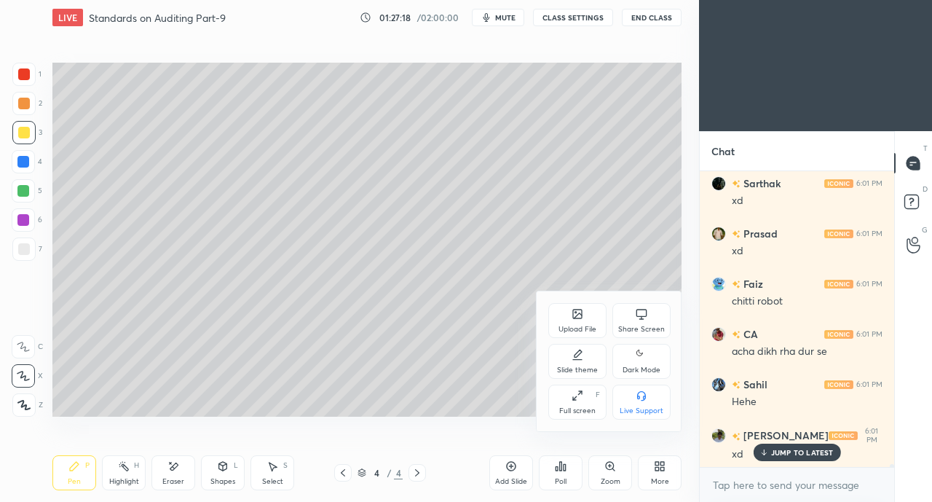
click at [609, 301] on div "Upload File Share Screen Slide theme Dark Mode Full screen F Live Support" at bounding box center [610, 361] width 146 height 140
click at [641, 313] on icon at bounding box center [642, 314] width 12 height 12
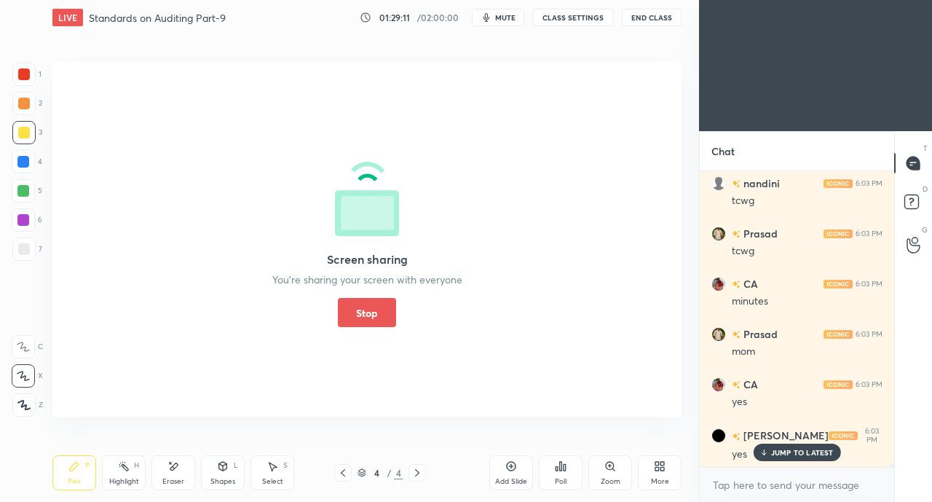
scroll to position [32042, 0]
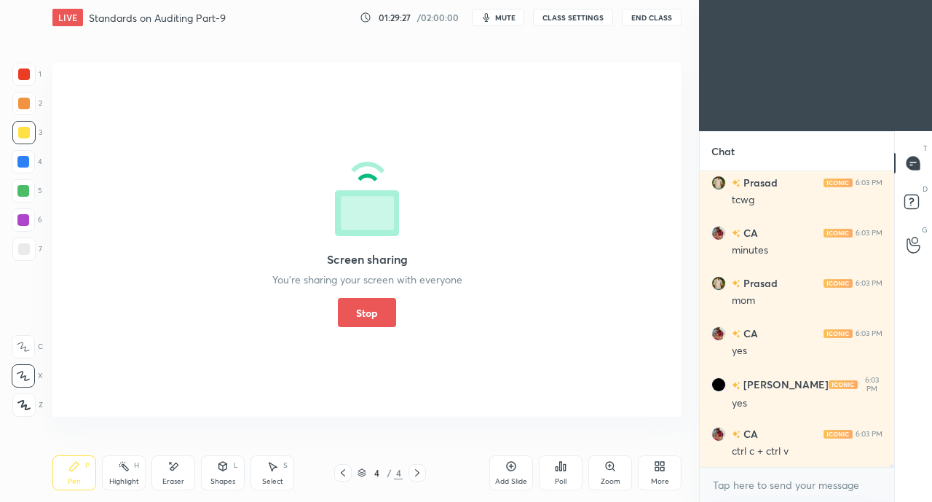
click at [365, 323] on button "Stop" at bounding box center [367, 312] width 58 height 29
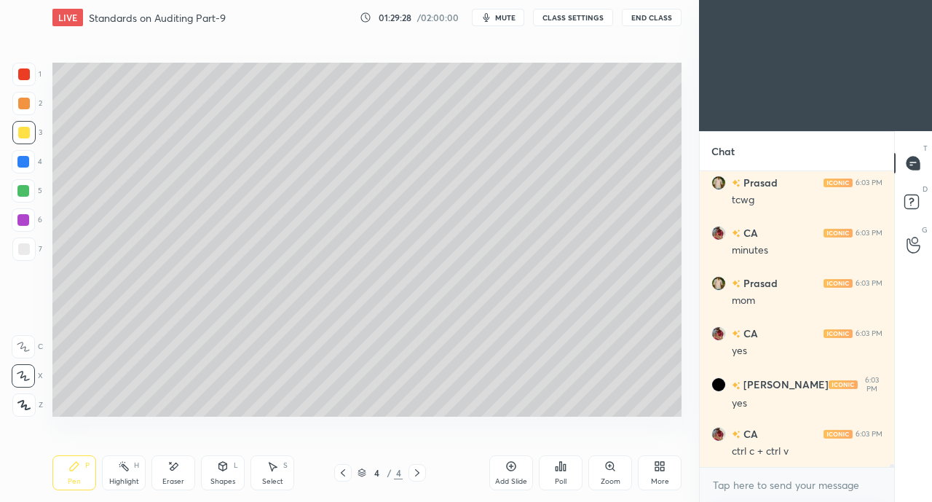
click at [508, 468] on icon at bounding box center [511, 466] width 12 height 12
click at [23, 133] on div at bounding box center [24, 133] width 12 height 12
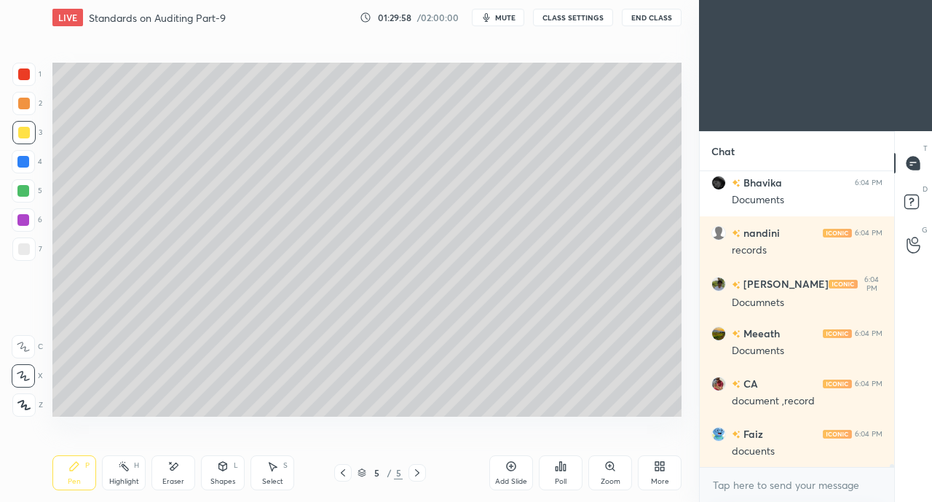
scroll to position [32808, 0]
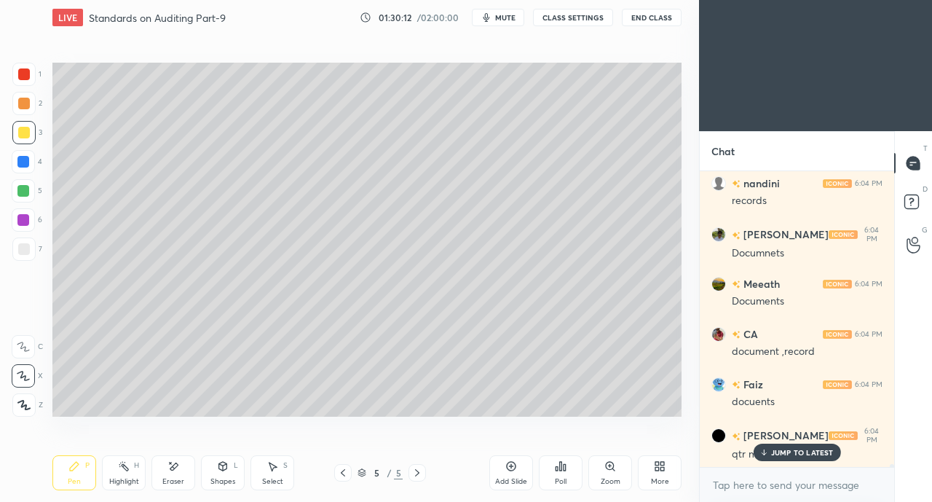
click at [770, 451] on div "JUMP TO LATEST" at bounding box center [796, 451] width 87 height 17
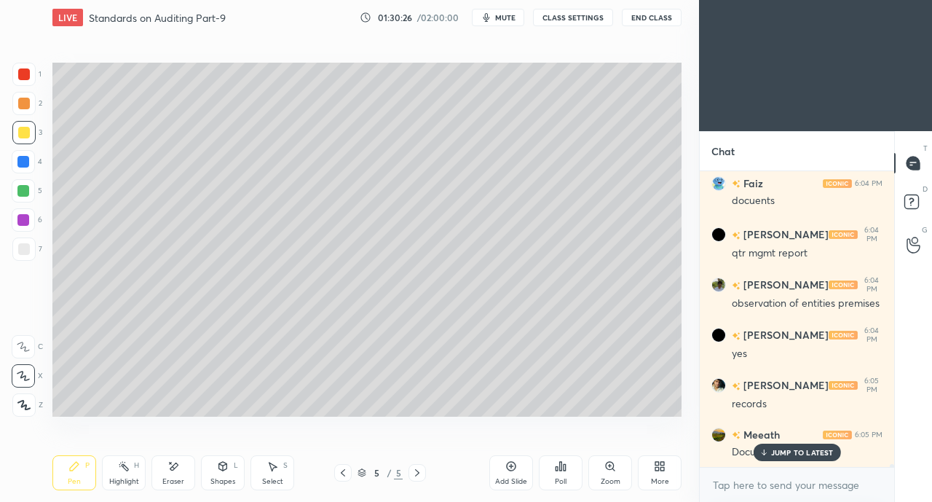
scroll to position [33060, 0]
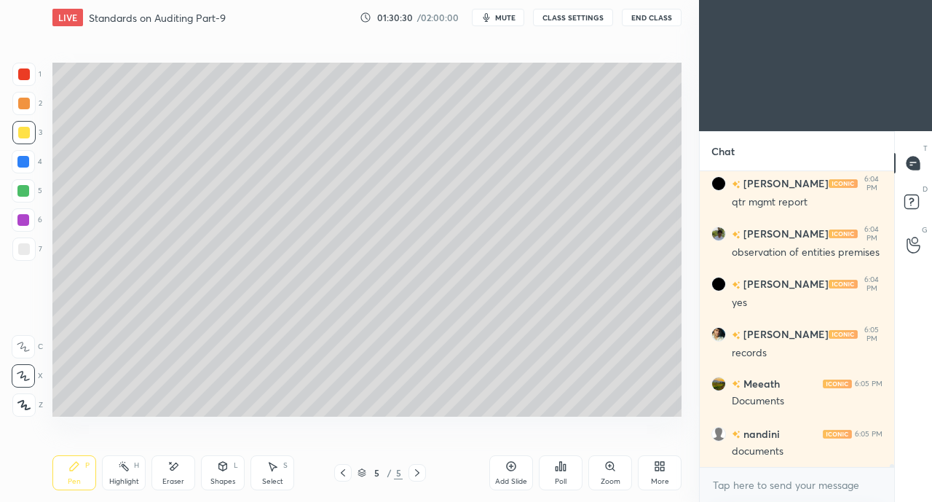
click at [182, 470] on div "Eraser" at bounding box center [173, 472] width 44 height 35
click at [73, 483] on div "Pen" at bounding box center [74, 481] width 13 height 7
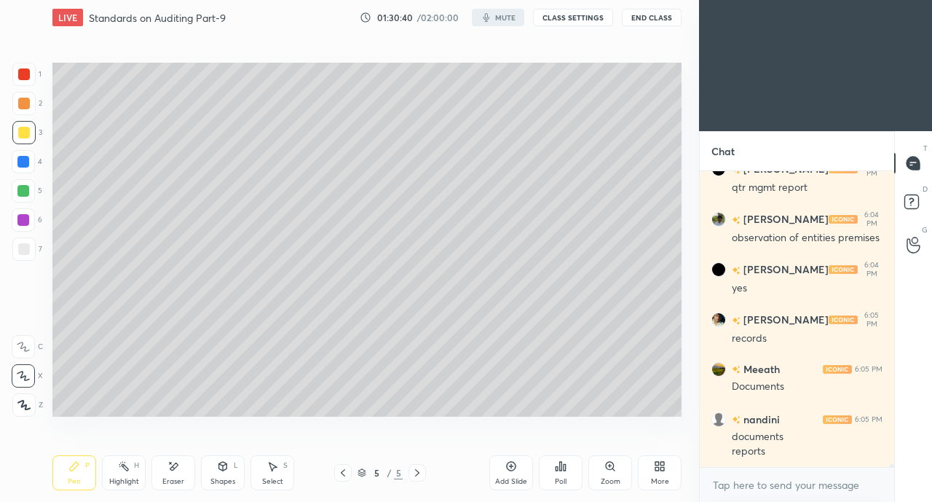
scroll to position [33124, 0]
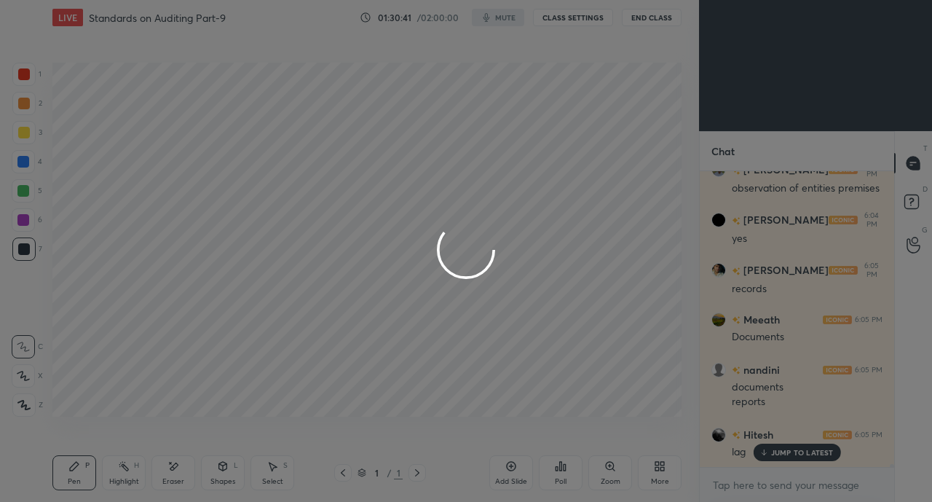
click at [786, 454] on div at bounding box center [466, 251] width 932 height 502
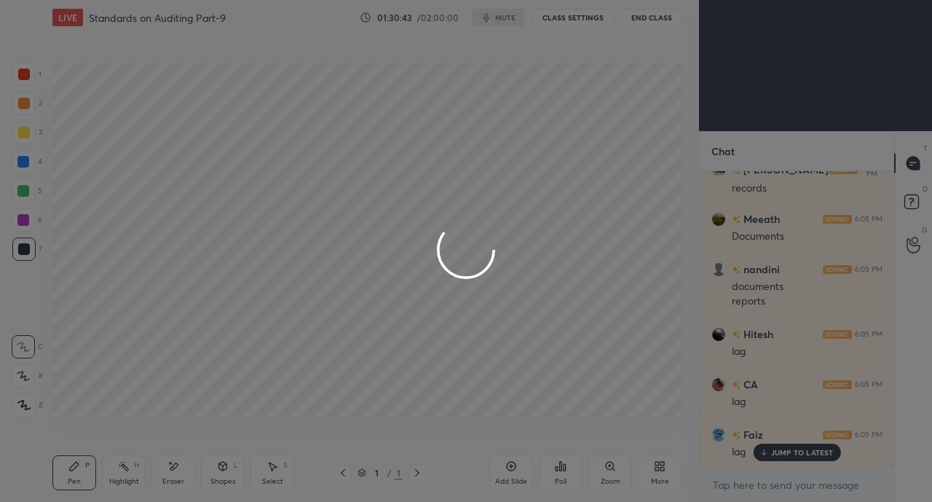
click at [793, 457] on div at bounding box center [466, 251] width 932 height 502
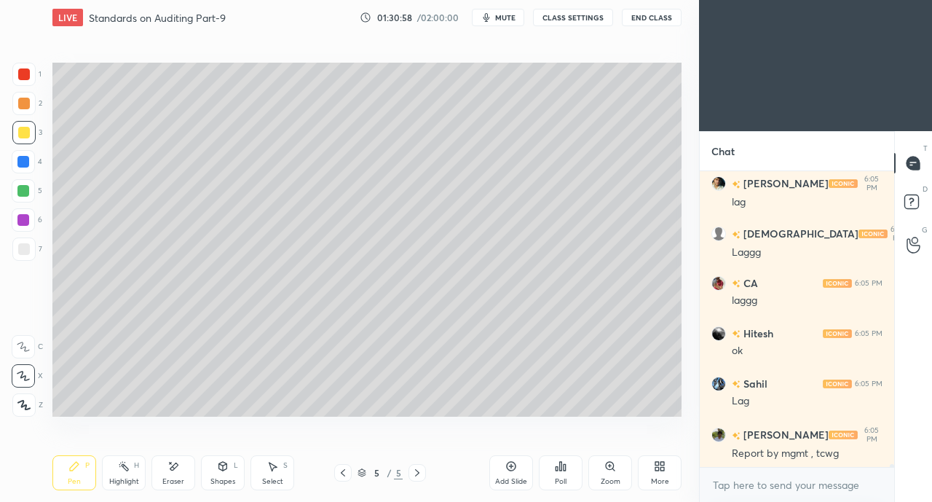
scroll to position [33626, 0]
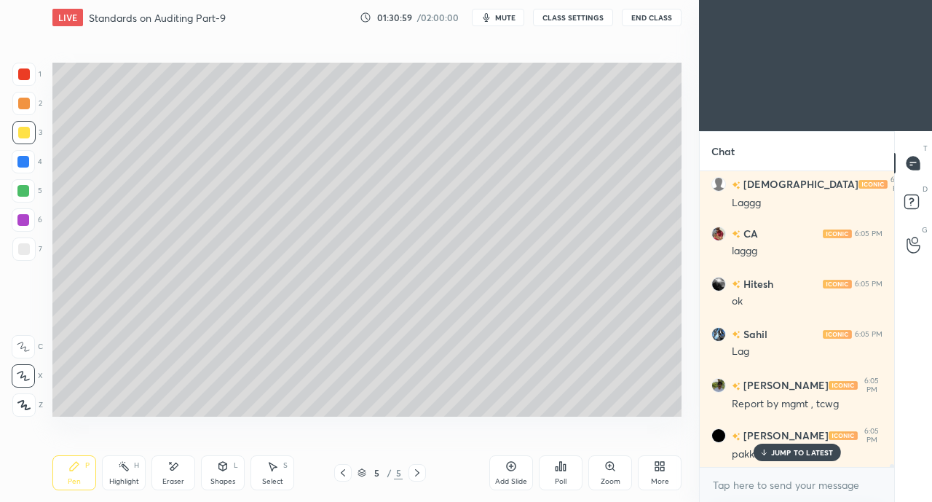
click at [799, 451] on p "JUMP TO LATEST" at bounding box center [802, 452] width 63 height 9
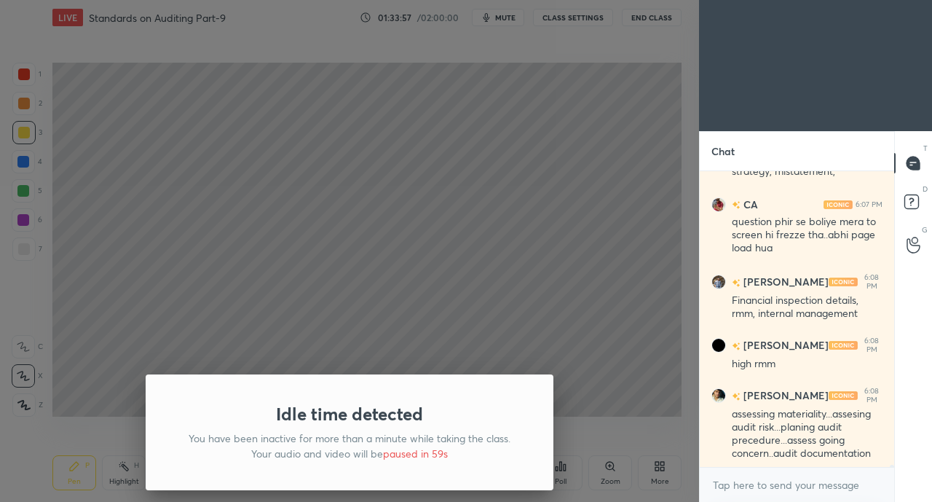
scroll to position [35190, 0]
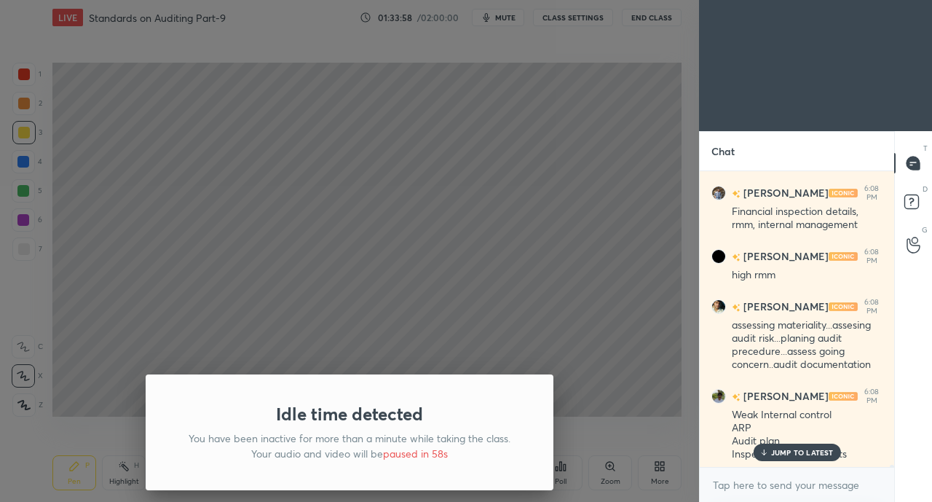
click at [201, 291] on div "Idle time detected You have been inactive for more than a minute while taking t…" at bounding box center [349, 251] width 699 height 502
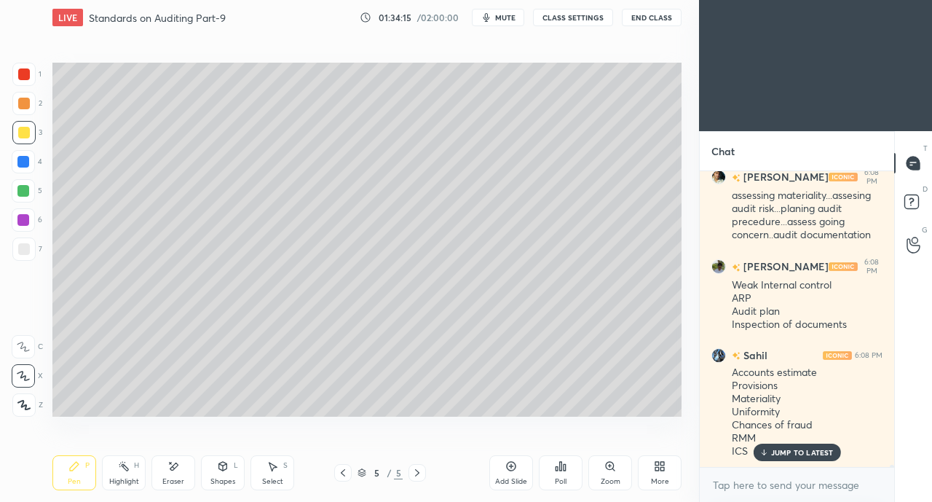
scroll to position [35370, 0]
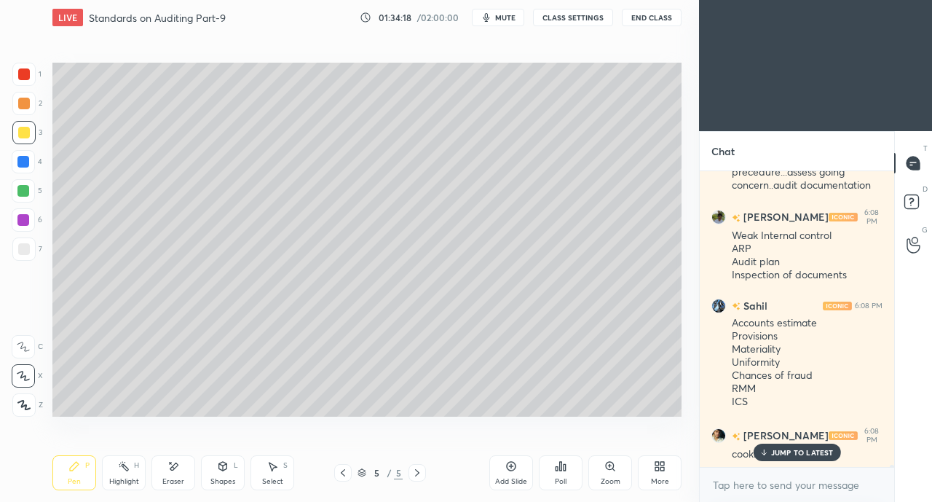
click at [793, 453] on p "JUMP TO LATEST" at bounding box center [802, 452] width 63 height 9
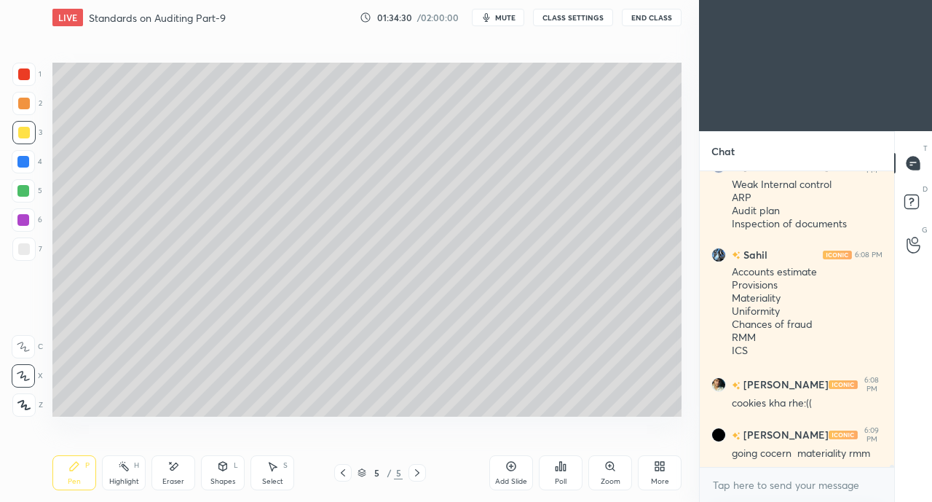
scroll to position [35470, 0]
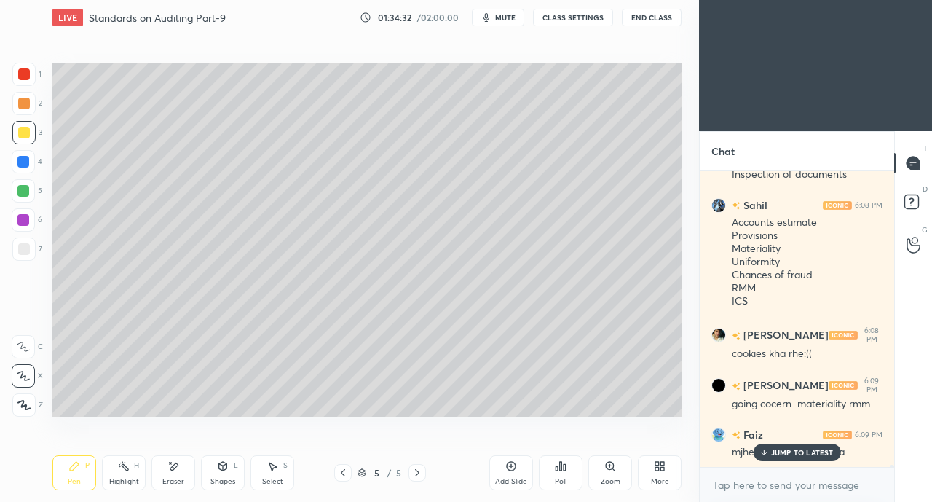
click at [783, 453] on p "JUMP TO LATEST" at bounding box center [802, 452] width 63 height 9
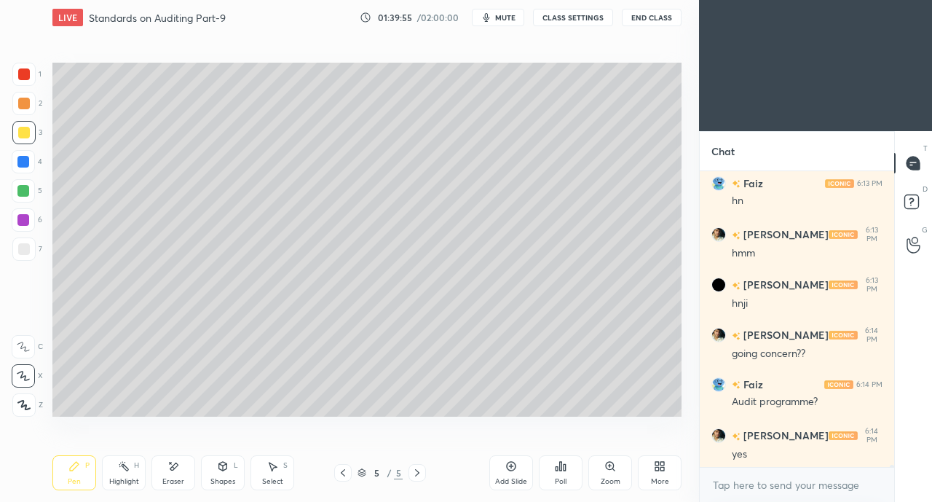
scroll to position [37081, 0]
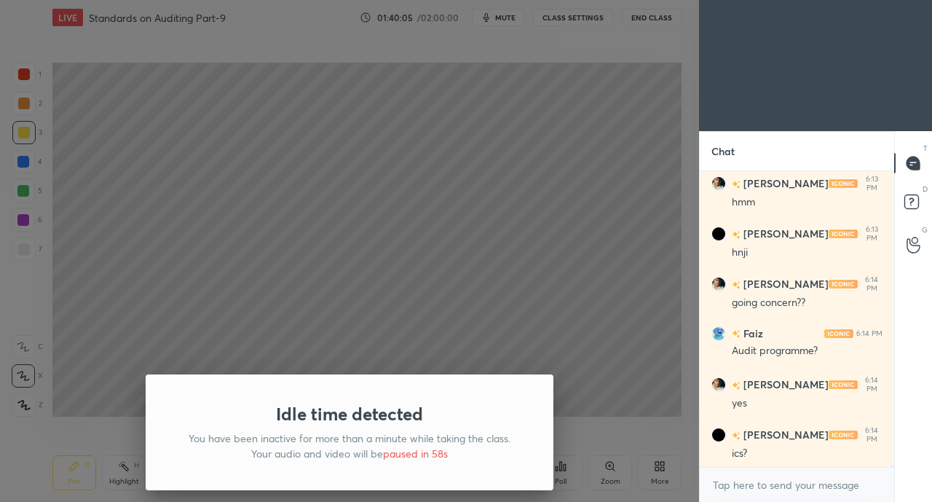
click at [227, 281] on div "Idle time detected You have been inactive for more than a minute while taking t…" at bounding box center [349, 251] width 699 height 502
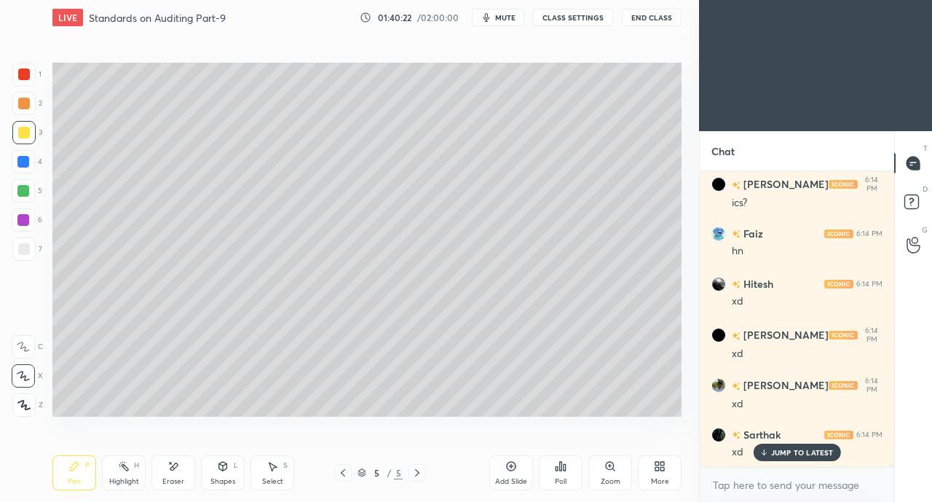
scroll to position [37382, 0]
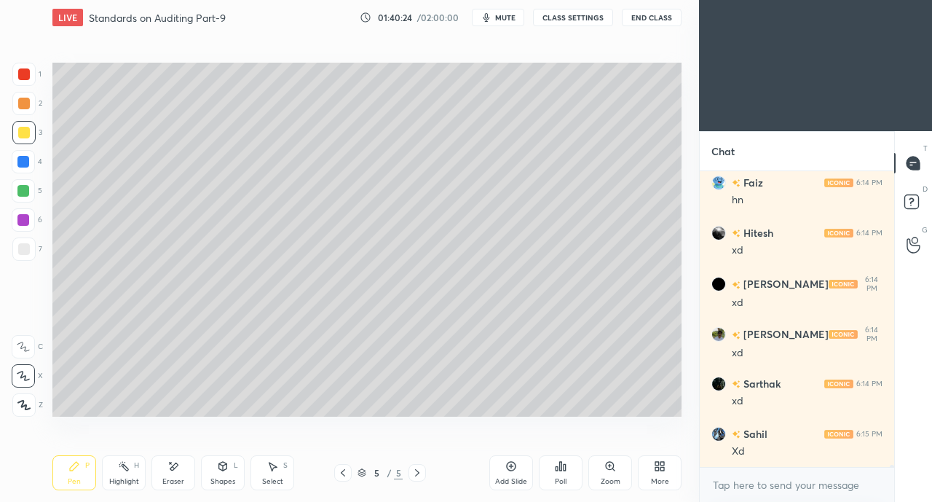
click at [668, 470] on div "More" at bounding box center [660, 472] width 44 height 35
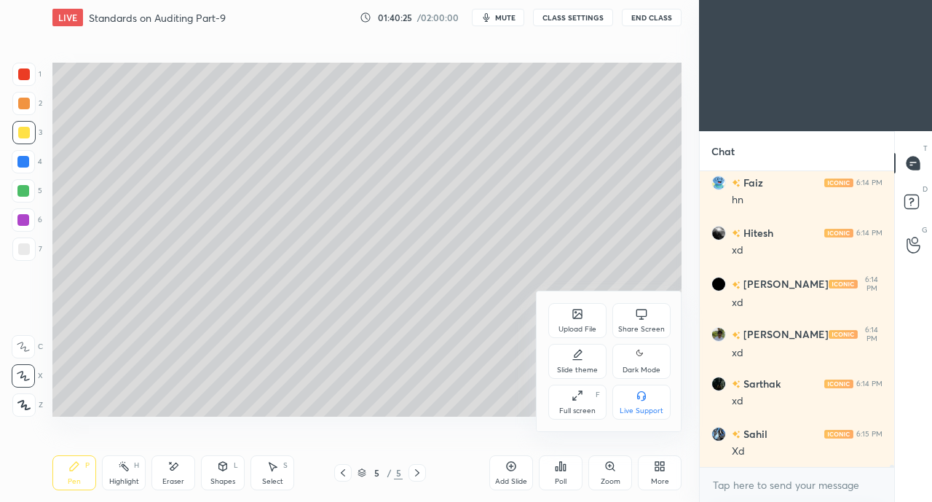
click at [644, 317] on icon at bounding box center [642, 314] width 12 height 12
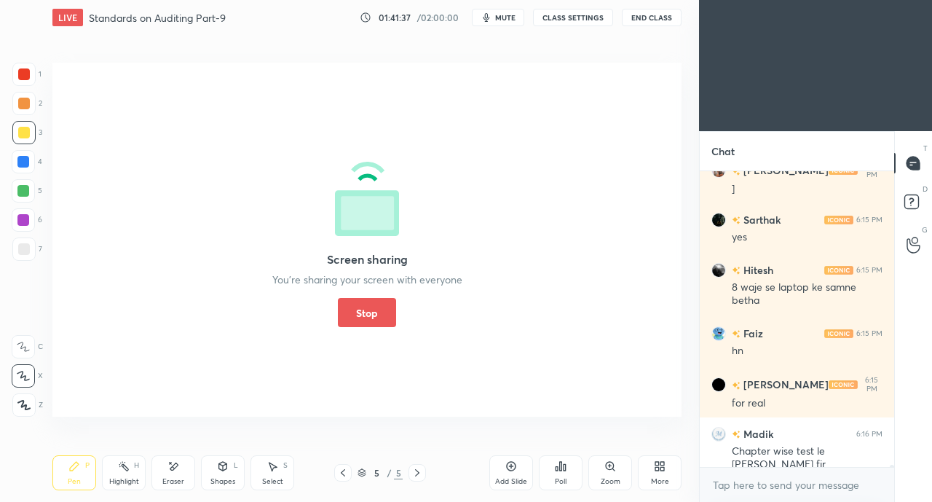
scroll to position [37860, 0]
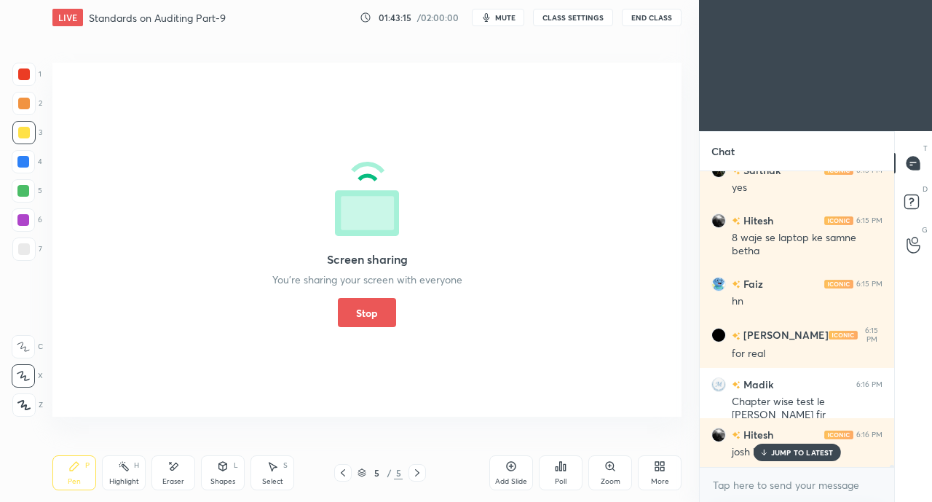
click at [371, 316] on button "Stop" at bounding box center [367, 312] width 58 height 29
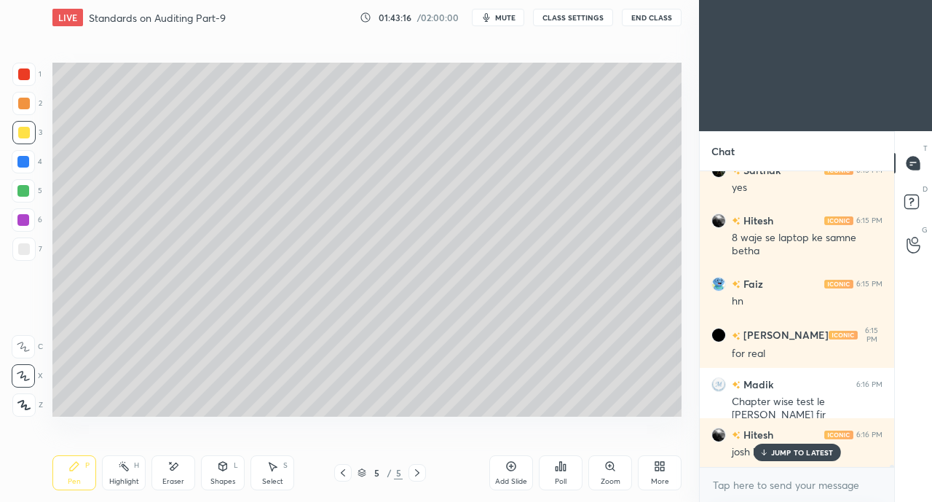
click at [507, 453] on div "Add Slide Poll Zoom More" at bounding box center [585, 473] width 192 height 82
click at [505, 459] on div "Add Slide" at bounding box center [511, 472] width 44 height 35
click at [28, 130] on div at bounding box center [24, 133] width 12 height 12
click at [773, 451] on p "JUMP TO LATEST" at bounding box center [802, 452] width 63 height 9
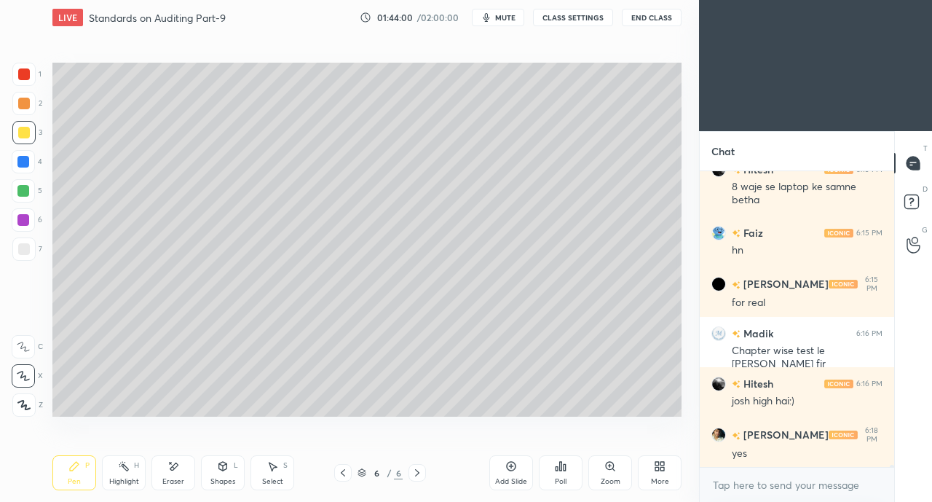
click at [207, 483] on div "Shapes L" at bounding box center [223, 472] width 44 height 35
click at [173, 471] on icon at bounding box center [173, 466] width 12 height 12
click at [79, 472] on icon at bounding box center [74, 466] width 12 height 12
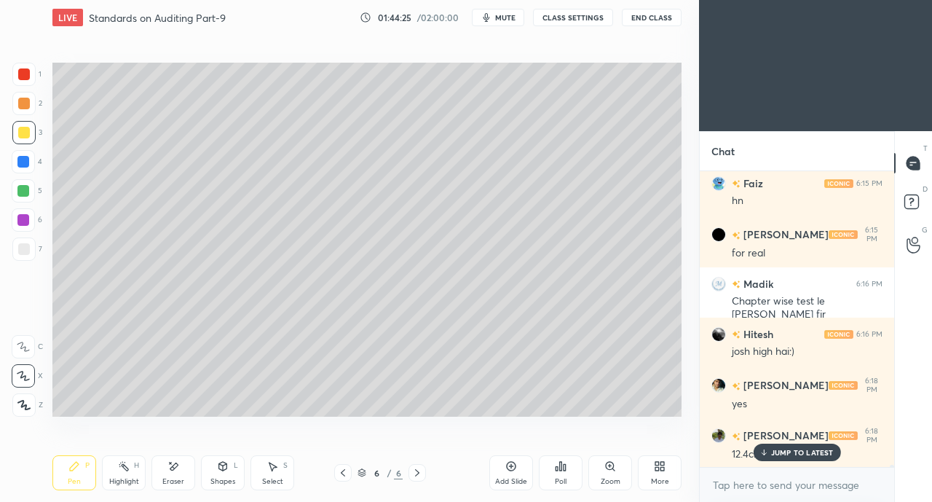
click at [33, 250] on div at bounding box center [23, 248] width 23 height 23
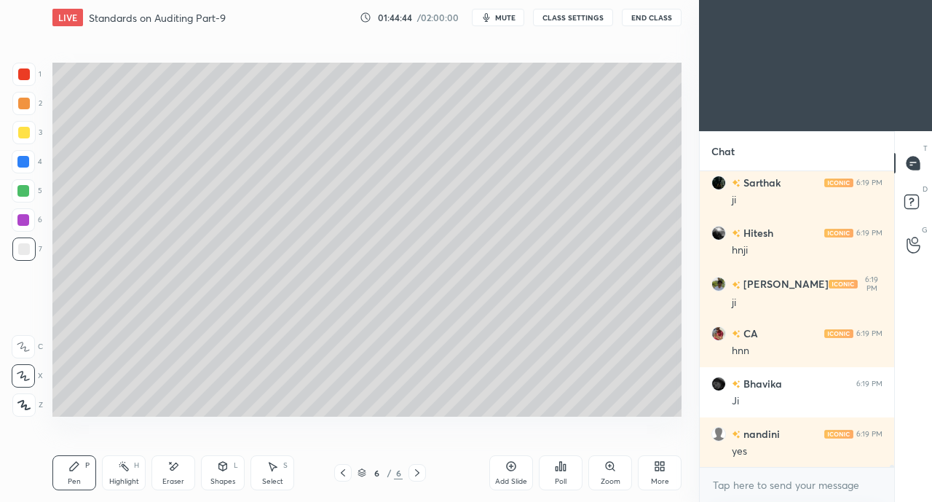
scroll to position [38362, 0]
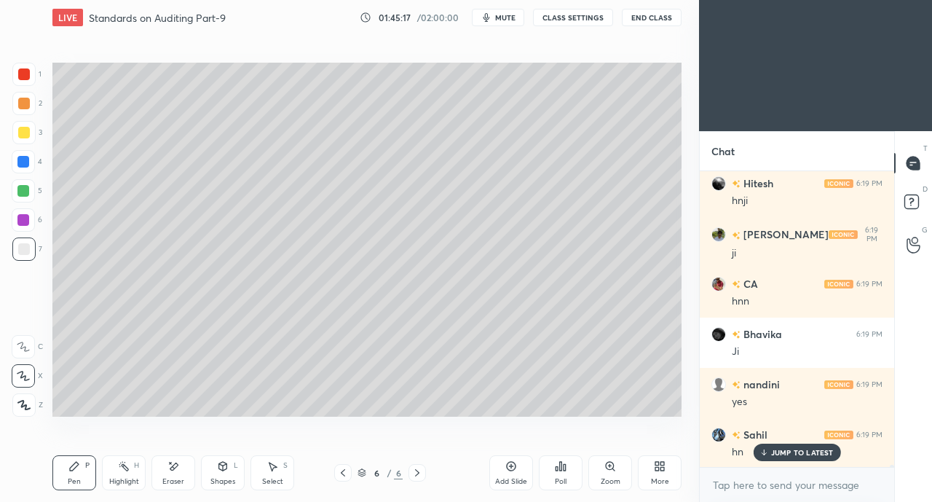
click at [668, 475] on div "More" at bounding box center [660, 472] width 44 height 35
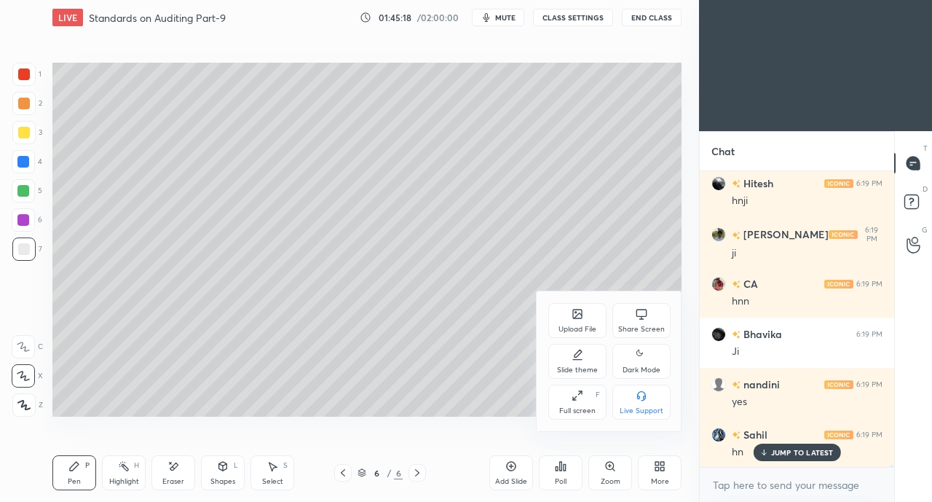
click at [645, 314] on icon at bounding box center [641, 313] width 11 height 8
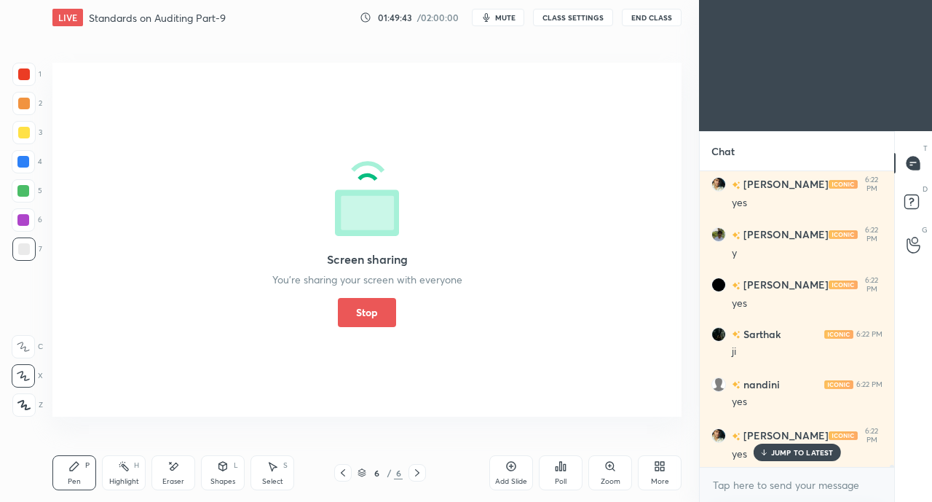
scroll to position [38843, 0]
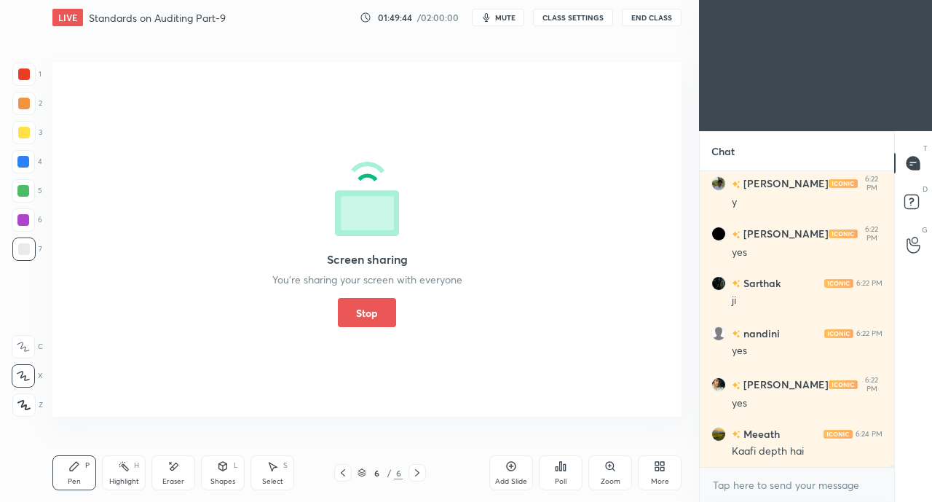
click at [379, 309] on button "Stop" at bounding box center [367, 312] width 58 height 29
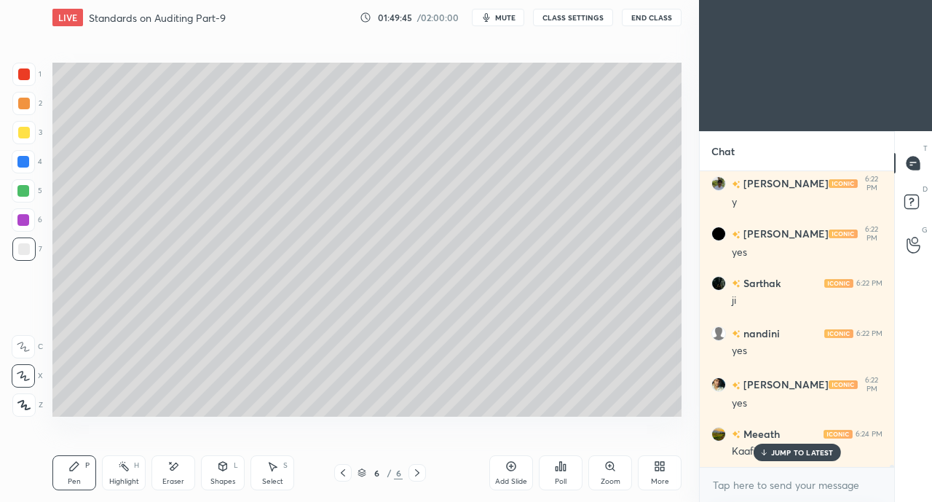
scroll to position [38892, 0]
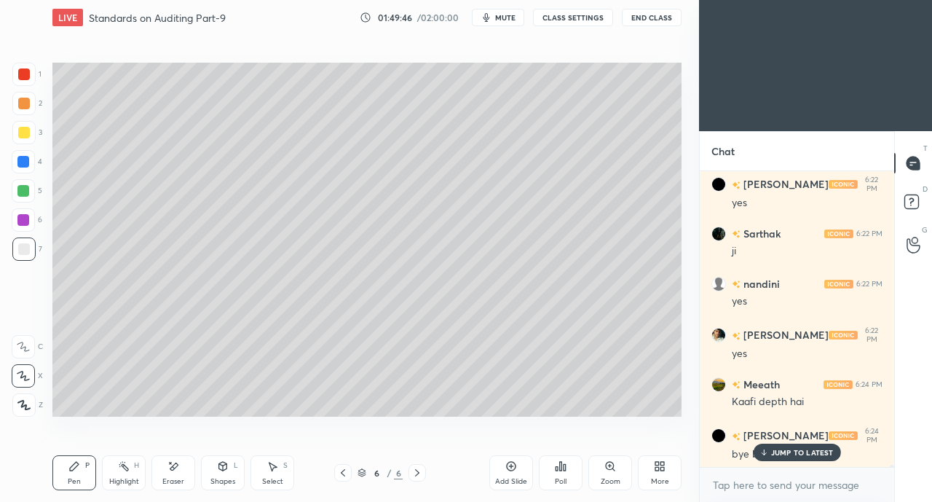
click at [788, 453] on p "JUMP TO LATEST" at bounding box center [802, 452] width 63 height 9
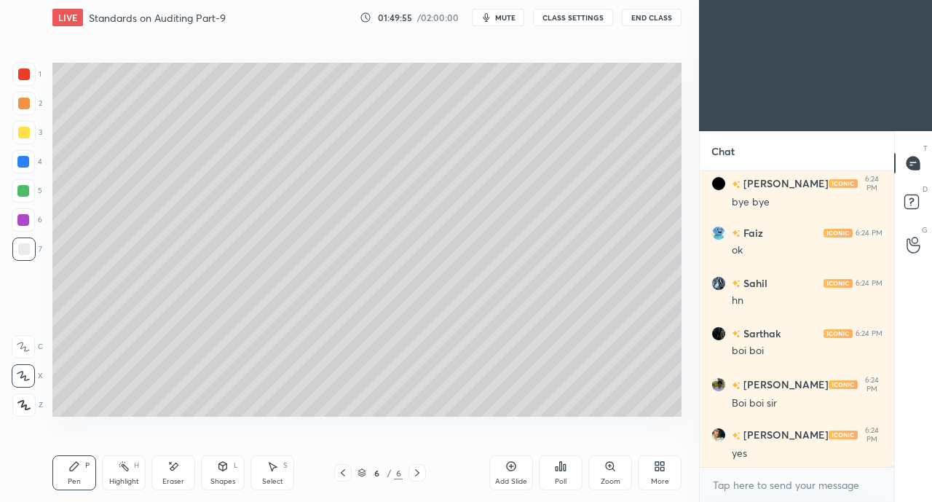
scroll to position [39194, 0]
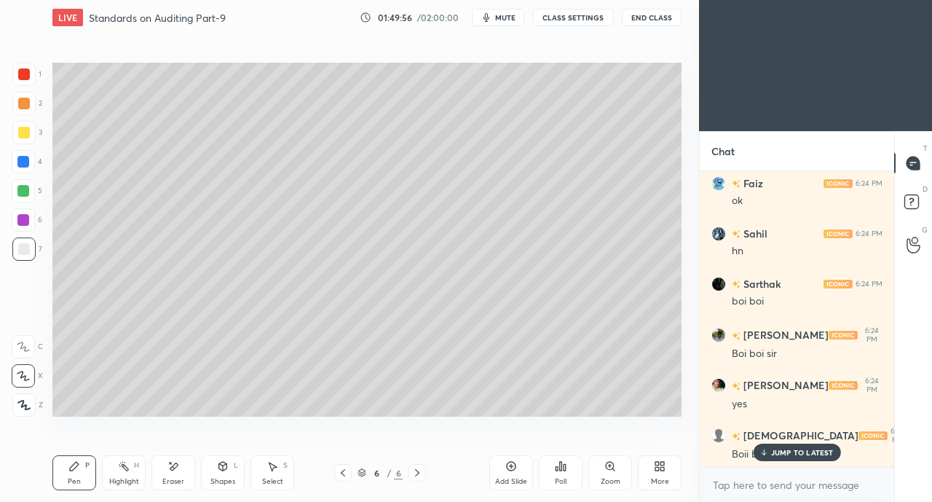
click at [793, 451] on p "JUMP TO LATEST" at bounding box center [802, 452] width 63 height 9
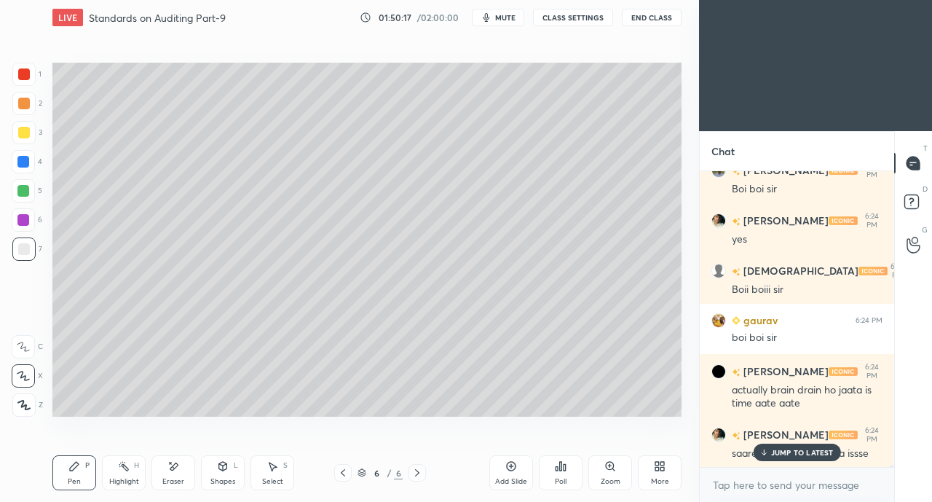
scroll to position [39408, 0]
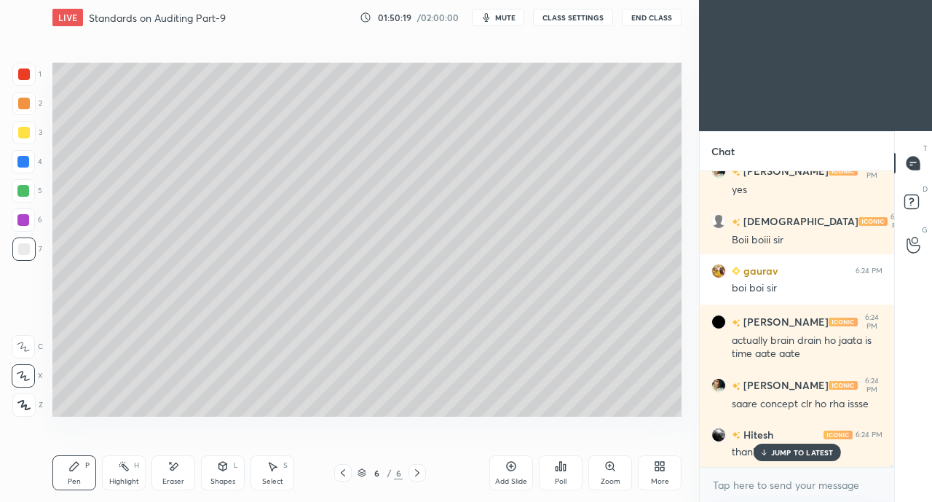
click at [775, 454] on p "JUMP TO LATEST" at bounding box center [802, 452] width 63 height 9
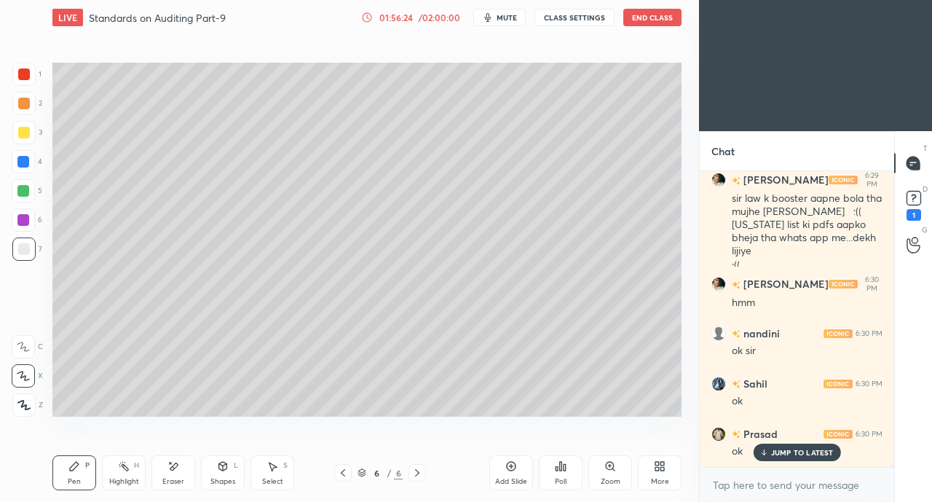
scroll to position [35773, 0]
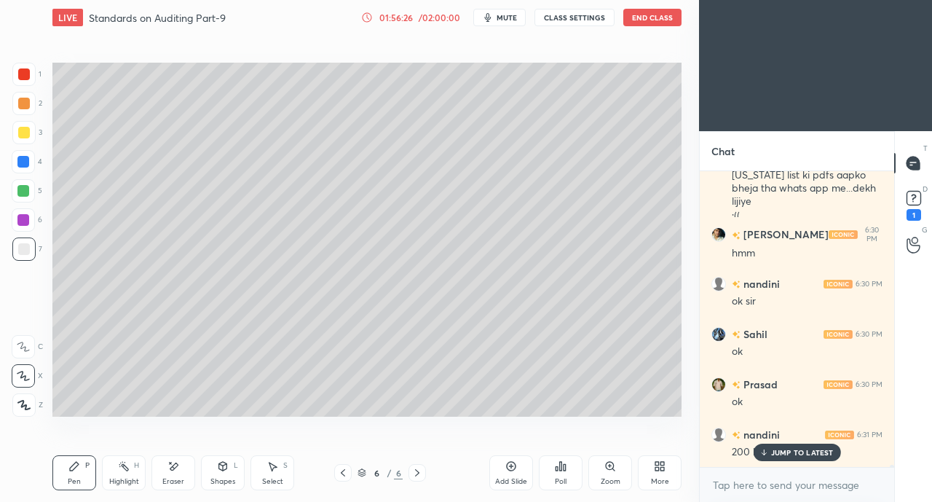
click at [789, 450] on p "JUMP TO LATEST" at bounding box center [802, 452] width 63 height 9
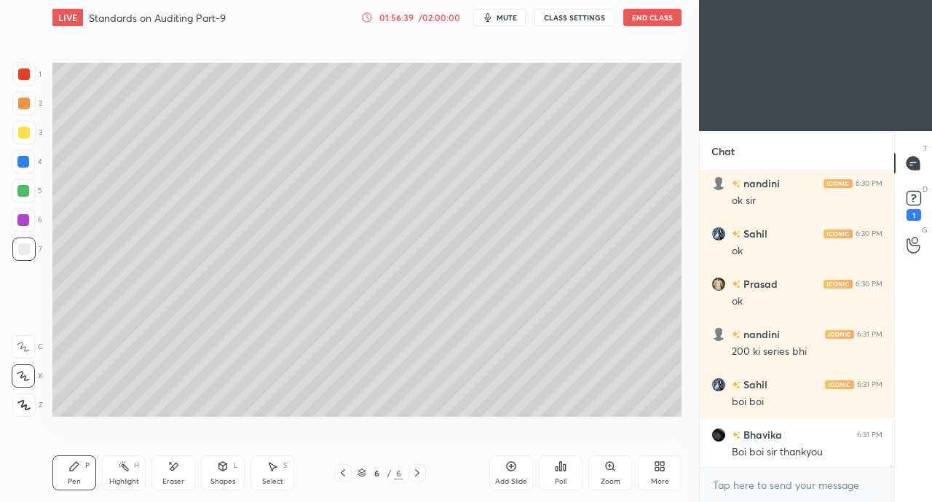
scroll to position [35924, 0]
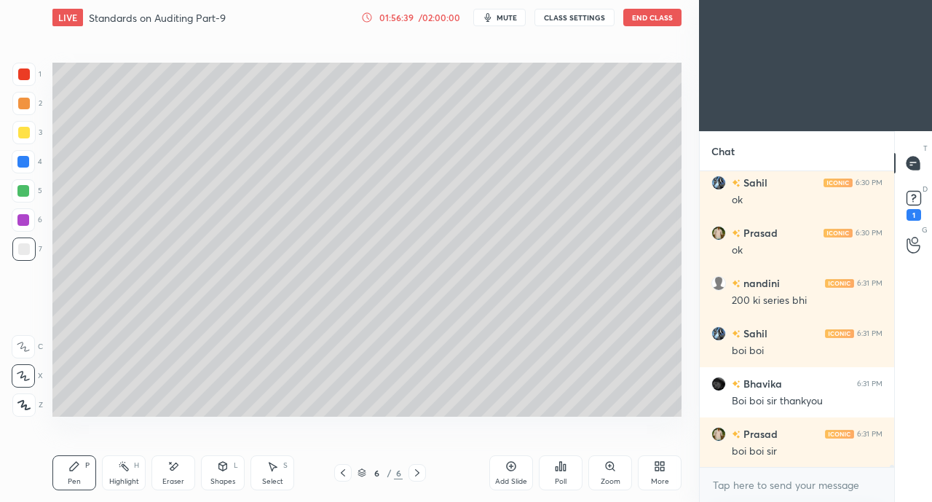
click at [651, 19] on button "End Class" at bounding box center [652, 17] width 58 height 17
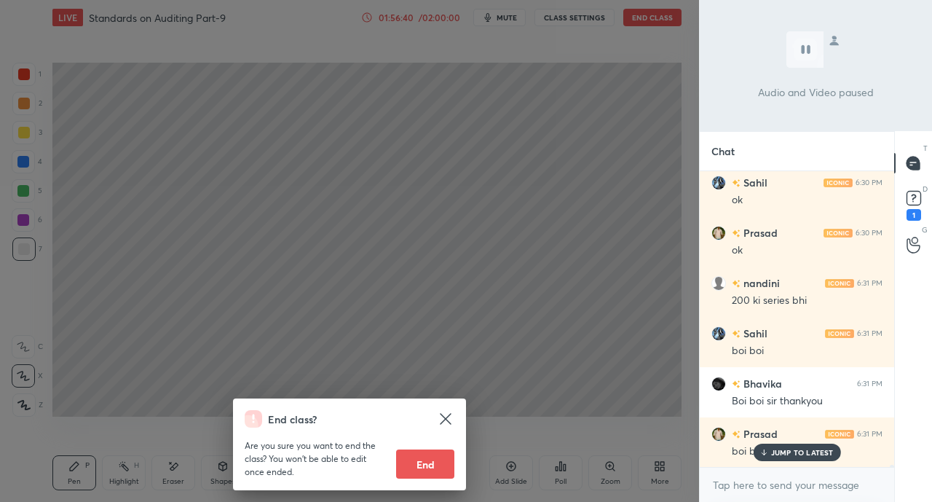
scroll to position [35974, 0]
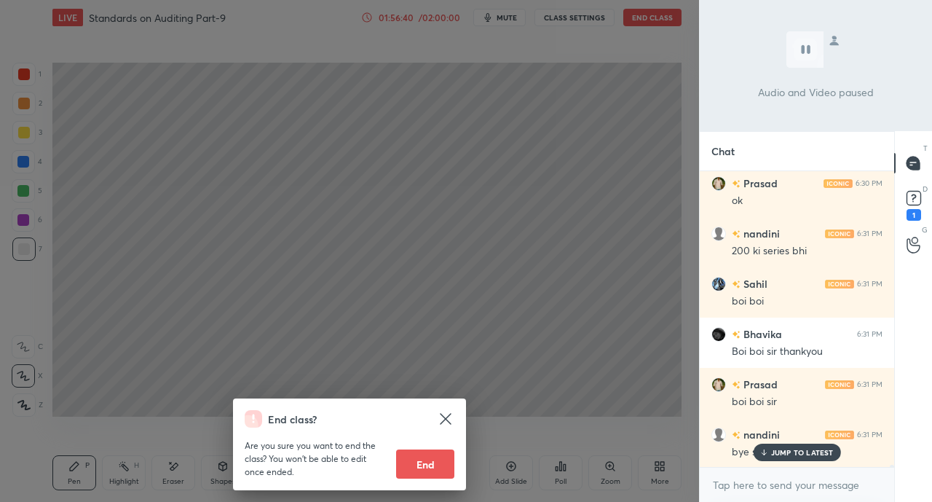
click at [428, 448] on div "Are you sure you want to end the class? You won’t be able to edit once ended. E…" at bounding box center [350, 452] width 210 height 51
click at [428, 455] on button "End" at bounding box center [425, 463] width 58 height 29
type textarea "x"
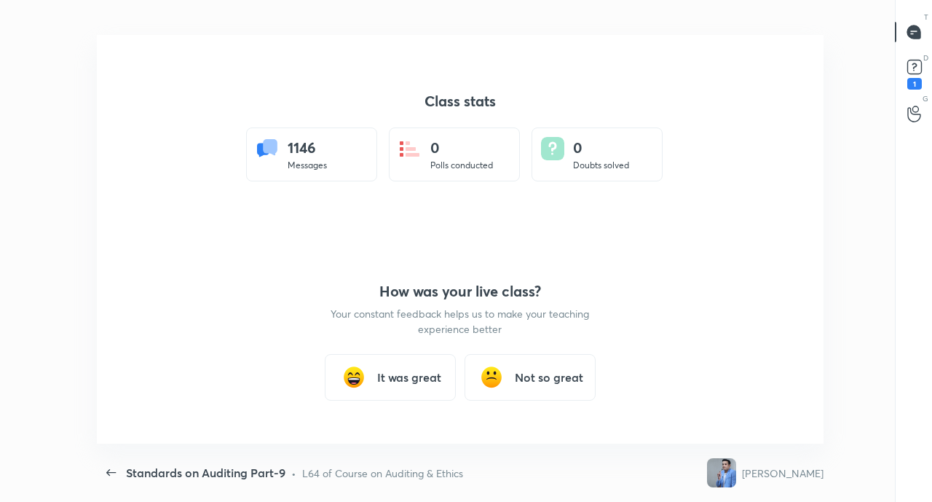
scroll to position [0, 0]
